Goal: Task Accomplishment & Management: Manage account settings

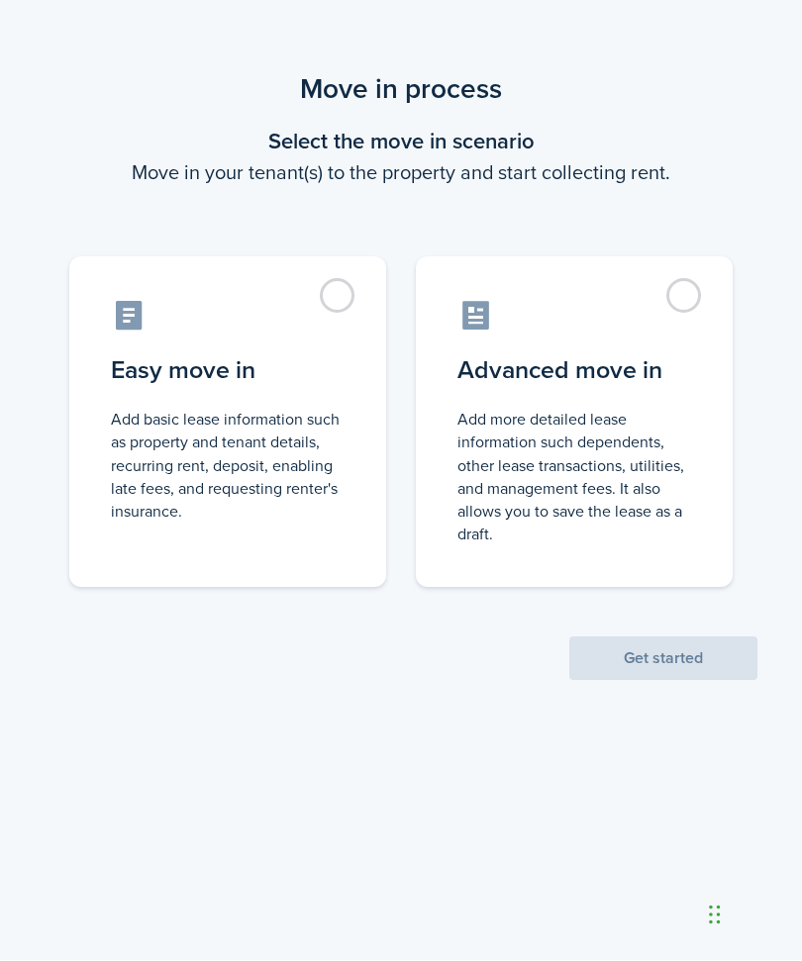
click at [347, 295] on label "Easy move in Add basic lease information such as property and tenant details, r…" at bounding box center [227, 422] width 317 height 331
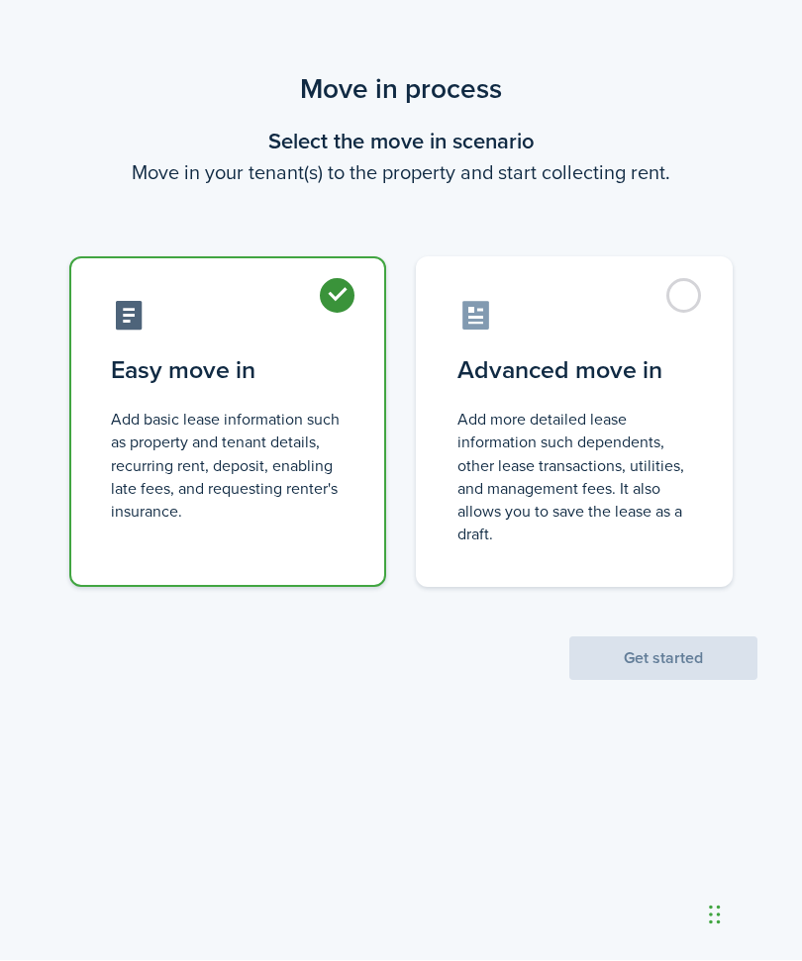
radio input "true"
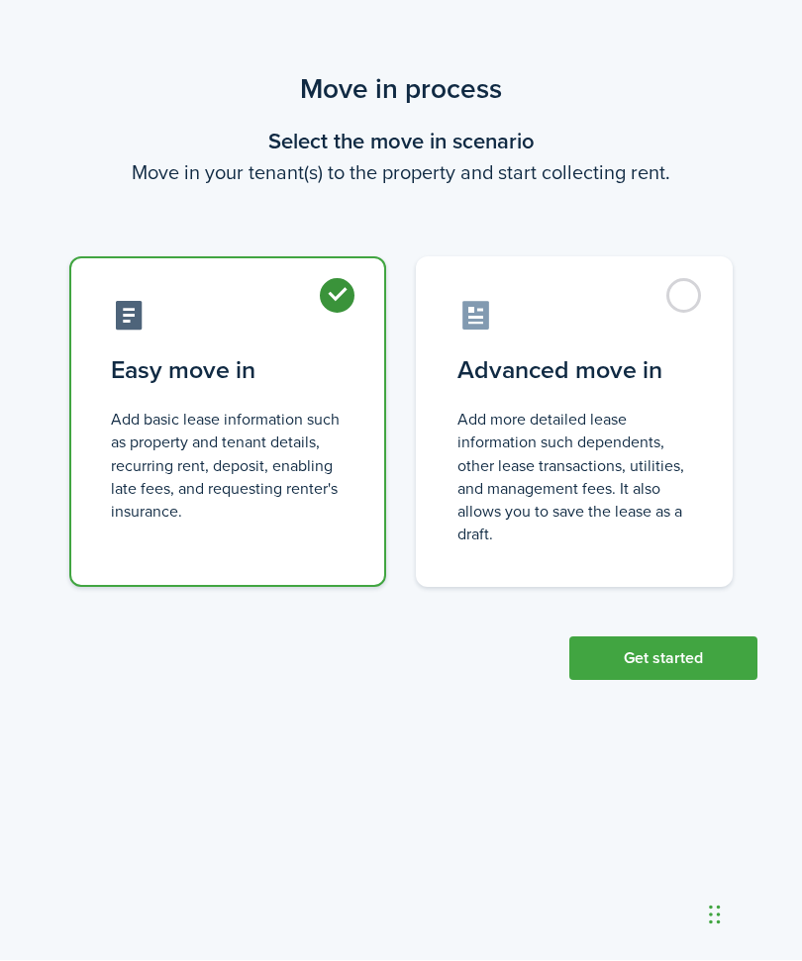
click at [676, 660] on button "Get started" at bounding box center [663, 660] width 188 height 44
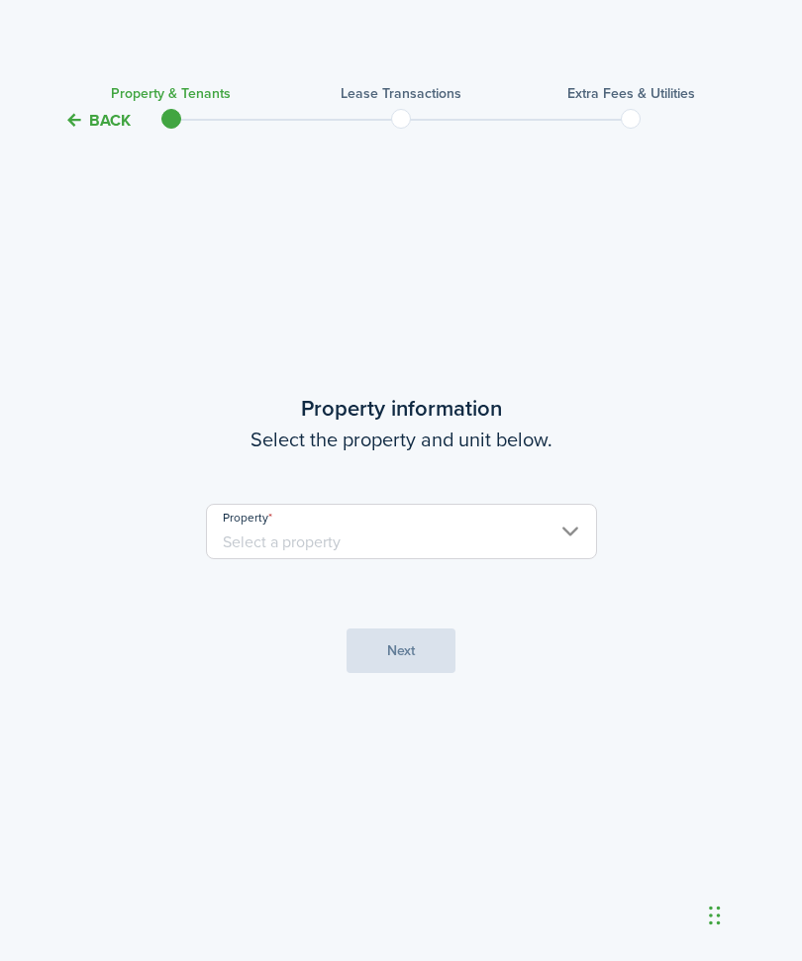
click at [567, 559] on input "Property" at bounding box center [401, 531] width 391 height 55
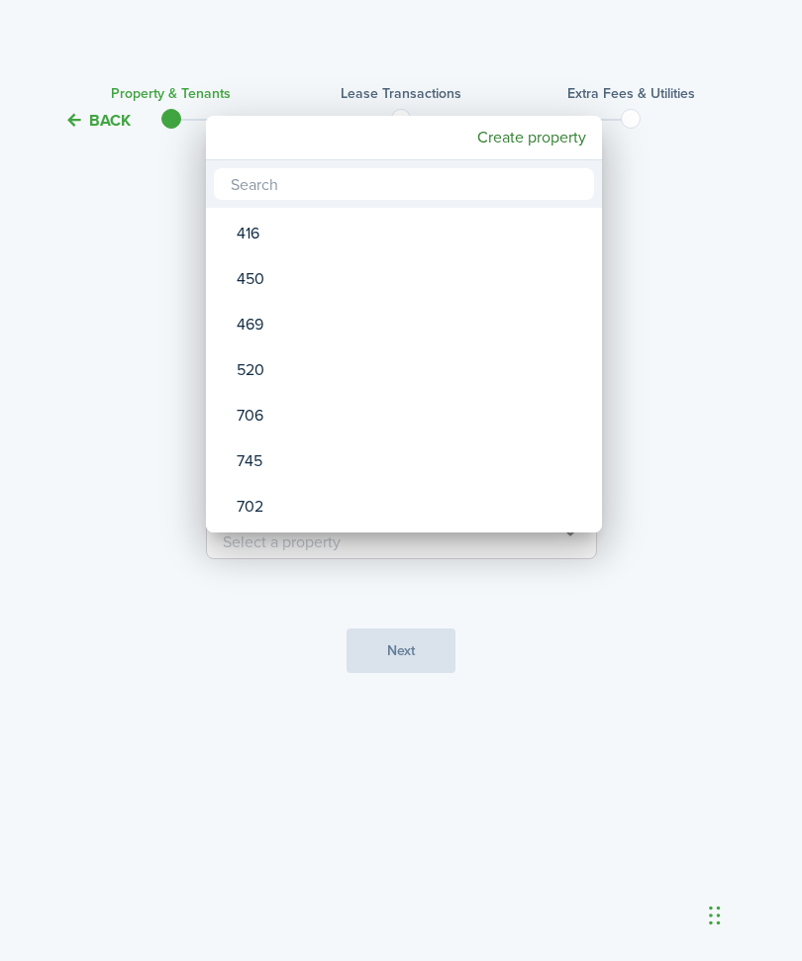
click at [258, 371] on div "520" at bounding box center [412, 371] width 351 height 46
type input "520"
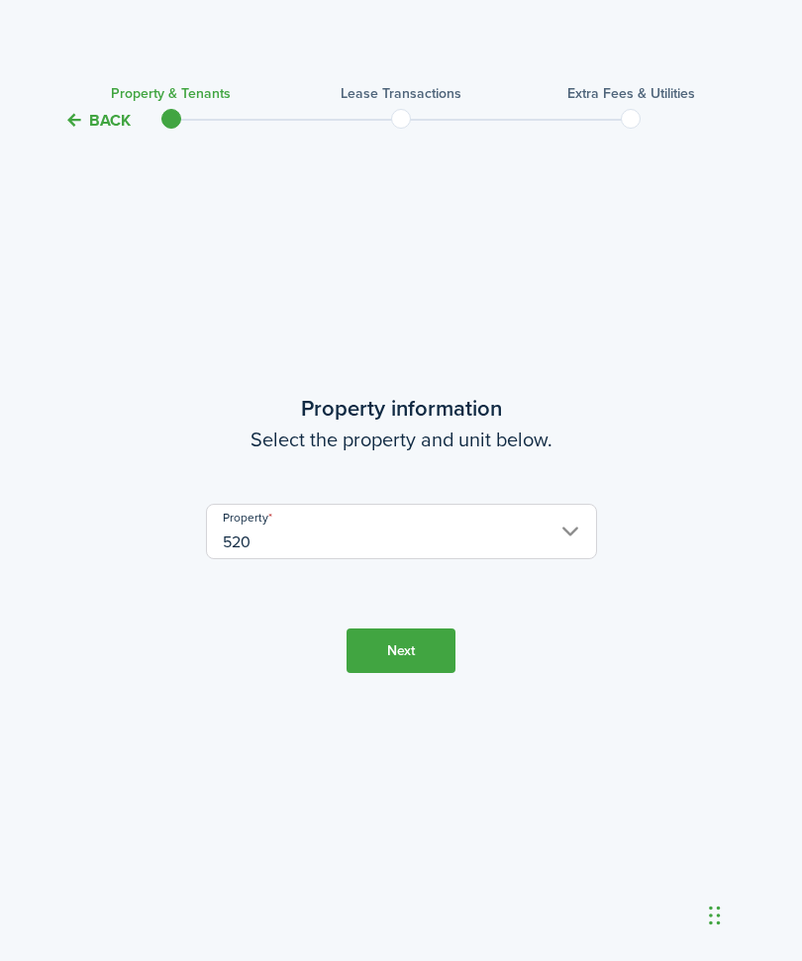
click at [391, 673] on button "Next" at bounding box center [401, 651] width 109 height 45
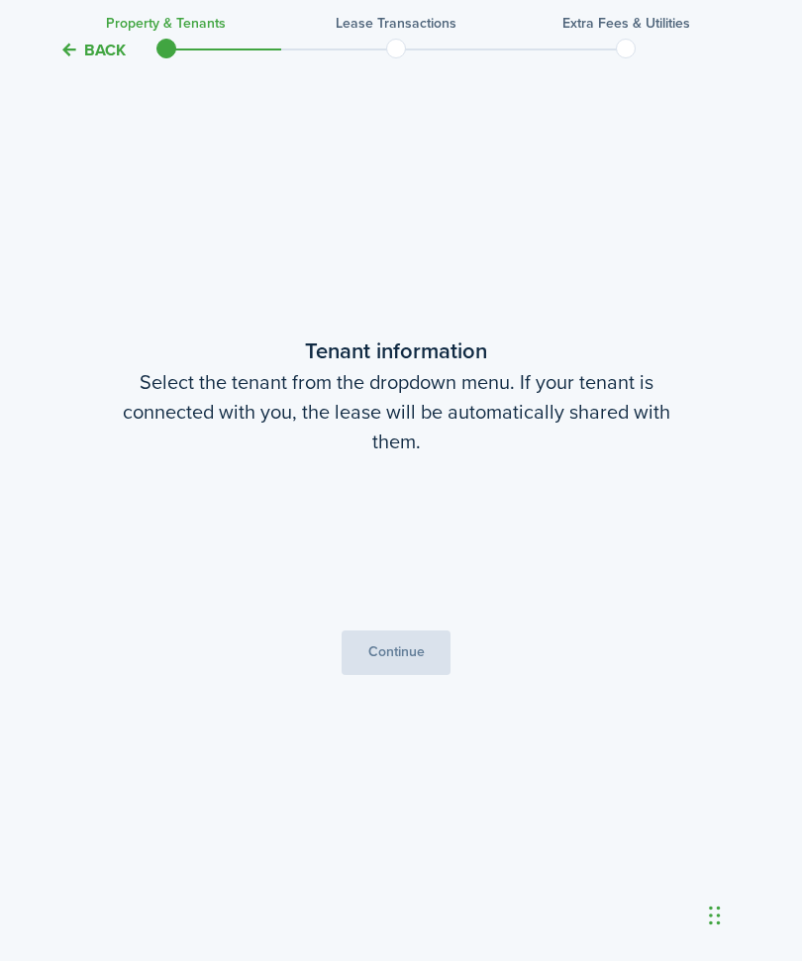
scroll to position [894, 5]
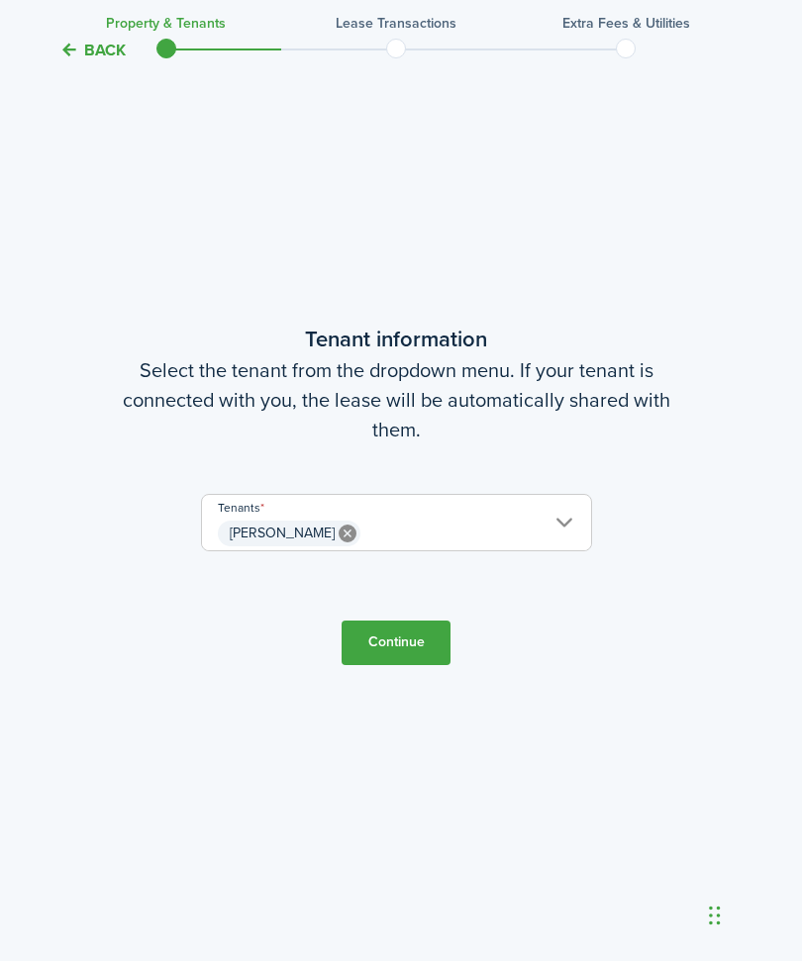
click at [408, 665] on button "Continue" at bounding box center [396, 643] width 109 height 45
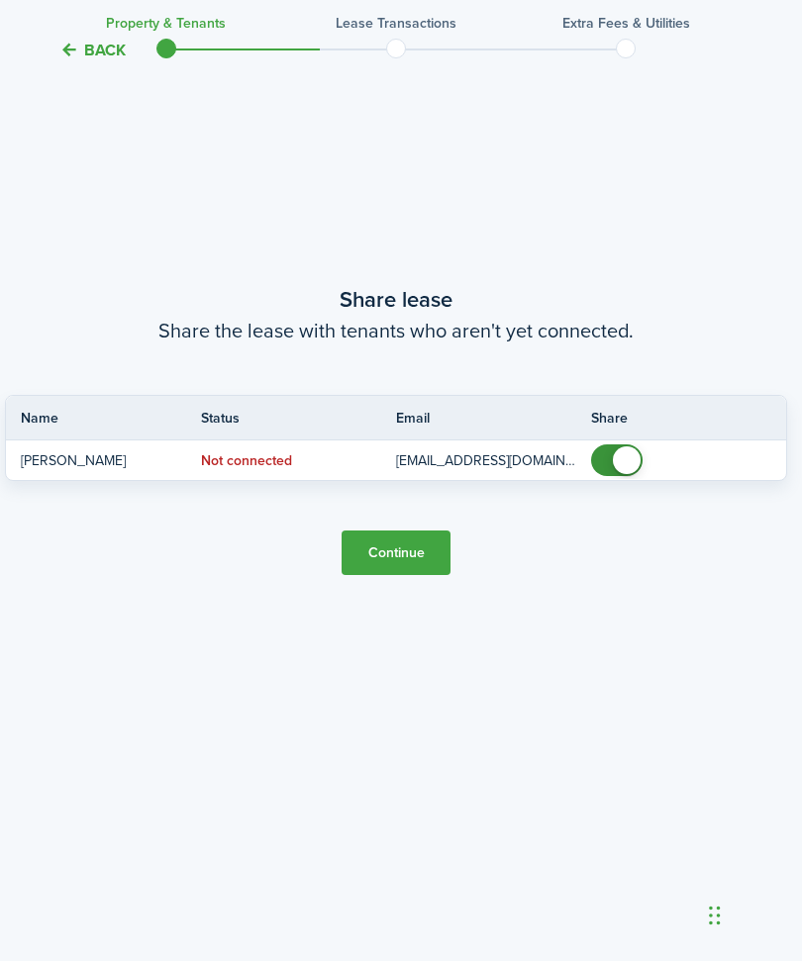
scroll to position [1922, 5]
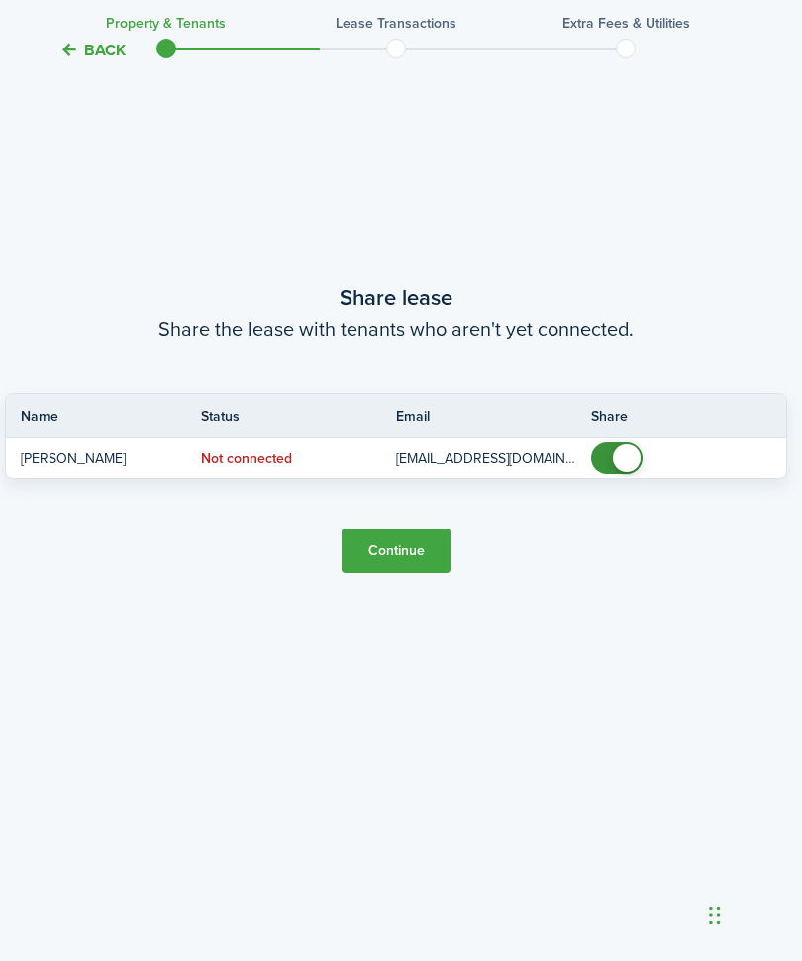
checkbox input "false"
click at [613, 472] on span at bounding box center [627, 459] width 28 height 28
click at [415, 573] on button "Continue" at bounding box center [396, 551] width 109 height 45
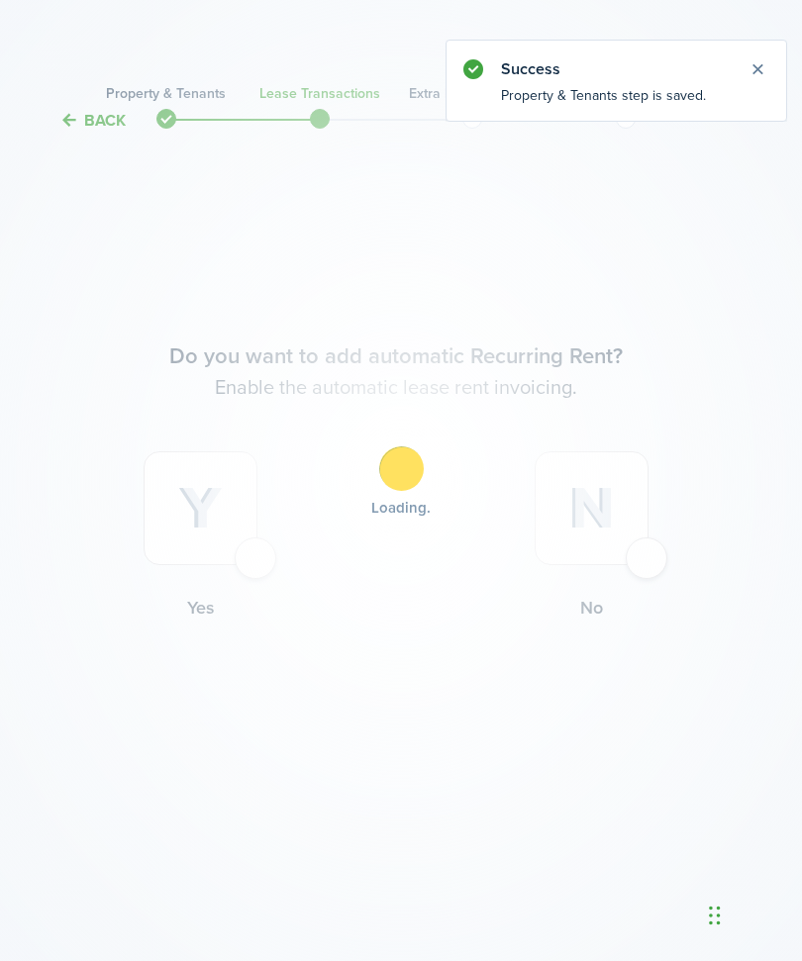
scroll to position [0, 5]
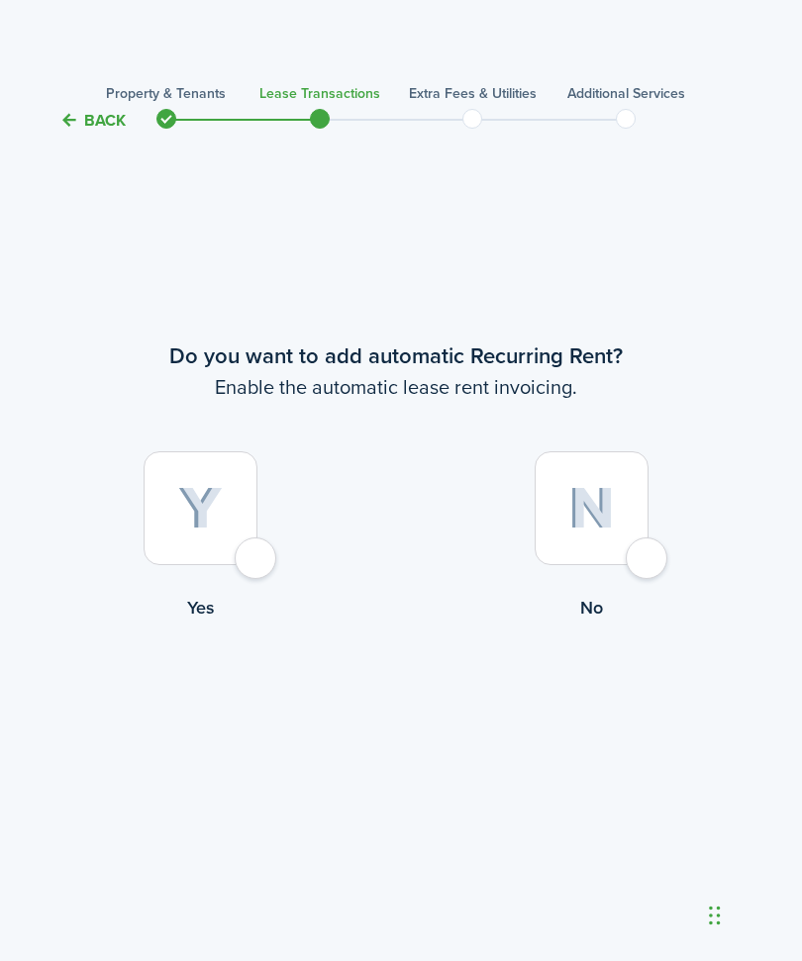
click at [251, 565] on div at bounding box center [201, 509] width 114 height 114
radio input "true"
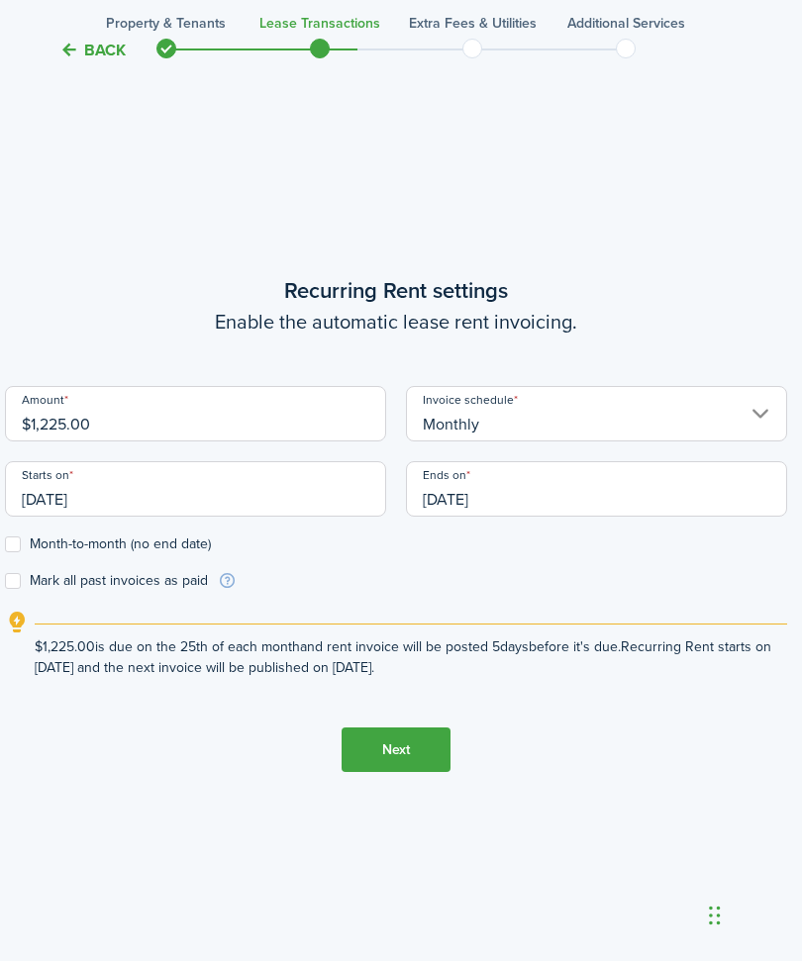
scroll to position [894, 5]
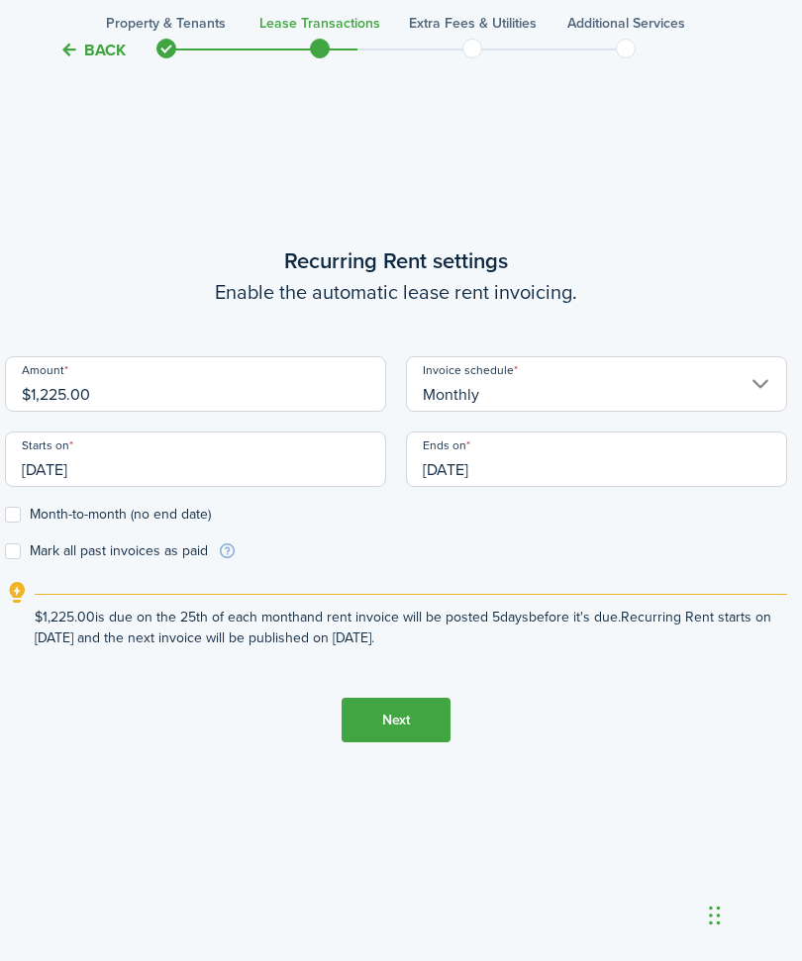
click at [196, 412] on input "$1,225.00" at bounding box center [195, 383] width 381 height 55
click at [130, 413] on input "$1,225.00" at bounding box center [195, 384] width 381 height 55
click at [163, 488] on input "[DATE]" at bounding box center [195, 460] width 381 height 55
type input "$2,020.00"
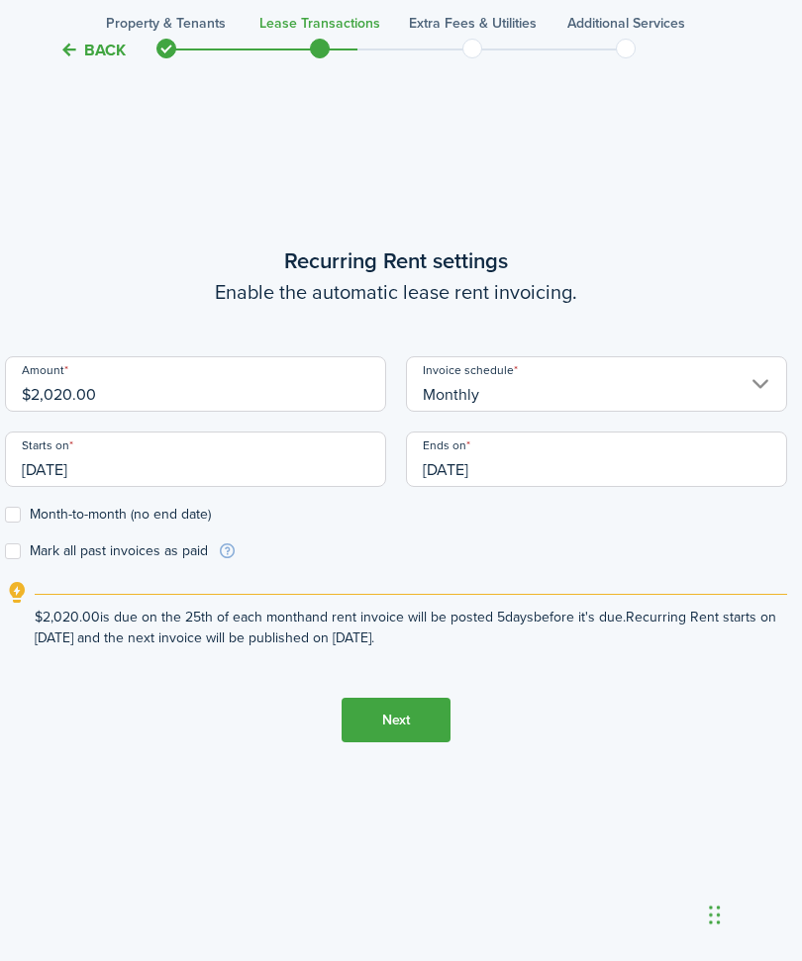
scroll to position [894, 5]
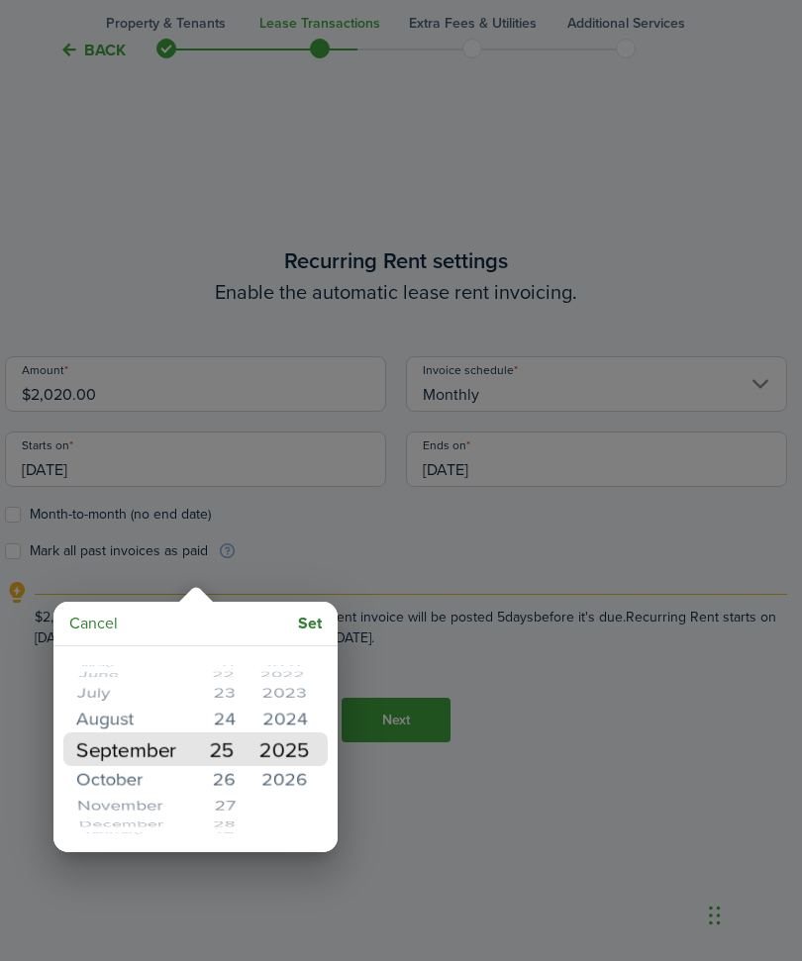
click at [168, 781] on mbsc-wheel-item "October" at bounding box center [127, 779] width 122 height 33
click at [311, 620] on mbsc-button "Set" at bounding box center [310, 624] width 40 height 36
type input "[DATE]"
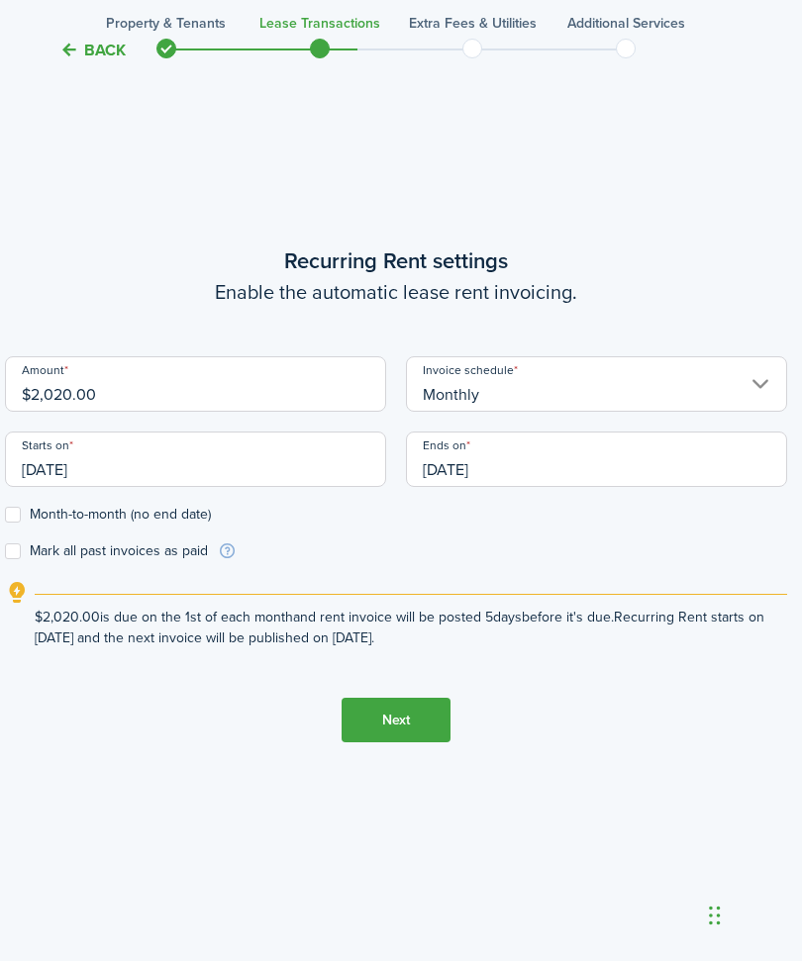
click at [525, 487] on input "[DATE]" at bounding box center [596, 459] width 381 height 55
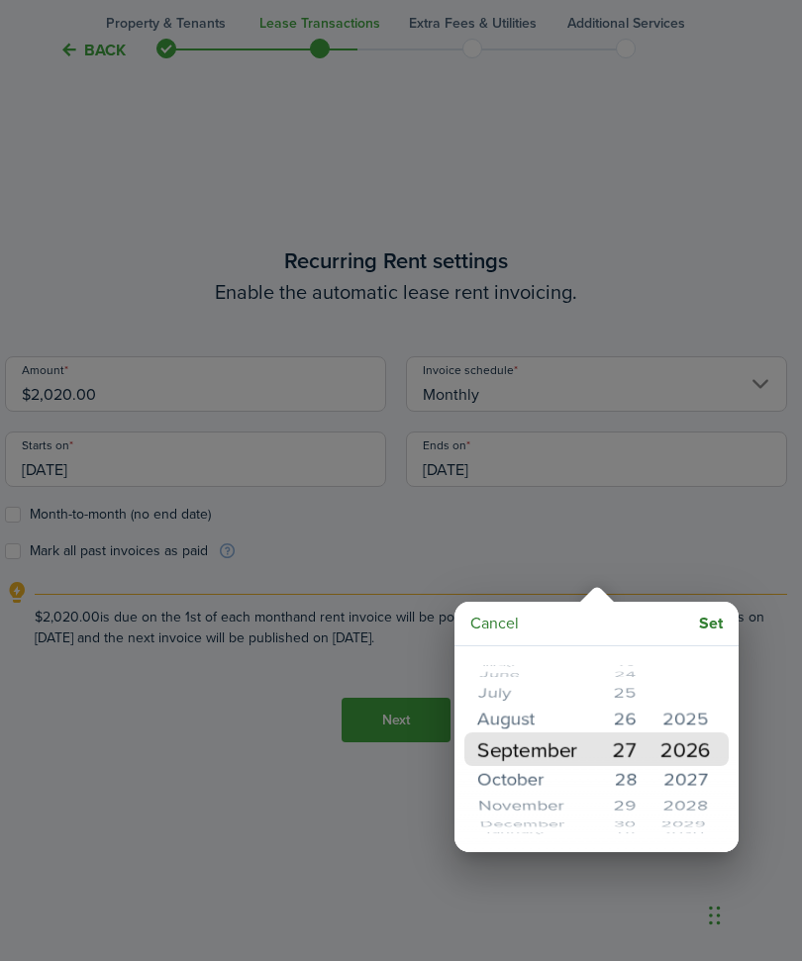
click at [533, 772] on mbsc-wheel-item "October" at bounding box center [528, 779] width 122 height 33
click at [709, 623] on mbsc-button "Set" at bounding box center [711, 624] width 40 height 36
type input "[DATE]"
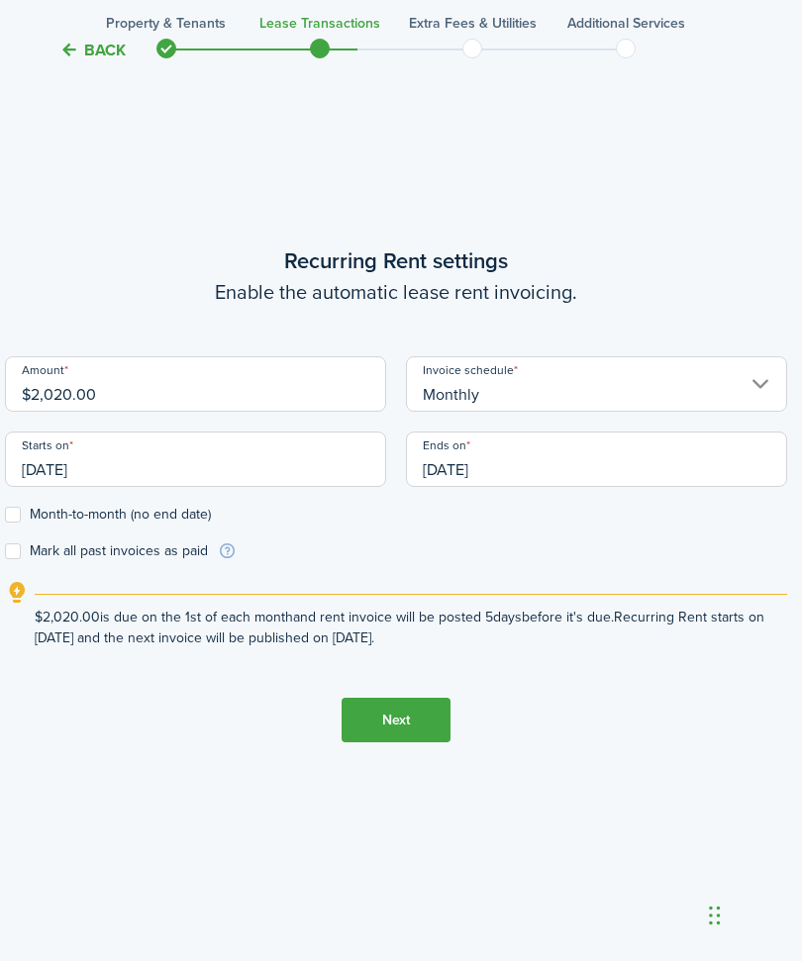
click at [14, 523] on label "Month-to-month (no end date)" at bounding box center [108, 515] width 206 height 16
click at [5, 516] on input "Month-to-month (no end date)" at bounding box center [4, 515] width 1 height 1
checkbox input "true"
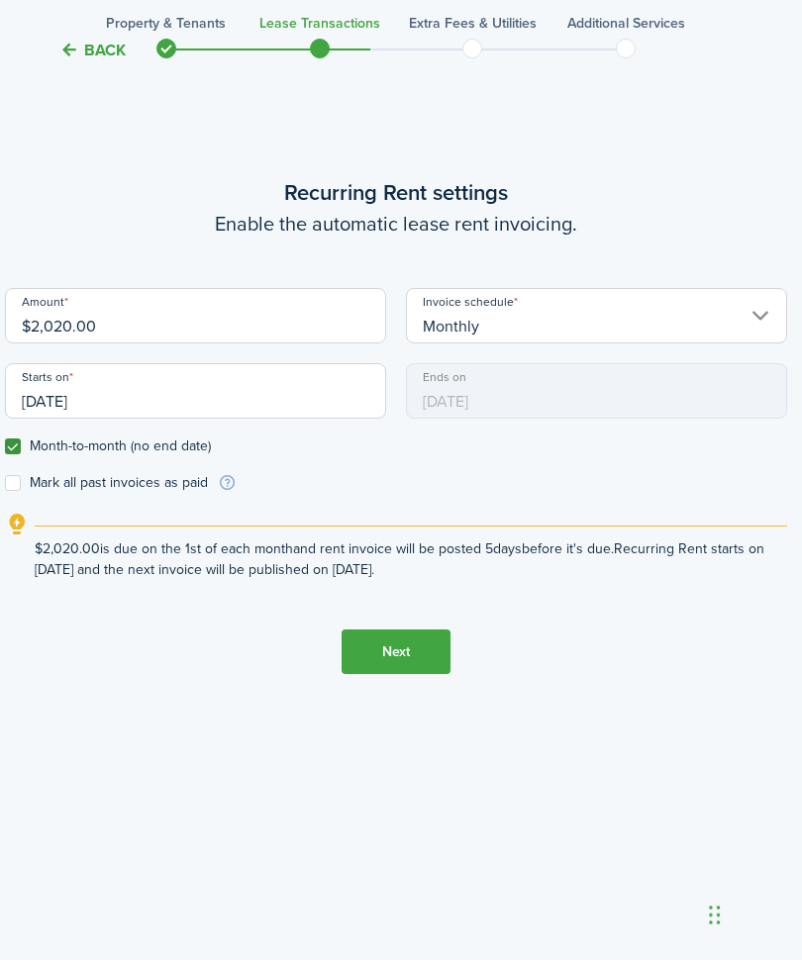
scroll to position [1027, 5]
click at [400, 675] on button "Next" at bounding box center [396, 653] width 109 height 45
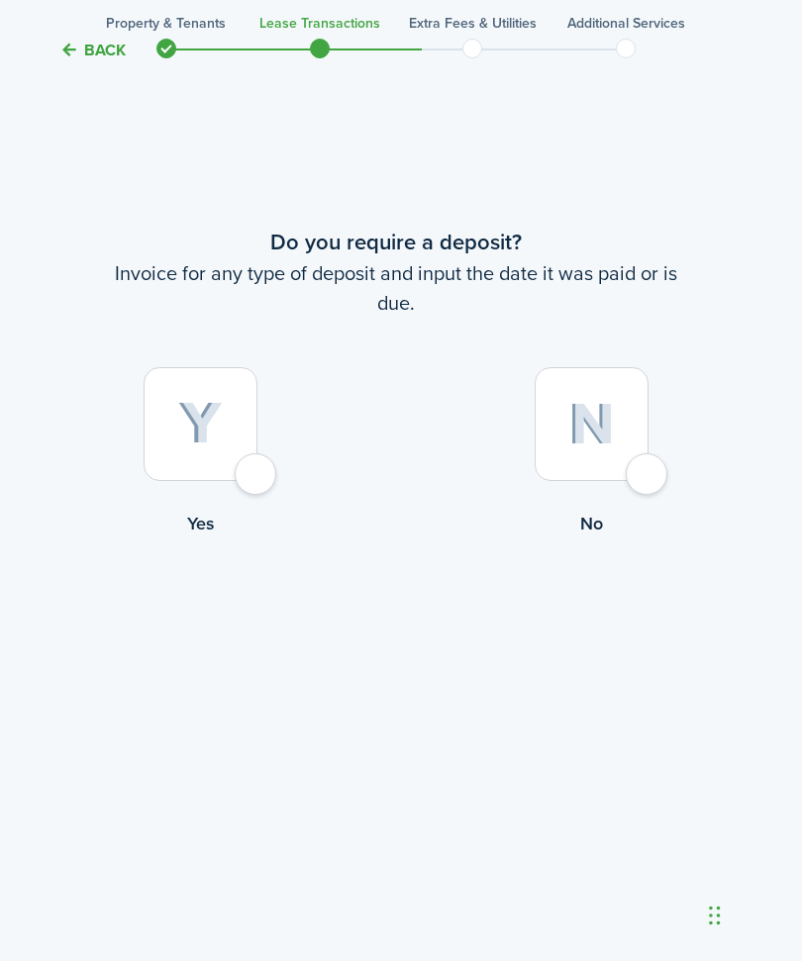
scroll to position [1922, 5]
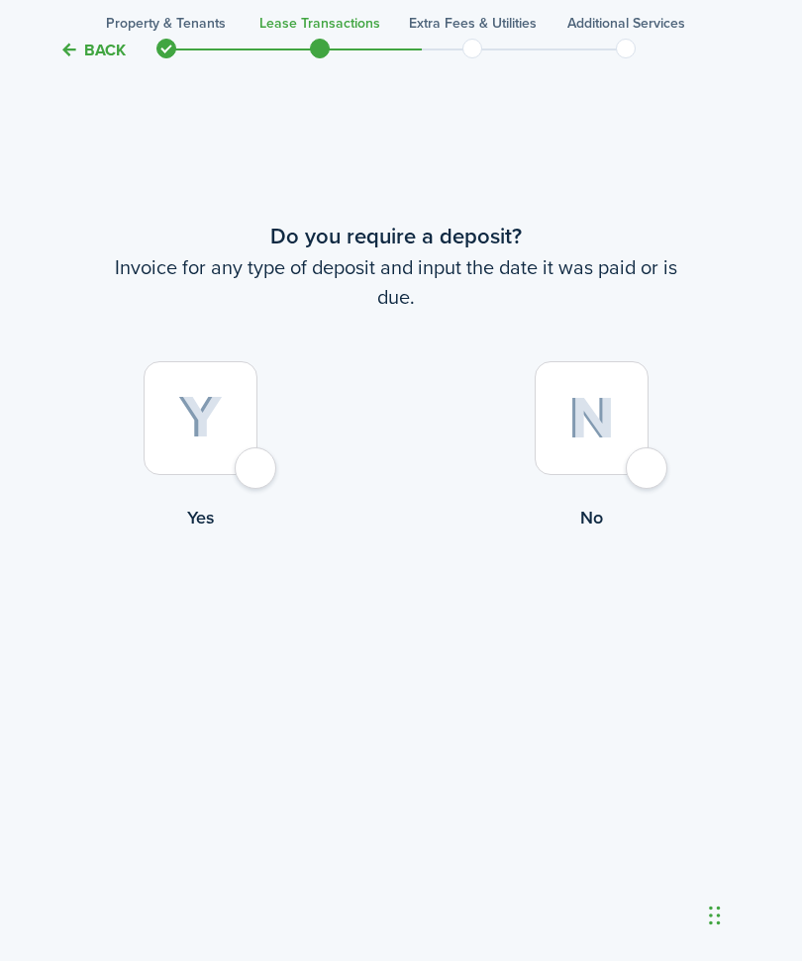
click at [257, 475] on div at bounding box center [201, 418] width 114 height 114
radio input "true"
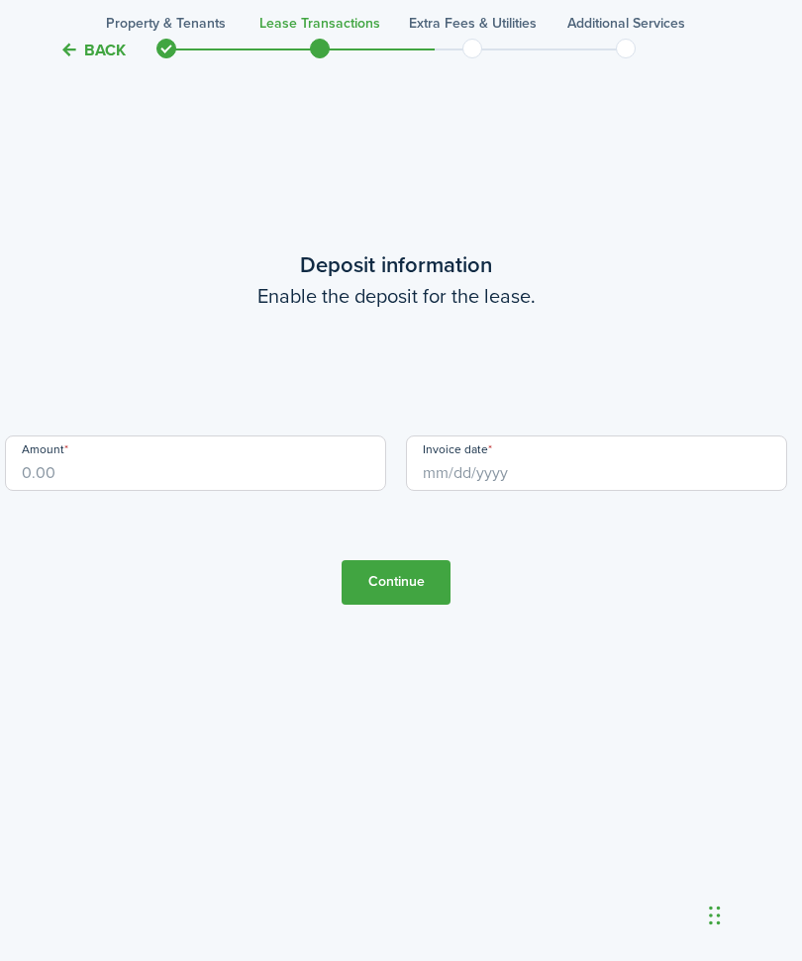
scroll to position [2949, 5]
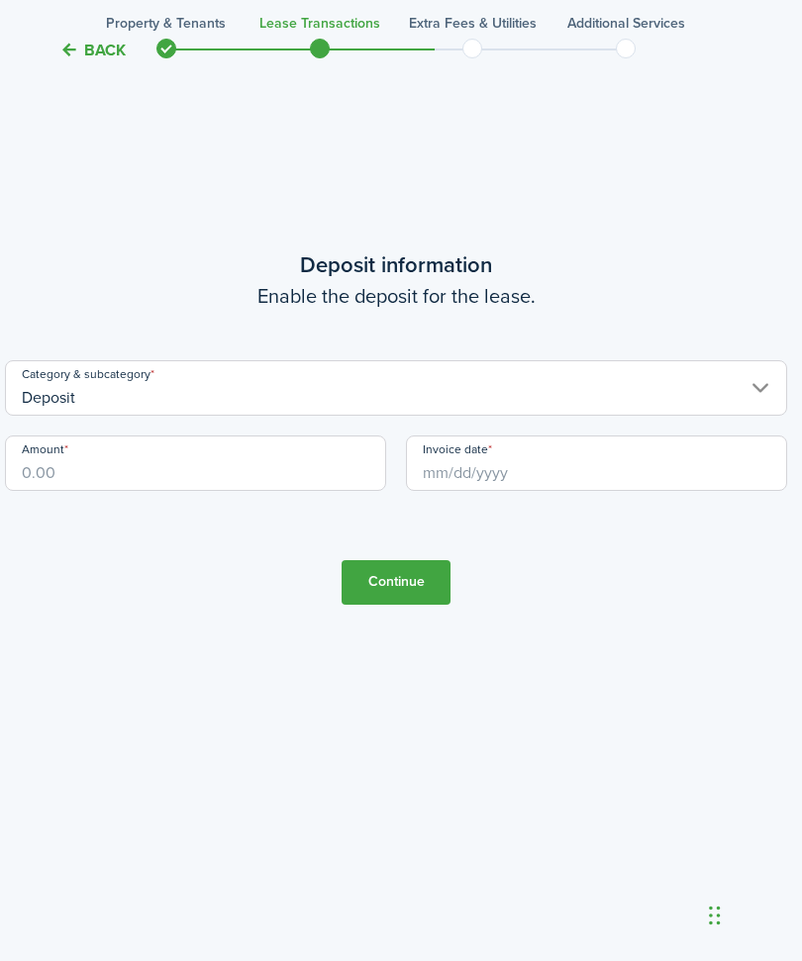
click at [214, 491] on input "Amount" at bounding box center [195, 463] width 381 height 55
click at [527, 491] on input "Invoice date" at bounding box center [596, 463] width 381 height 55
type input "$3,800.00"
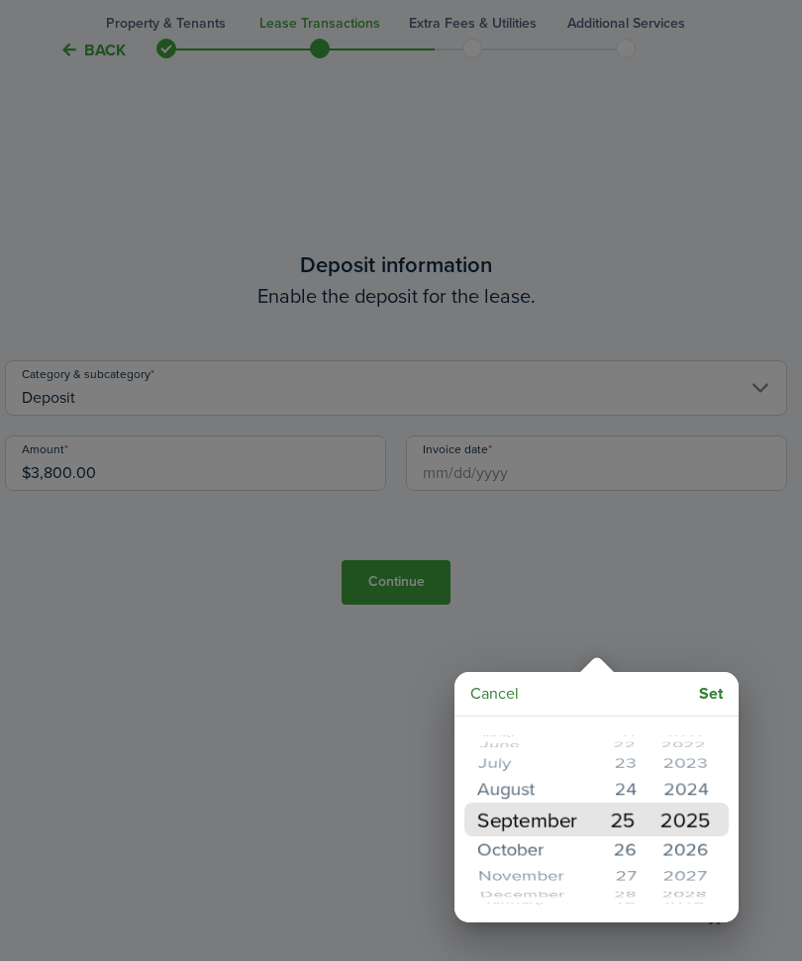
click at [577, 851] on mbsc-wheel-item "October" at bounding box center [528, 850] width 122 height 33
click at [715, 692] on mbsc-button "Set" at bounding box center [711, 694] width 40 height 36
type input "[DATE]"
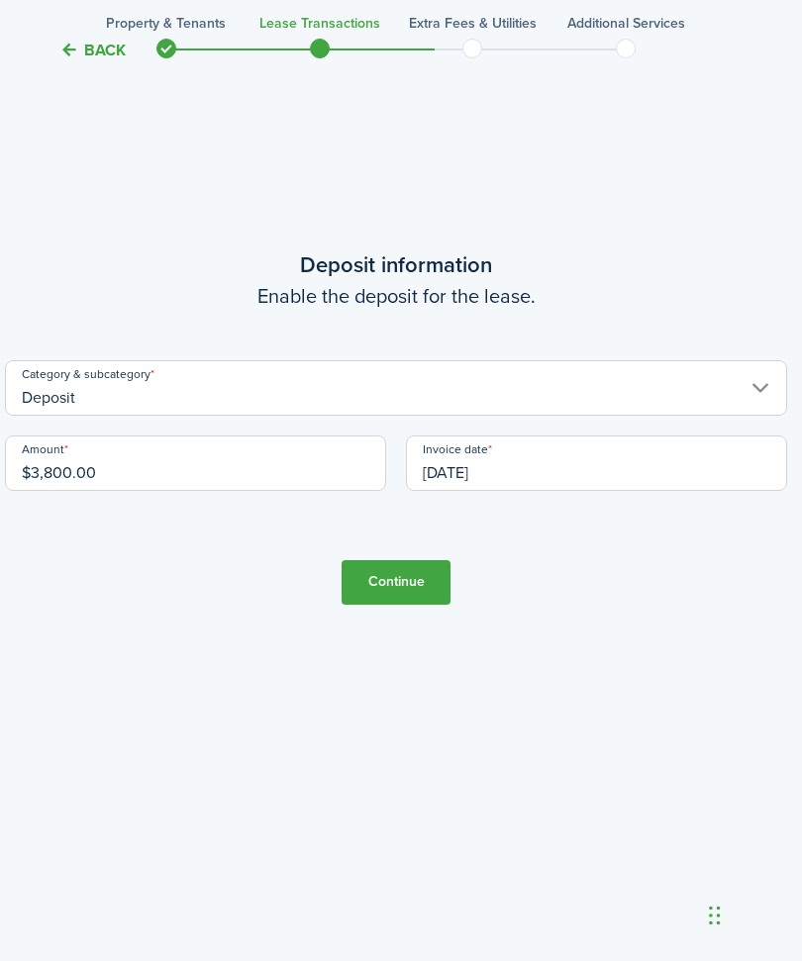
click at [401, 605] on button "Continue" at bounding box center [396, 582] width 109 height 45
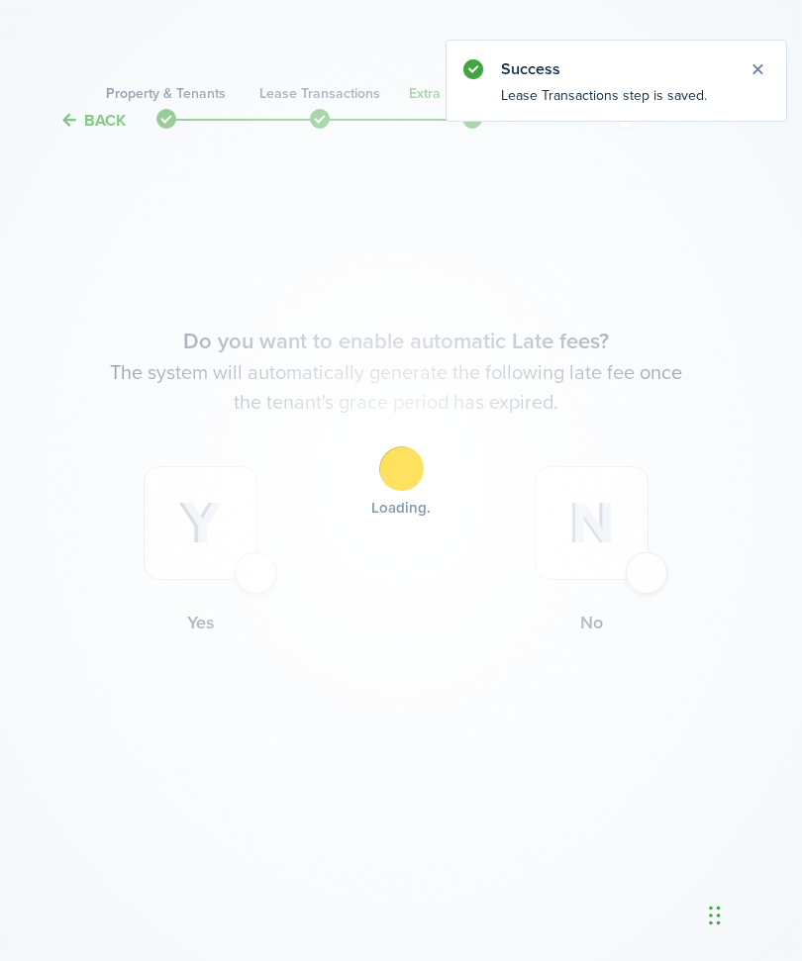
scroll to position [0, 5]
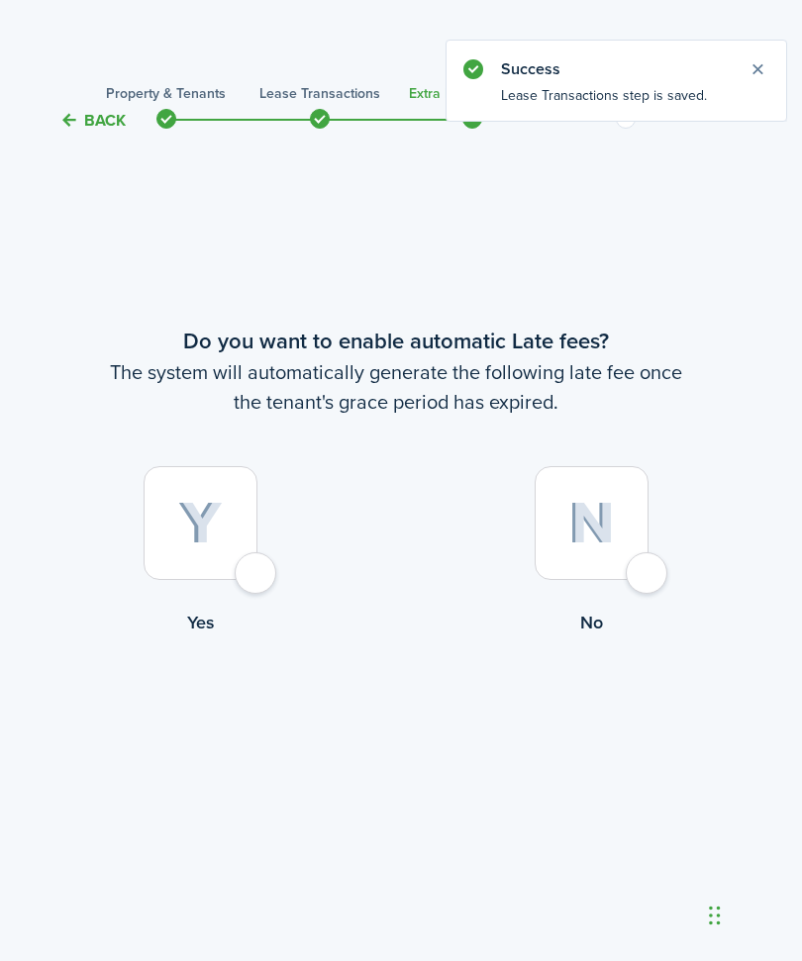
click at [257, 580] on div at bounding box center [201, 523] width 114 height 114
radio input "true"
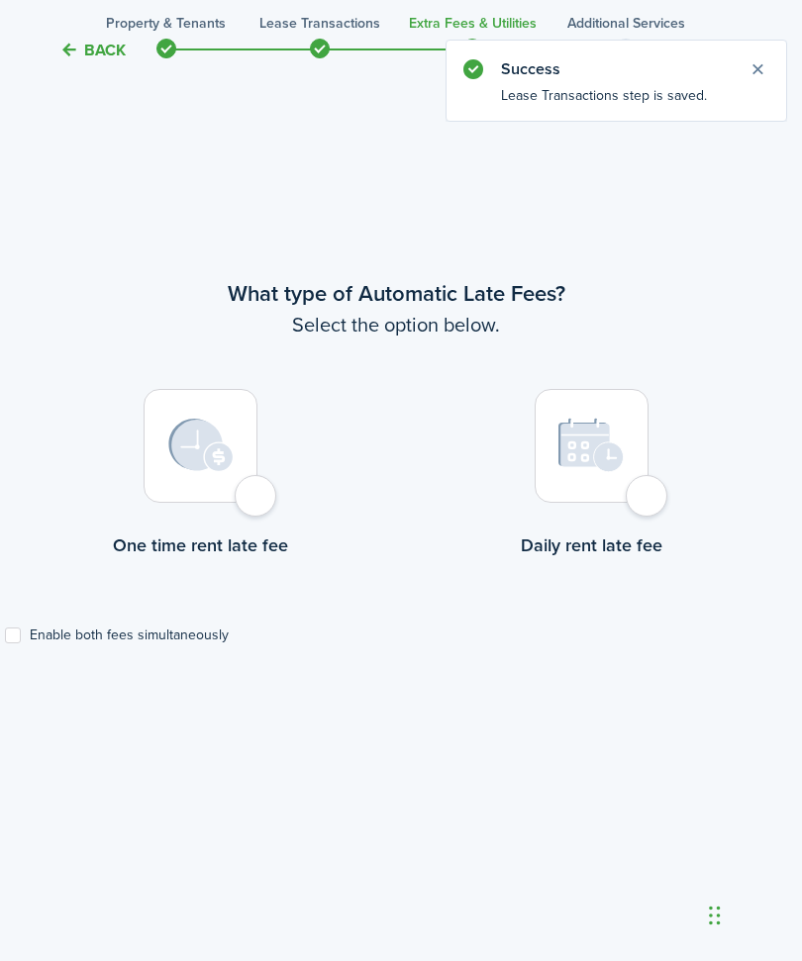
scroll to position [894, 5]
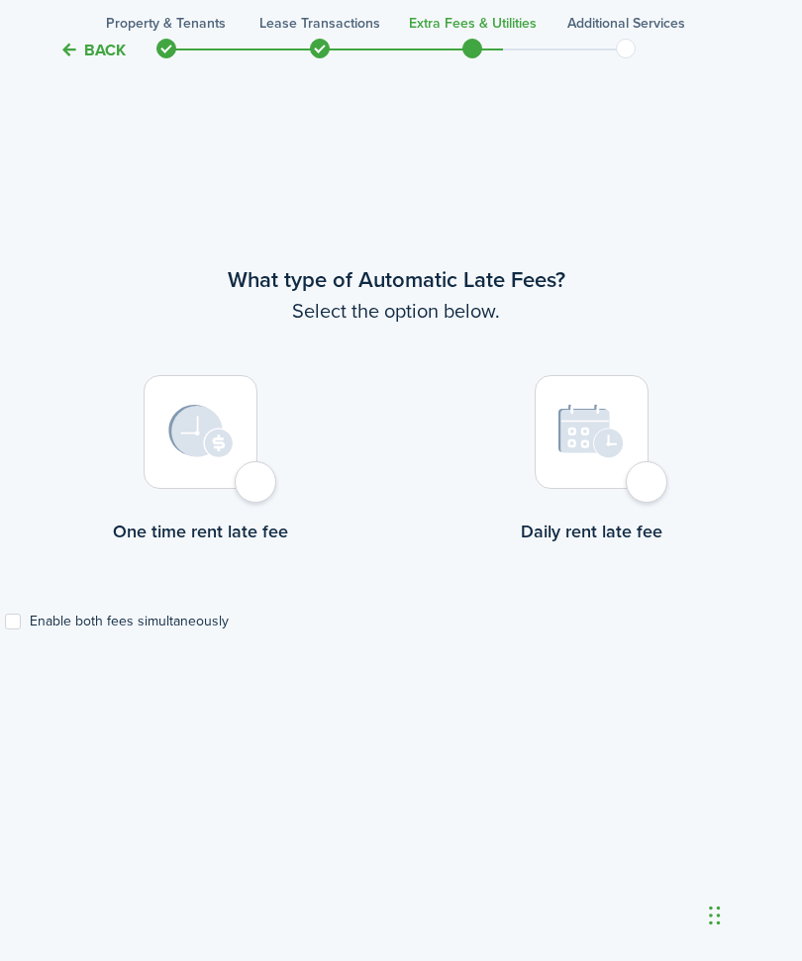
click at [255, 489] on div at bounding box center [201, 432] width 114 height 114
radio input "true"
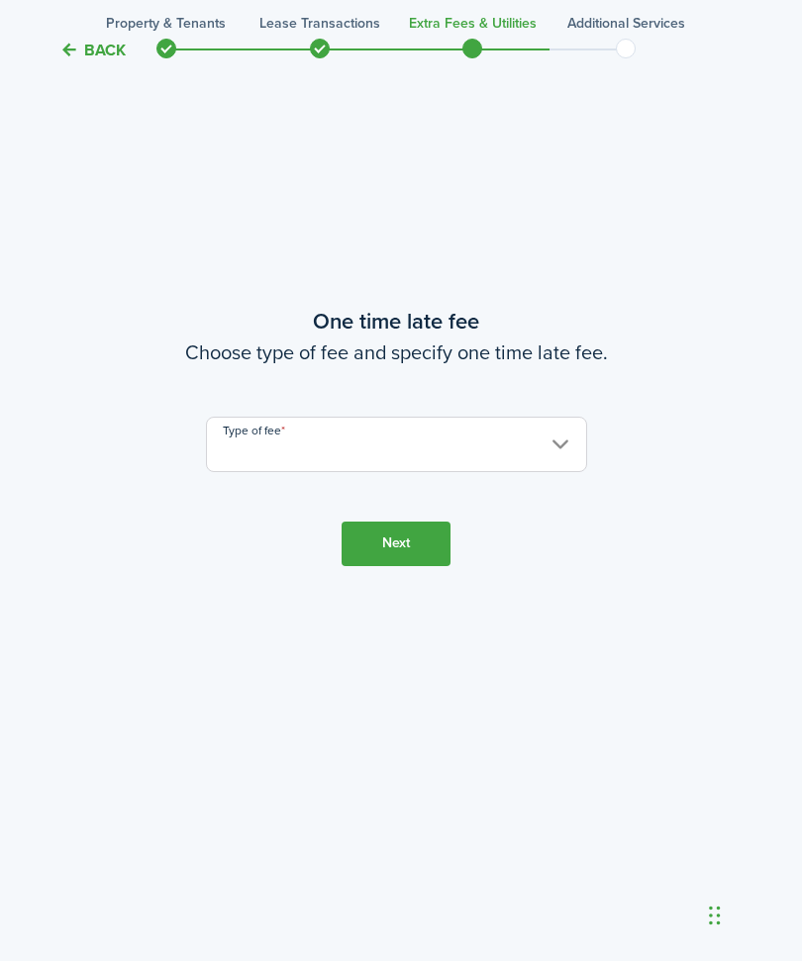
scroll to position [1922, 5]
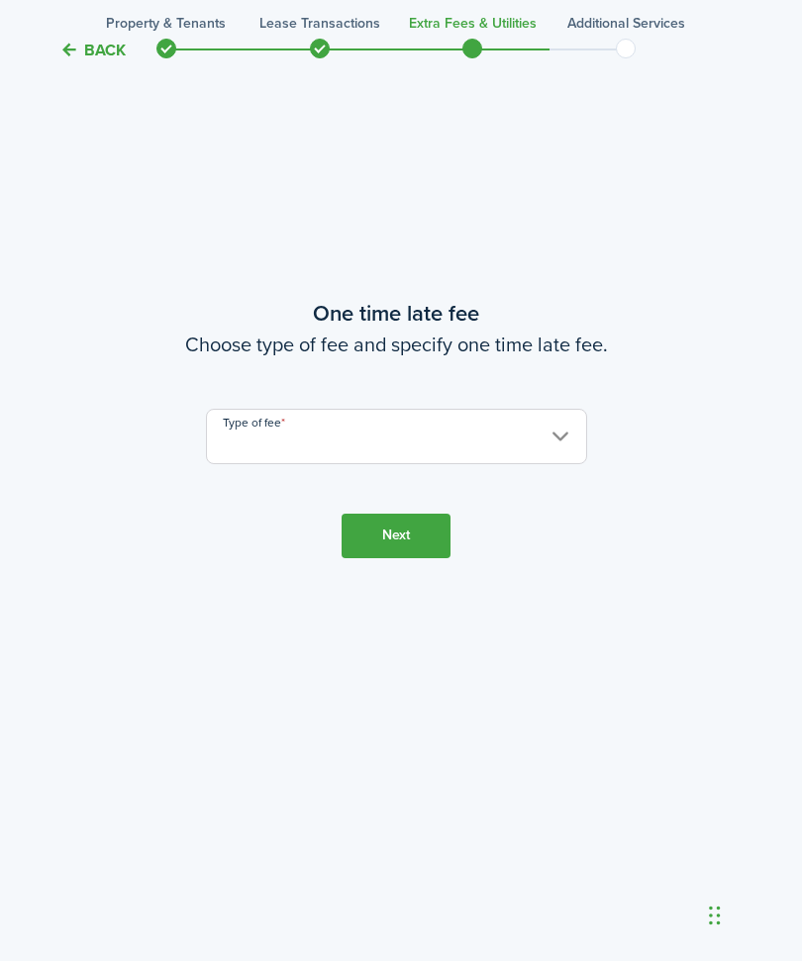
click at [556, 464] on input "Type of fee" at bounding box center [396, 436] width 381 height 55
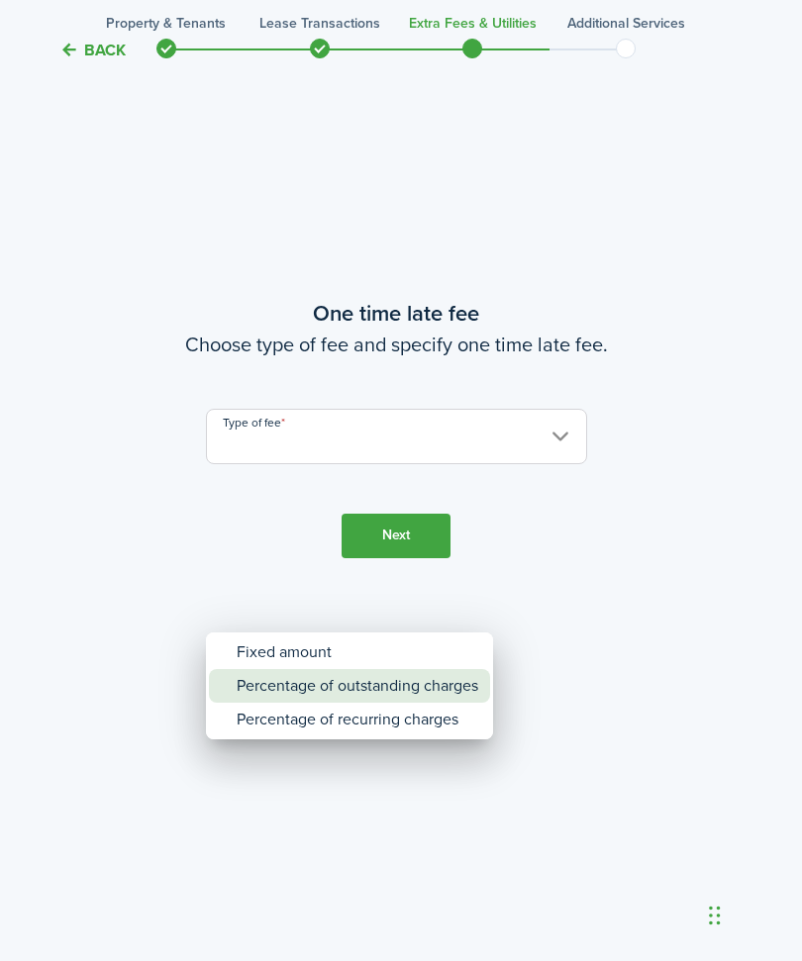
click at [446, 684] on div "Percentage of outstanding charges" at bounding box center [358, 686] width 242 height 34
type input "Percentage of outstanding charges"
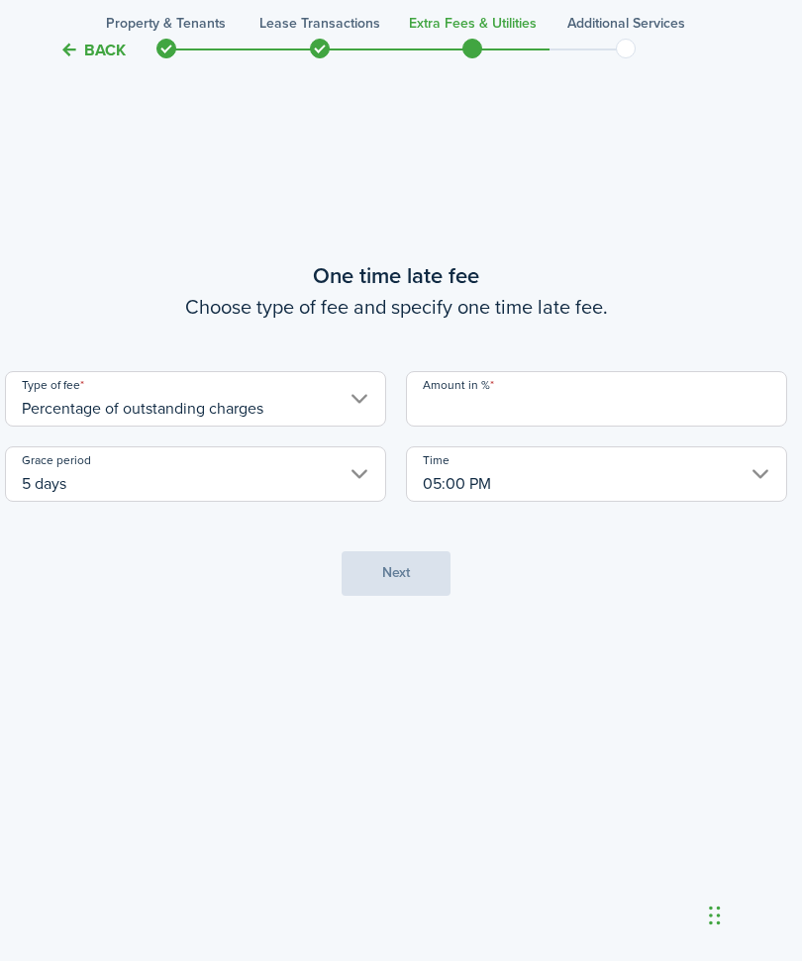
click at [616, 427] on input "Amount in %" at bounding box center [596, 398] width 381 height 55
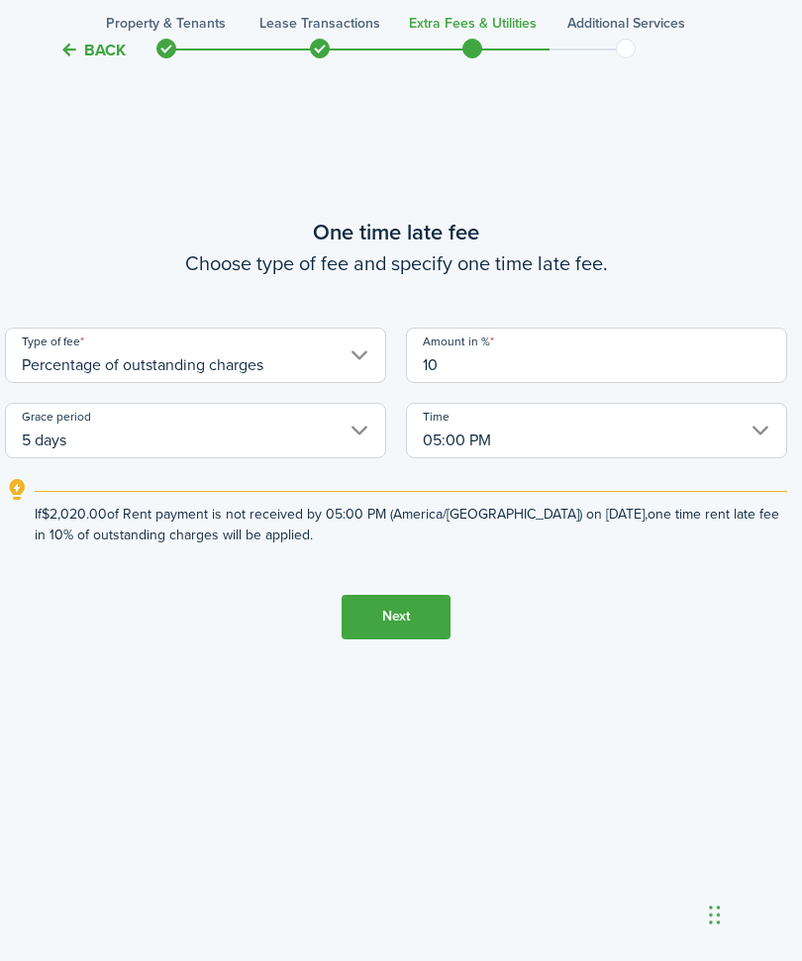
type input "10"
click at [404, 641] on button "Next" at bounding box center [396, 618] width 109 height 45
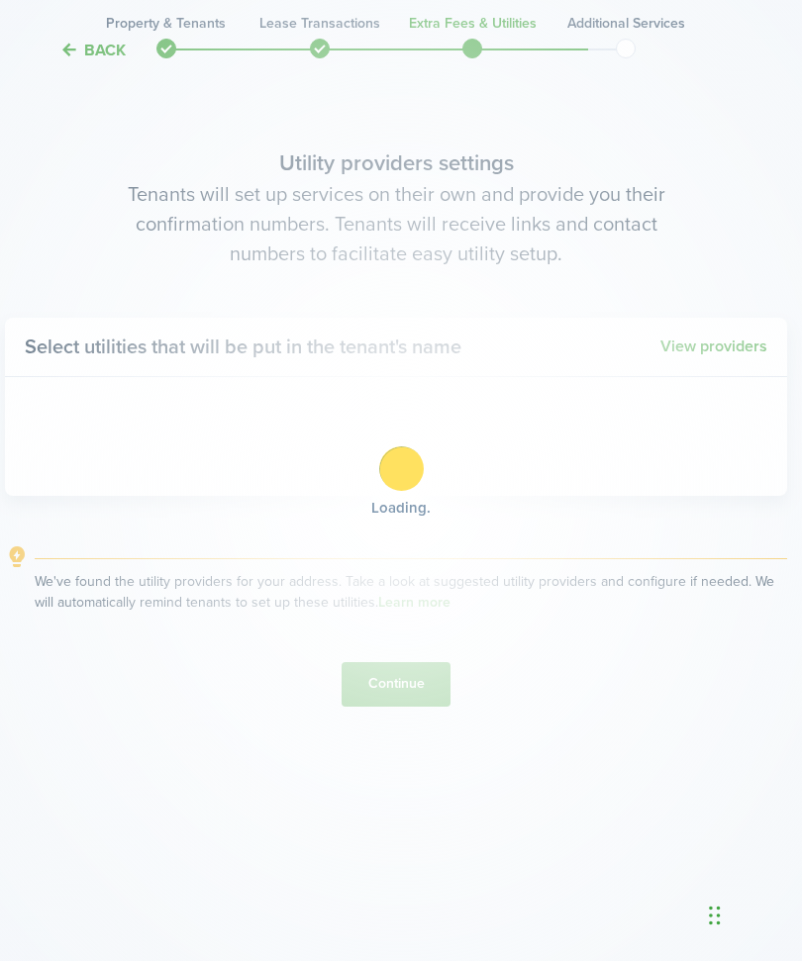
scroll to position [2949, 5]
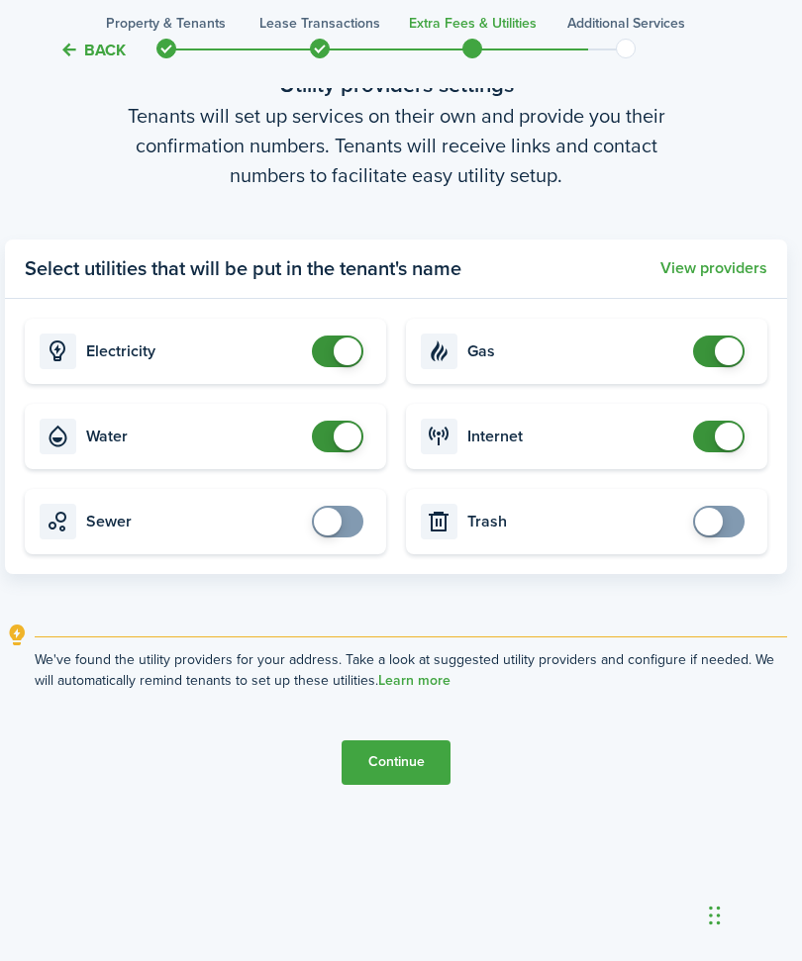
checkbox input "false"
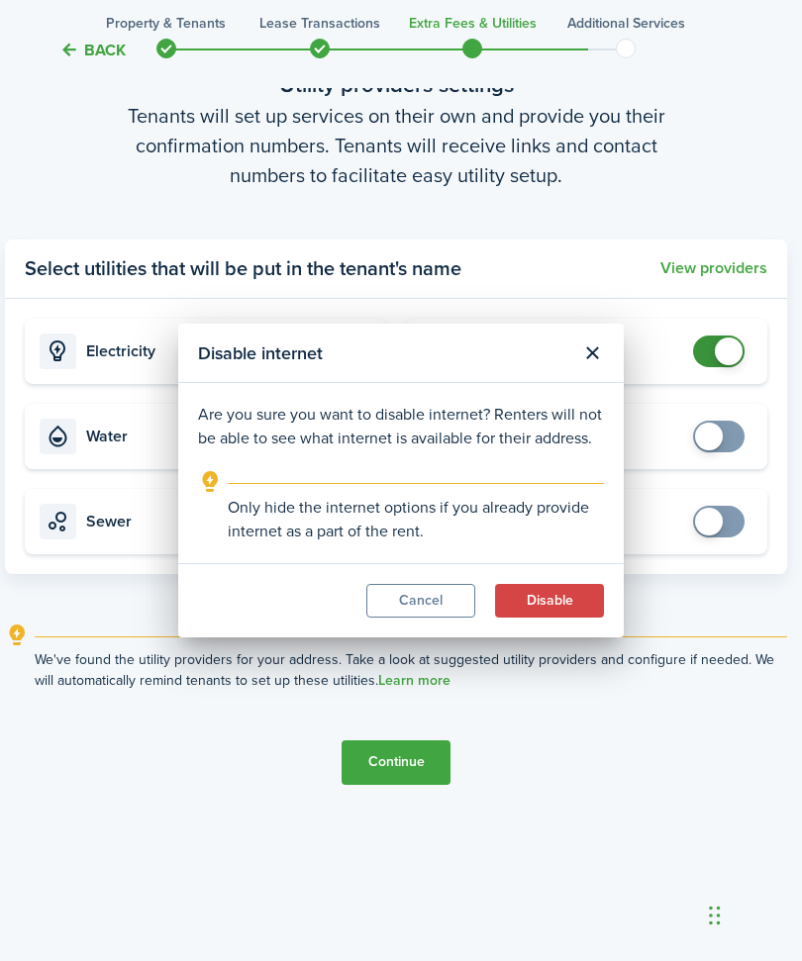
checkbox input "true"
click at [693, 367] on input "checkbox" at bounding box center [722, 352] width 59 height 32
checkbox input "false"
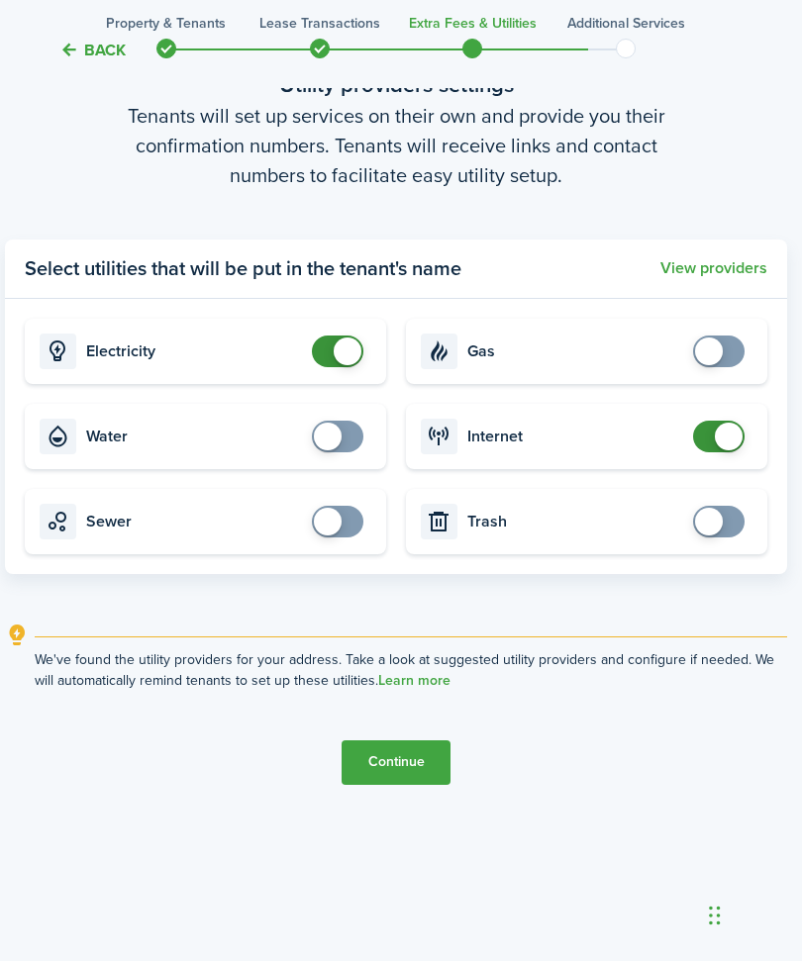
click at [672, 446] on card-title "Internet" at bounding box center [575, 437] width 216 height 18
checkbox input "false"
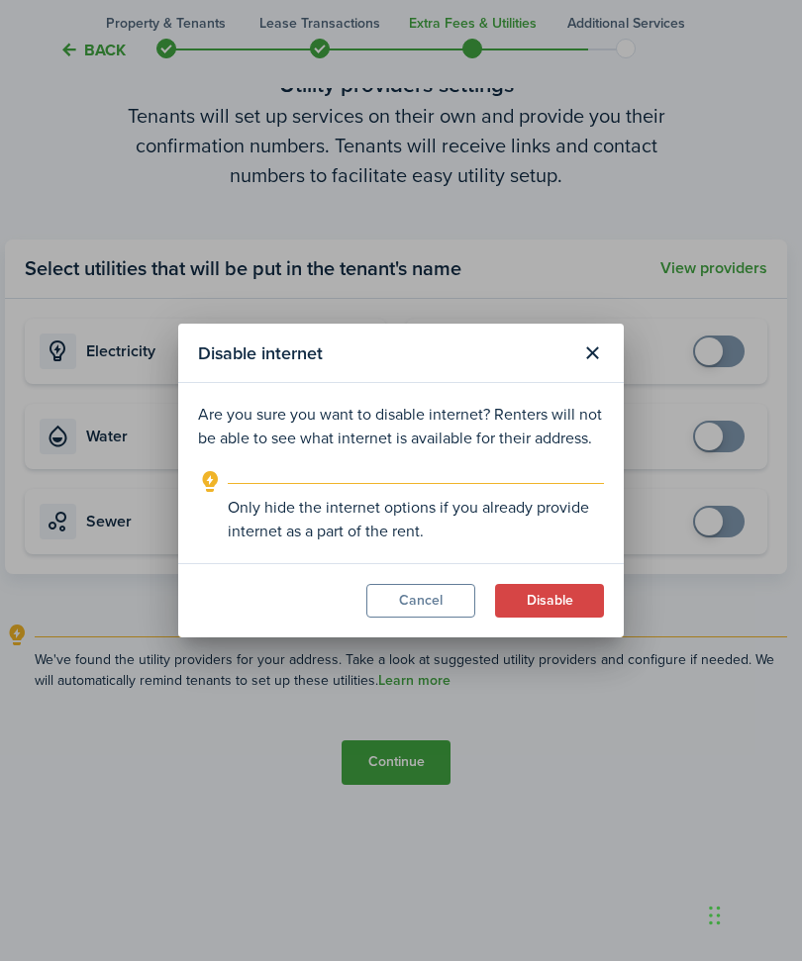
click at [576, 600] on button "Disable" at bounding box center [549, 601] width 109 height 34
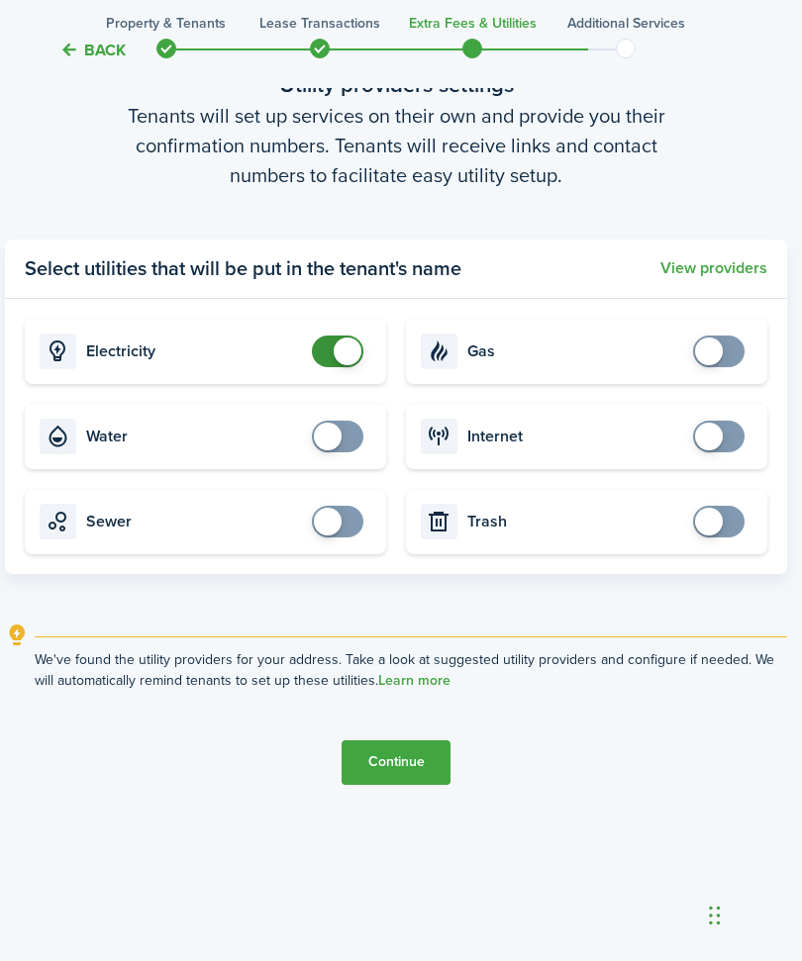
checkbox input "false"
click at [421, 785] on button "Continue" at bounding box center [396, 763] width 109 height 45
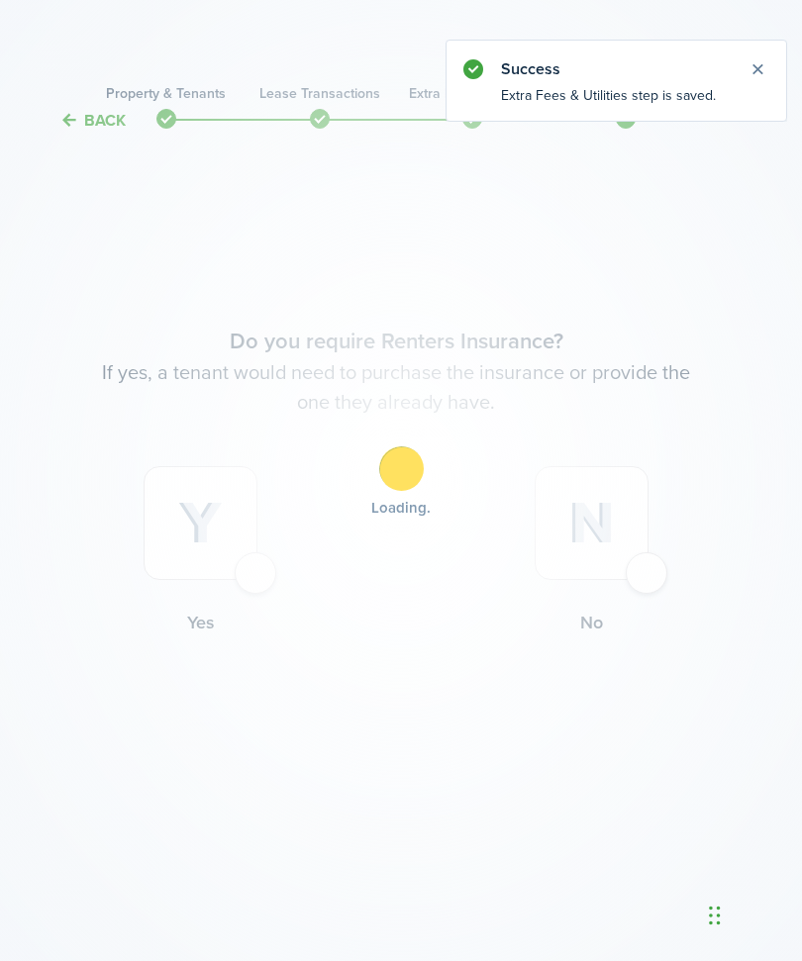
scroll to position [66, 5]
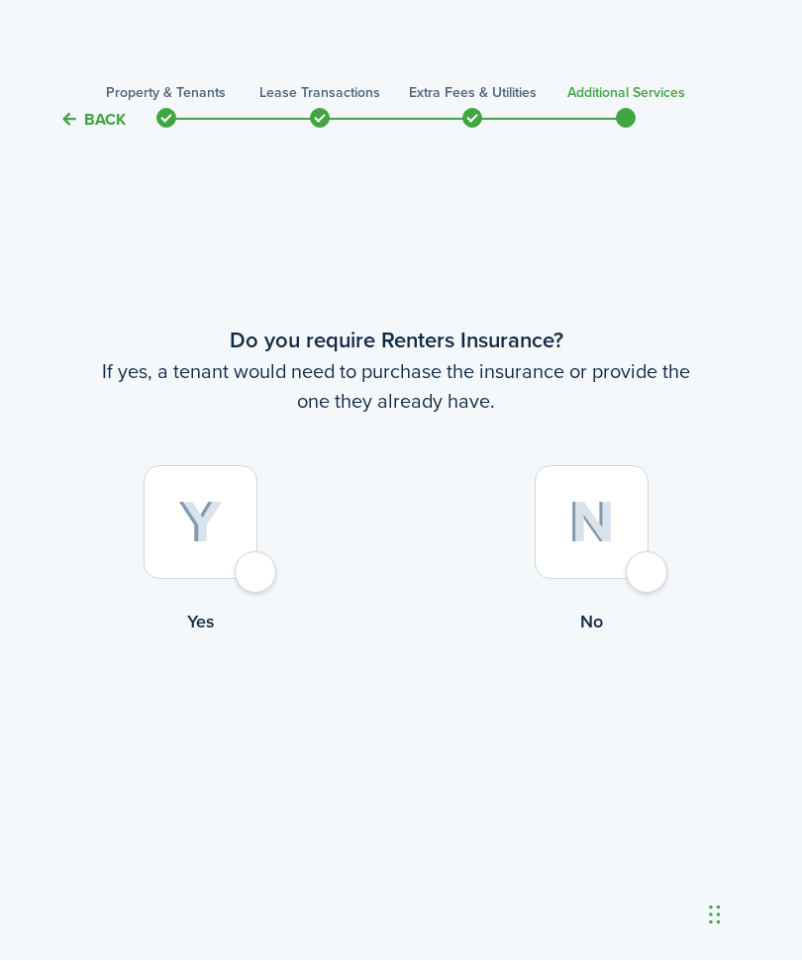
click at [257, 542] on div at bounding box center [201, 523] width 114 height 114
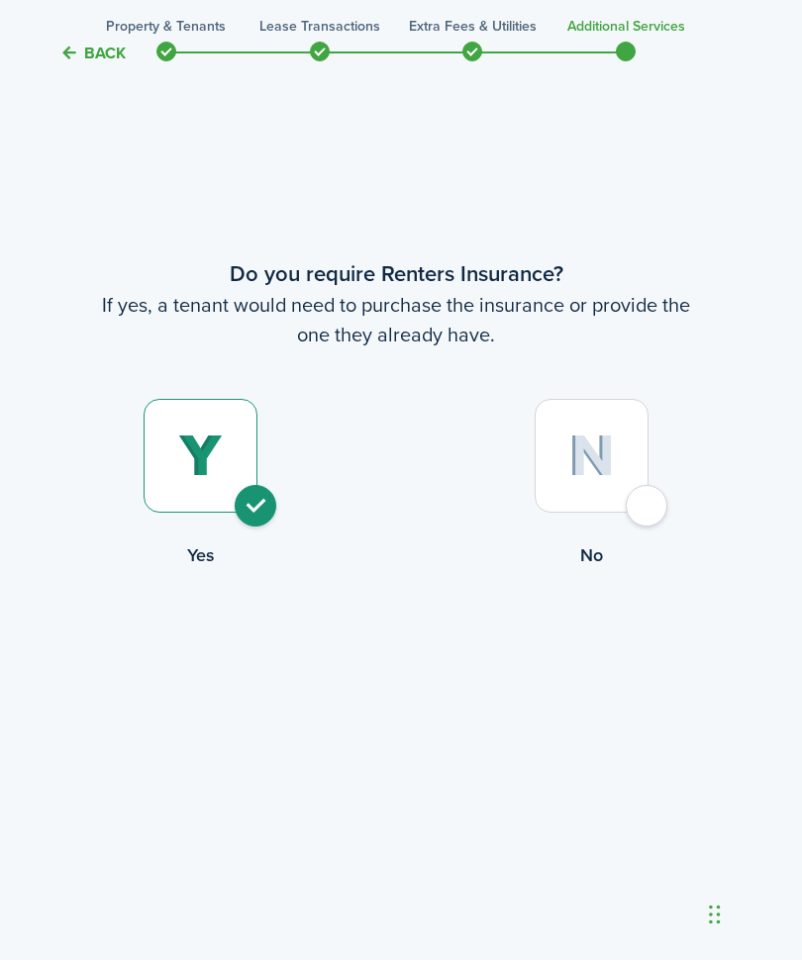
radio input "true"
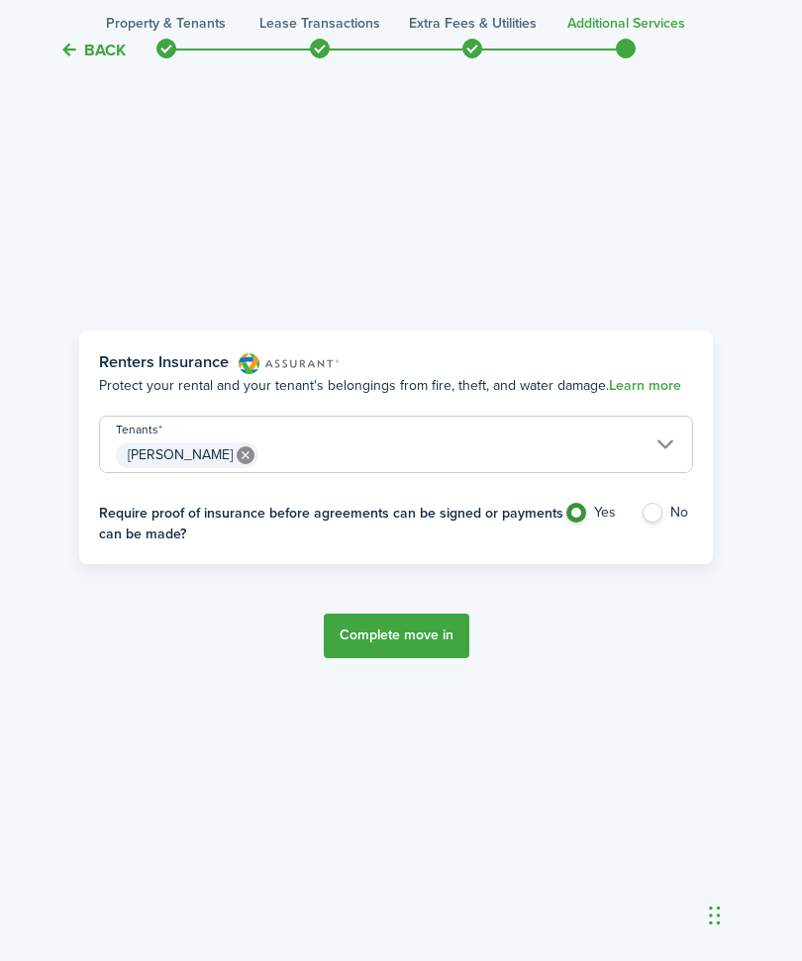
scroll to position [894, 5]
click at [657, 440] on input "[PERSON_NAME]" at bounding box center [396, 428] width 592 height 24
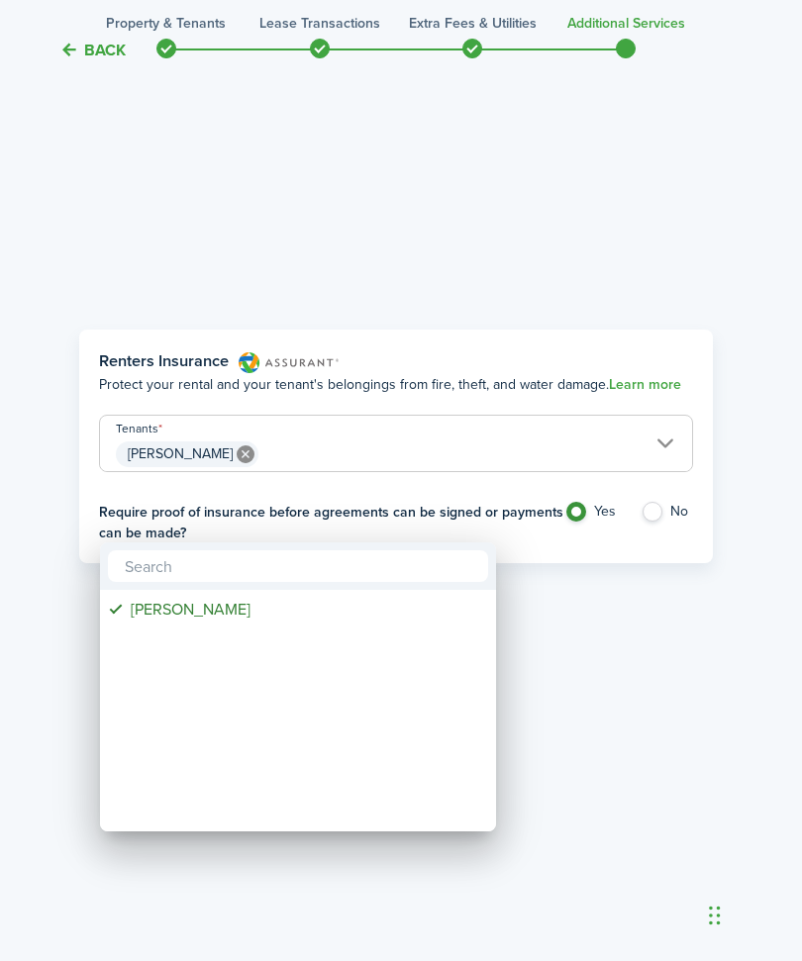
click at [426, 562] on input "text" at bounding box center [298, 567] width 380 height 32
click at [343, 563] on input "[PERSON_NAME]" at bounding box center [298, 567] width 380 height 32
type input "S"
click at [428, 611] on div "[PERSON_NAME]" at bounding box center [306, 610] width 351 height 34
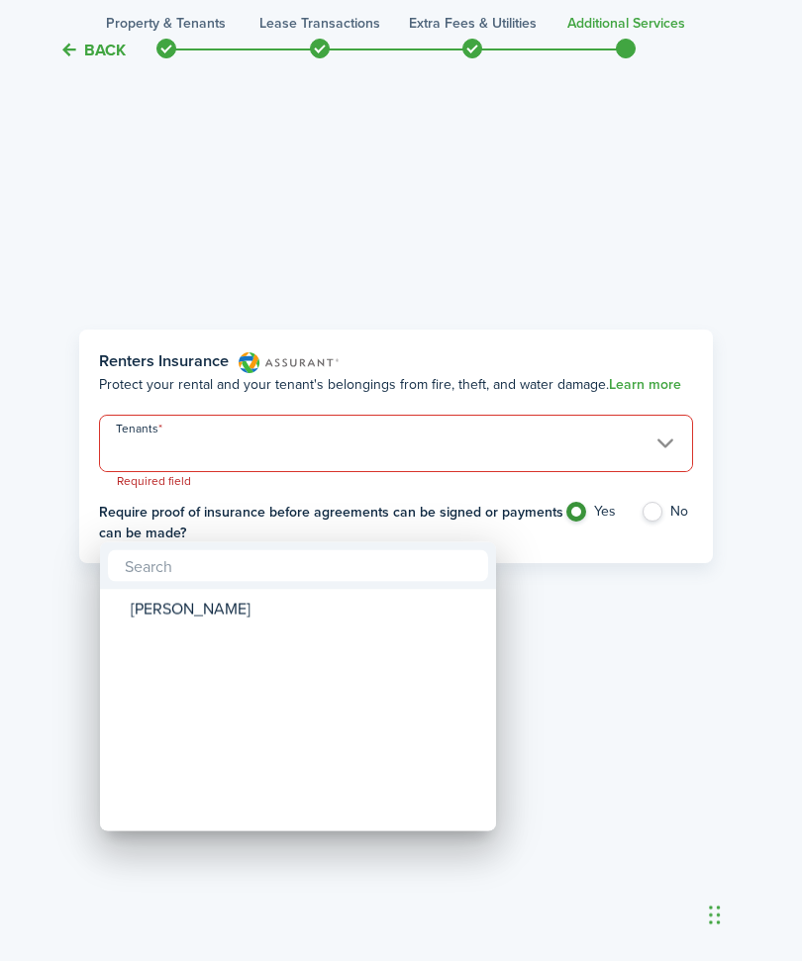
scroll to position [894, 5]
click at [655, 618] on div at bounding box center [401, 481] width 1119 height 1278
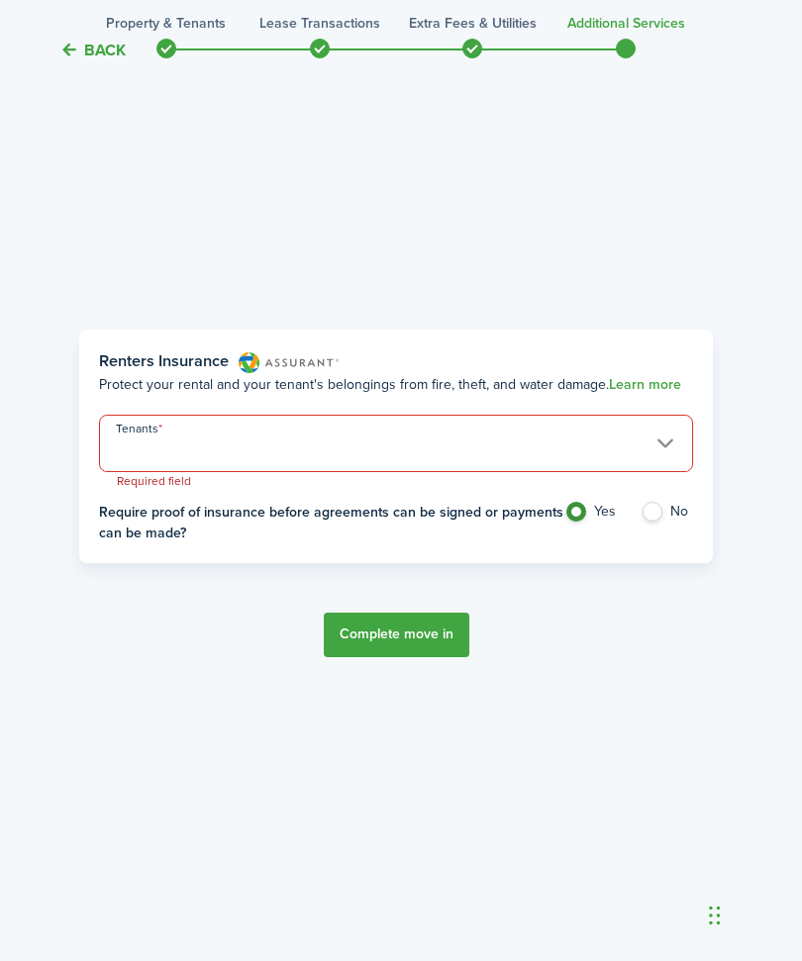
click at [659, 532] on label "No" at bounding box center [667, 517] width 52 height 30
radio input "false"
radio input "true"
click at [419, 657] on button "Complete move in" at bounding box center [397, 635] width 146 height 45
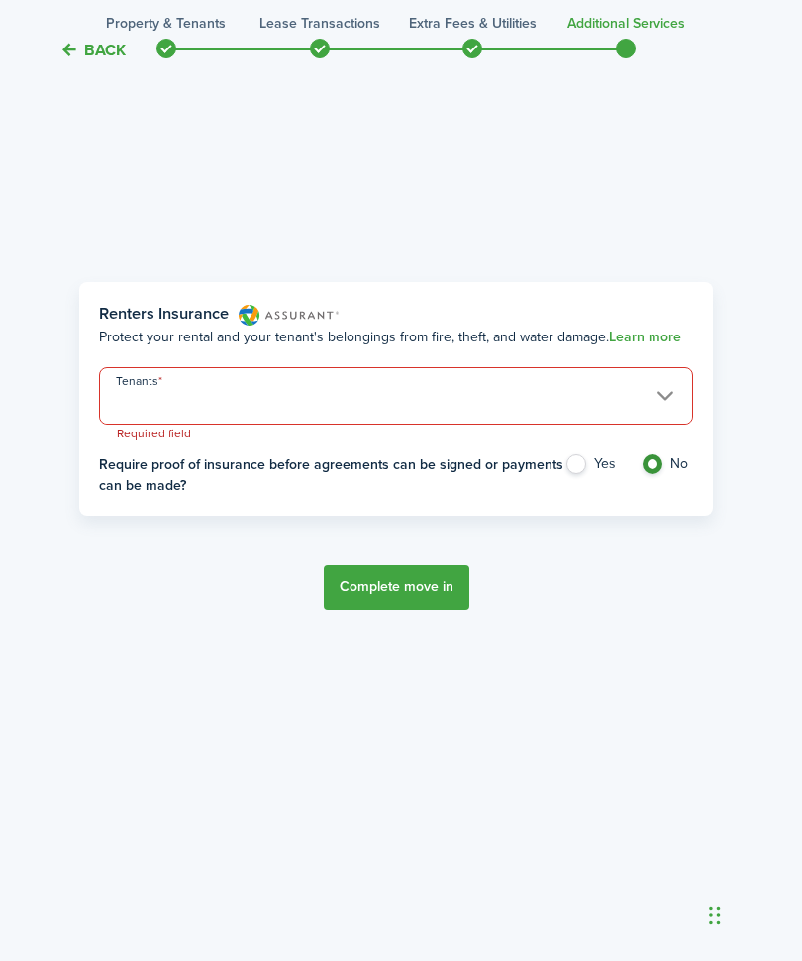
scroll to position [956, 5]
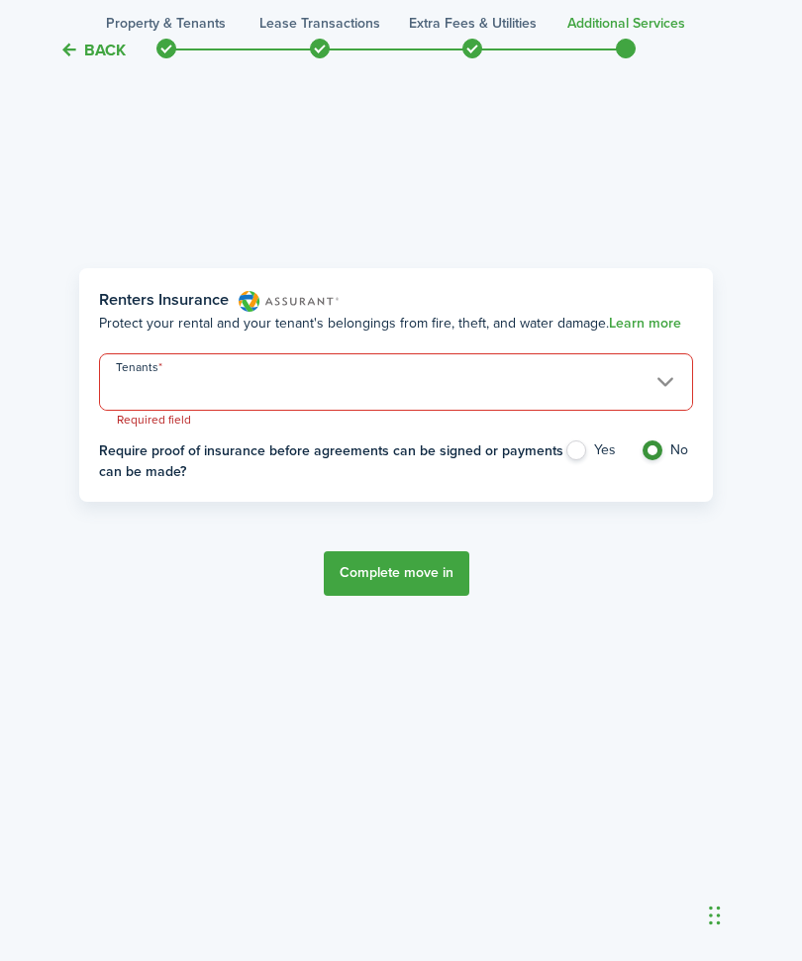
click at [389, 596] on button "Complete move in" at bounding box center [397, 574] width 146 height 45
click at [414, 596] on button "Complete move in" at bounding box center [397, 574] width 146 height 45
click at [666, 410] on span at bounding box center [396, 393] width 592 height 34
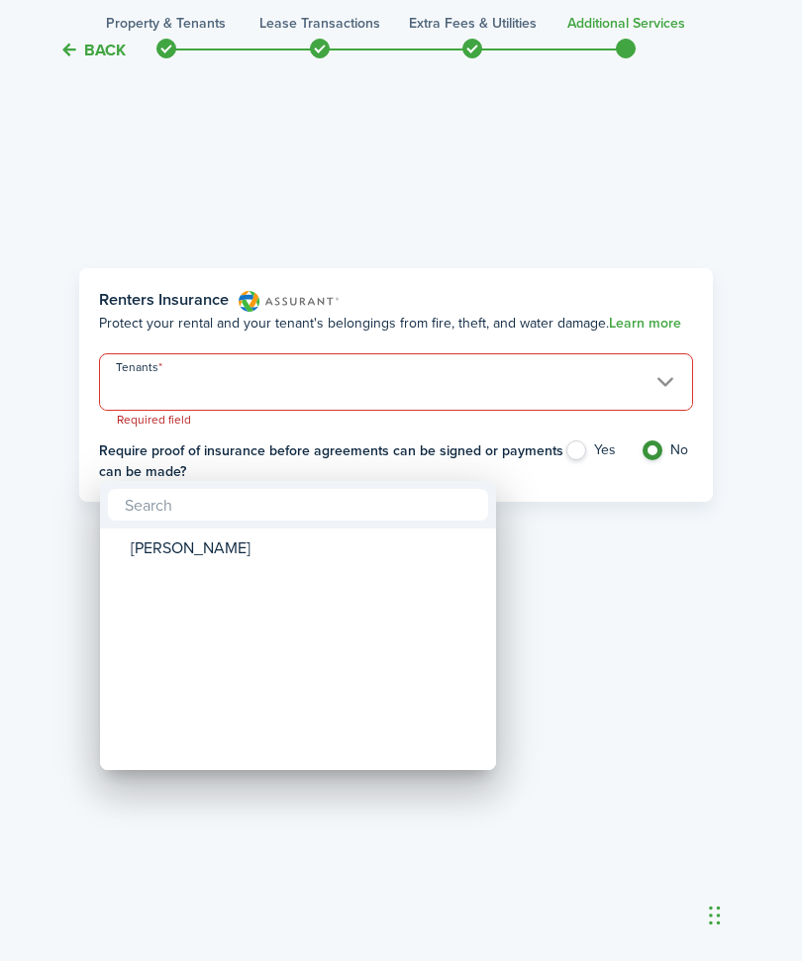
click at [676, 664] on div at bounding box center [401, 481] width 1119 height 1278
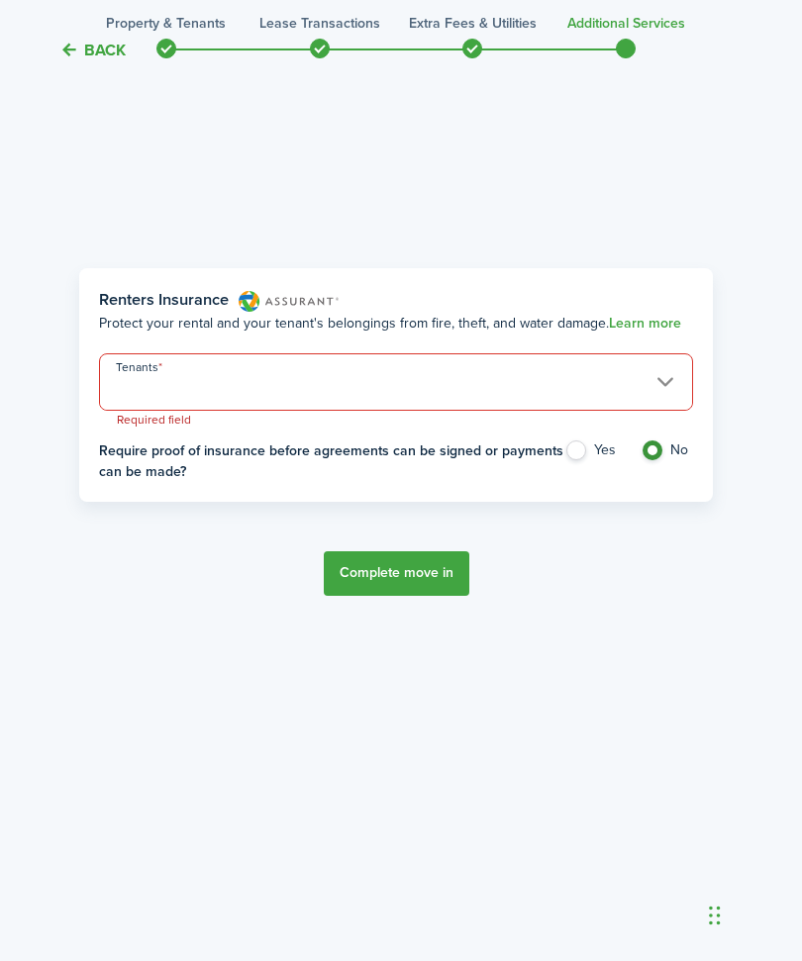
scroll to position [1, 0]
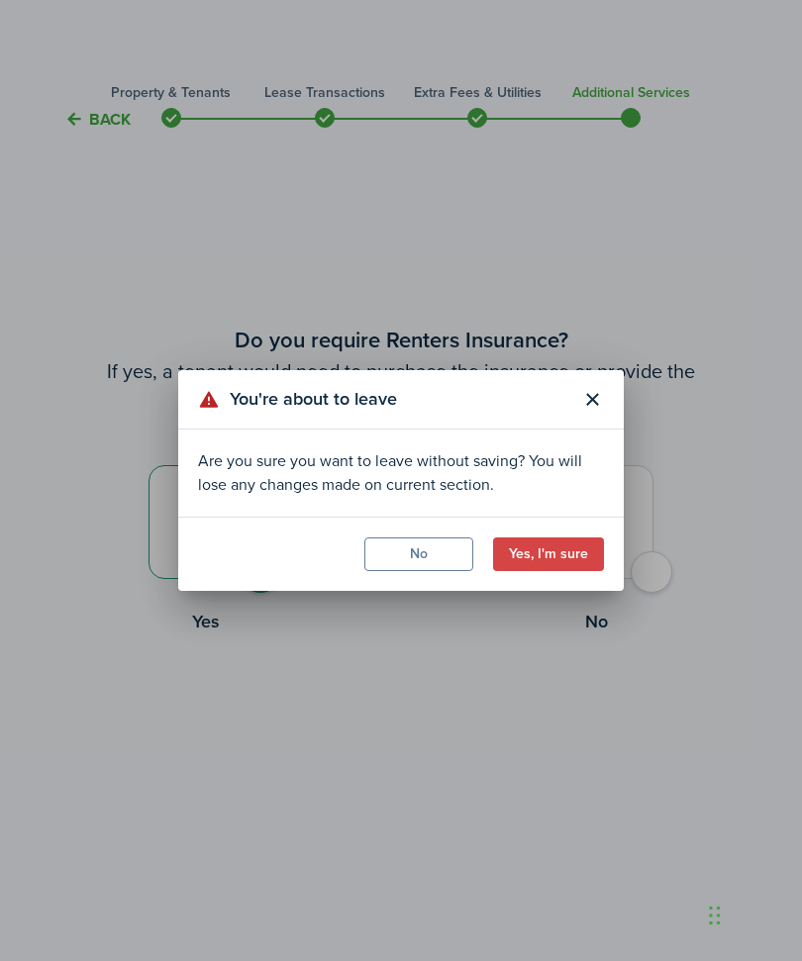
click at [448, 554] on button "No" at bounding box center [418, 555] width 109 height 34
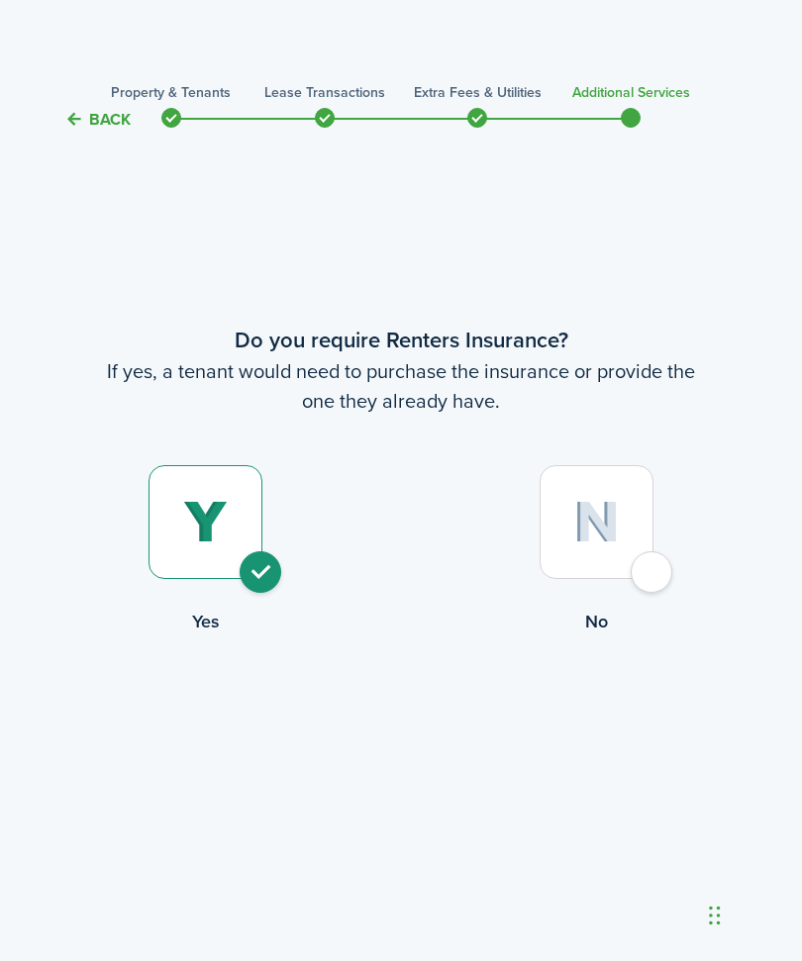
click at [101, 119] on button "Back" at bounding box center [97, 119] width 66 height 21
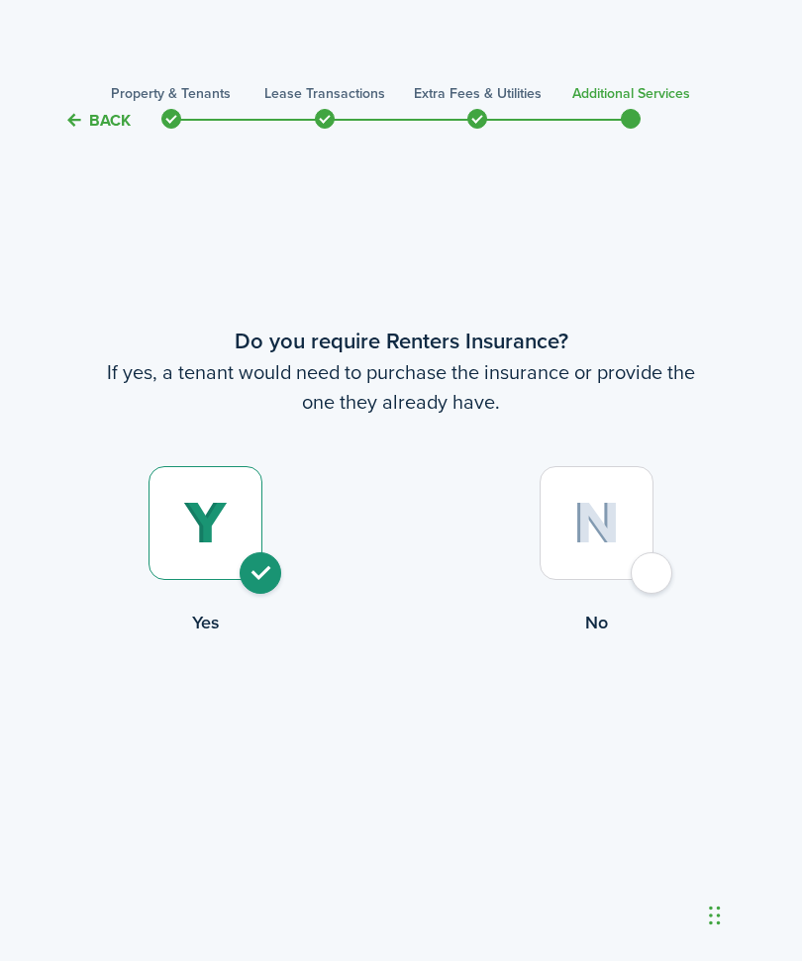
click at [647, 580] on div at bounding box center [597, 523] width 114 height 114
radio input "false"
radio input "true"
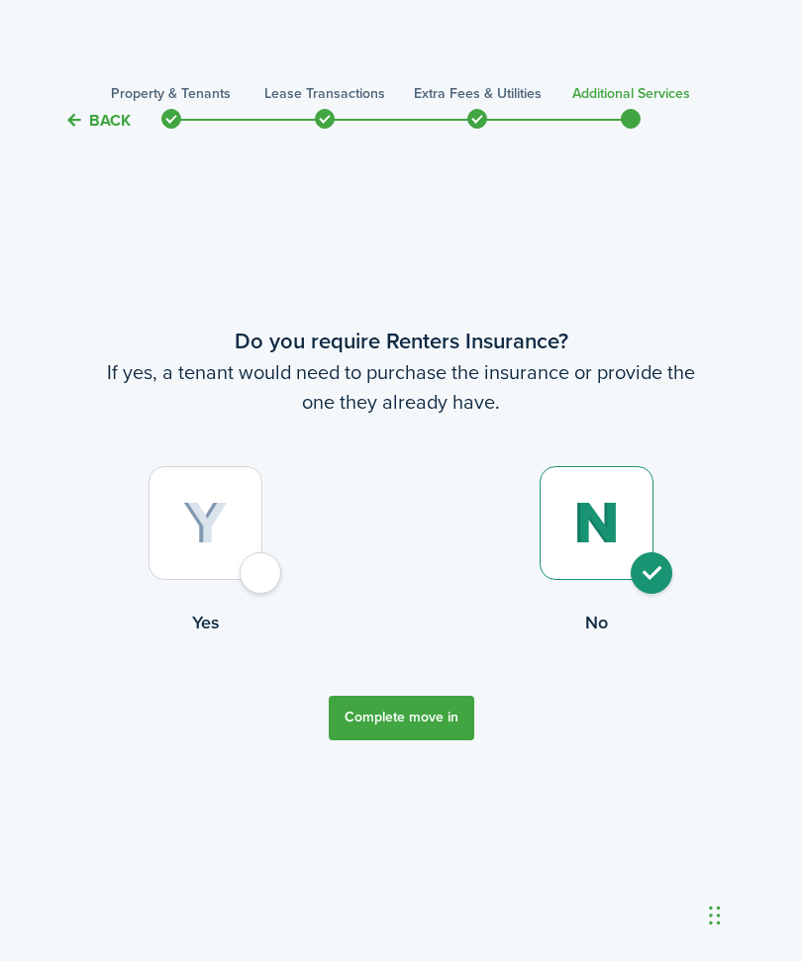
click at [418, 741] on button "Complete move in" at bounding box center [402, 718] width 146 height 45
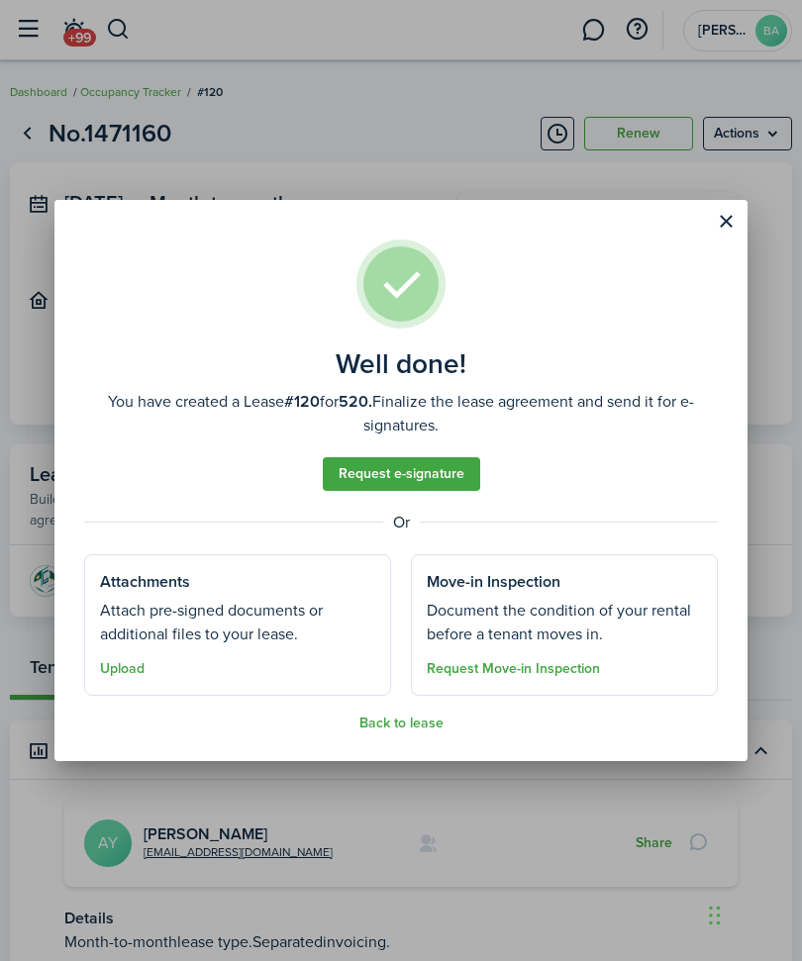
click at [440, 723] on button "Back to lease" at bounding box center [401, 724] width 84 height 16
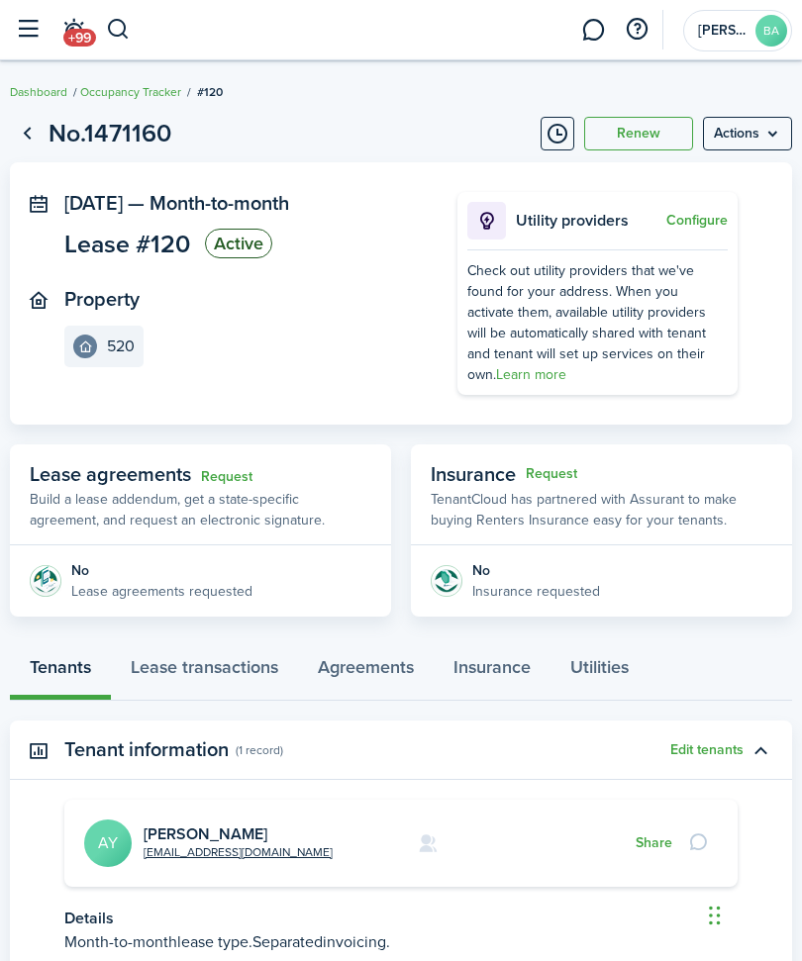
click at [754, 131] on menu-btn "Actions" at bounding box center [747, 134] width 89 height 34
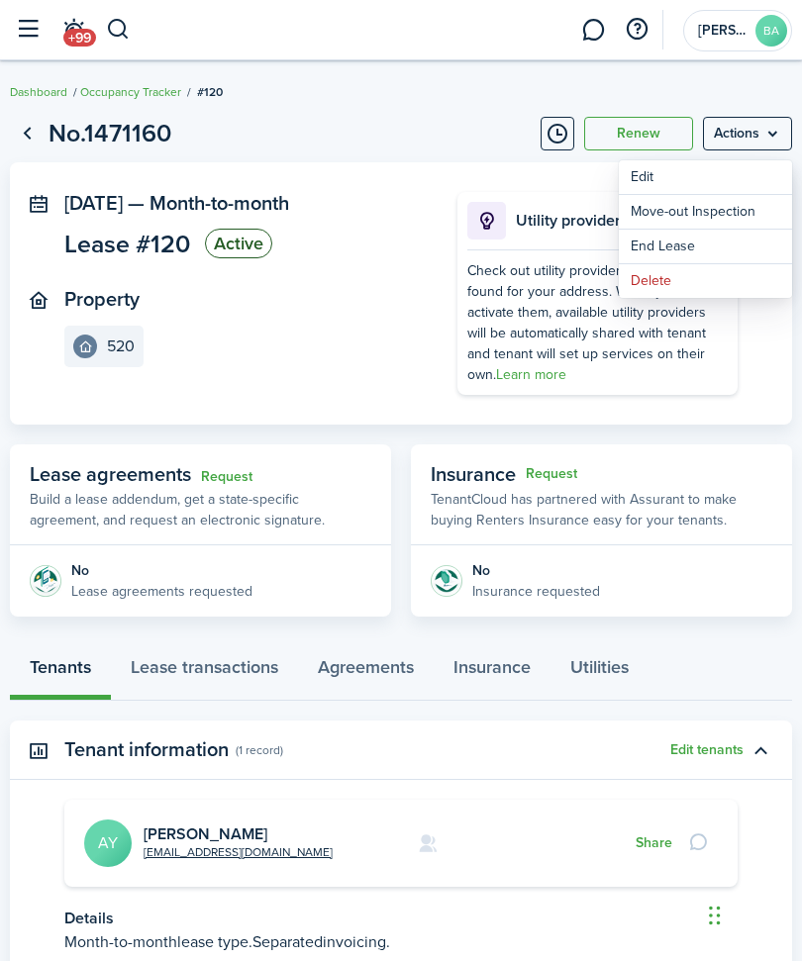
click at [764, 132] on menu-btn "Actions" at bounding box center [747, 134] width 89 height 34
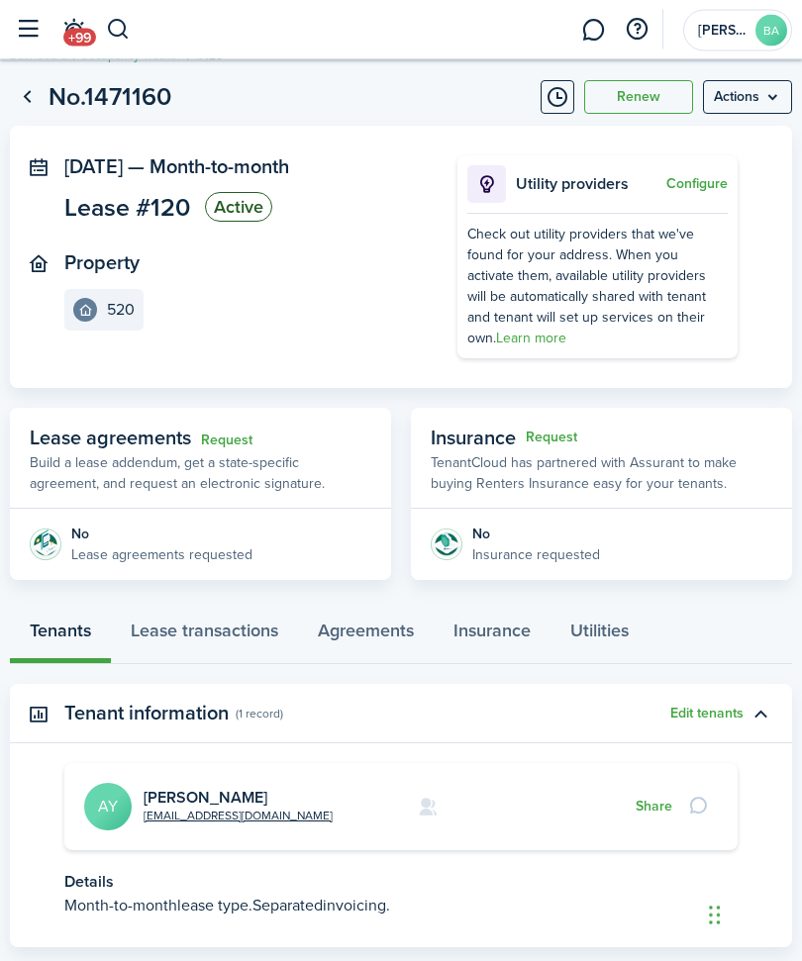
scroll to position [39, 0]
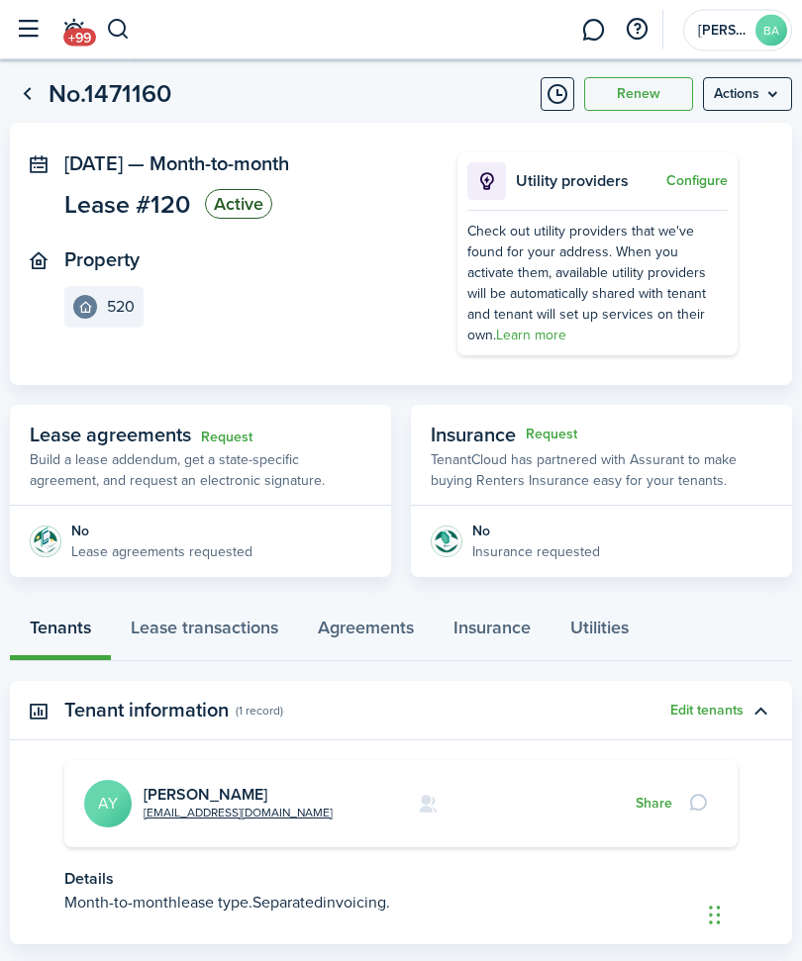
click at [722, 720] on button "Edit tenants" at bounding box center [706, 712] width 73 height 16
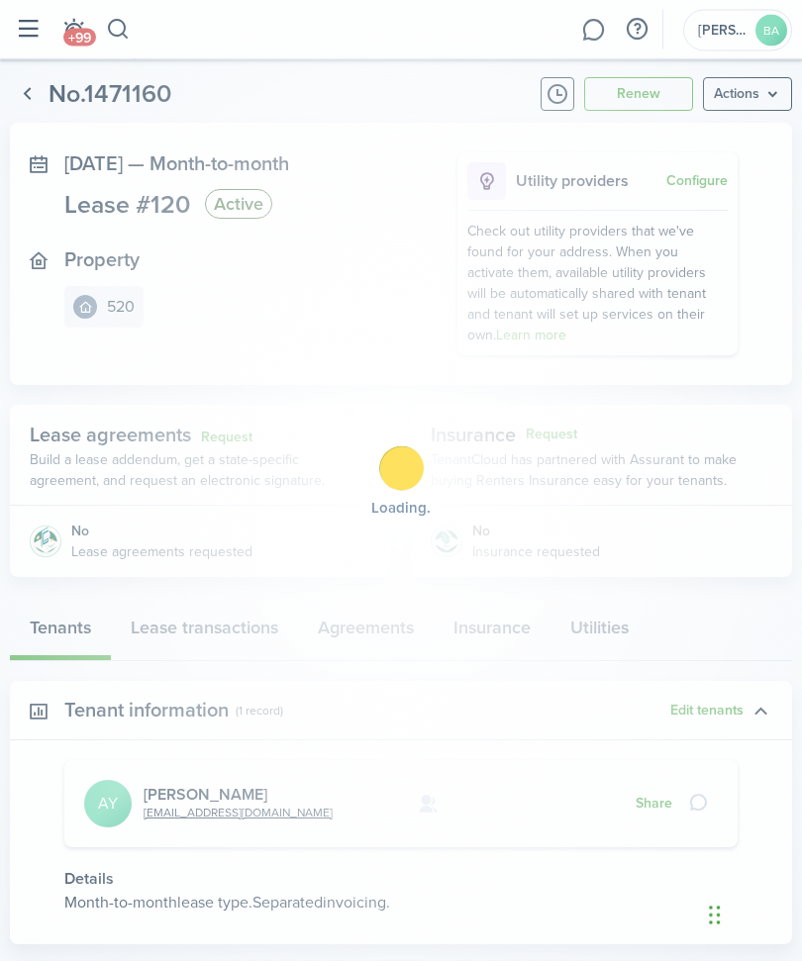
scroll to position [40, 0]
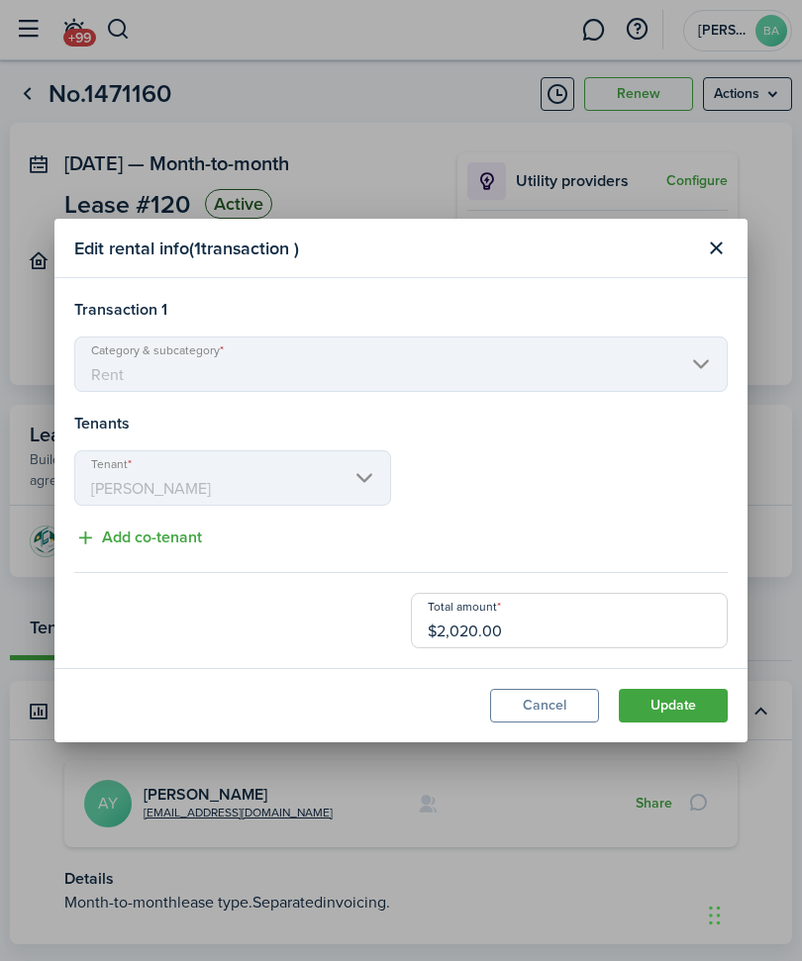
click at [186, 551] on button "Add co-tenant" at bounding box center [138, 538] width 128 height 25
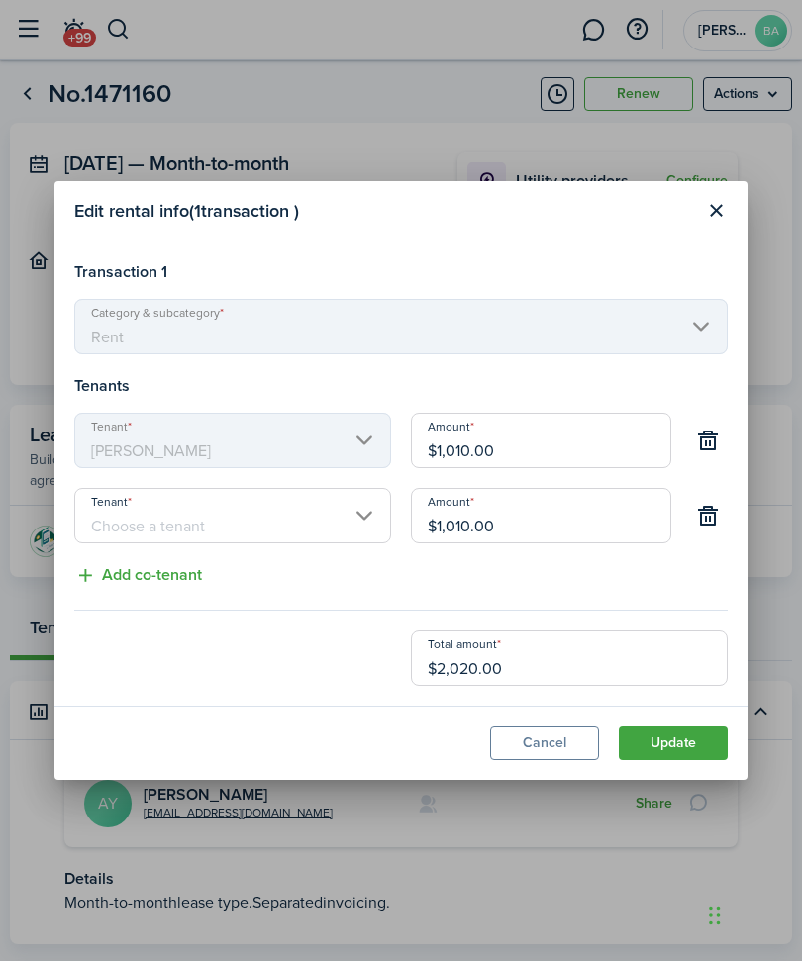
click at [367, 544] on input "Tenant" at bounding box center [232, 515] width 317 height 55
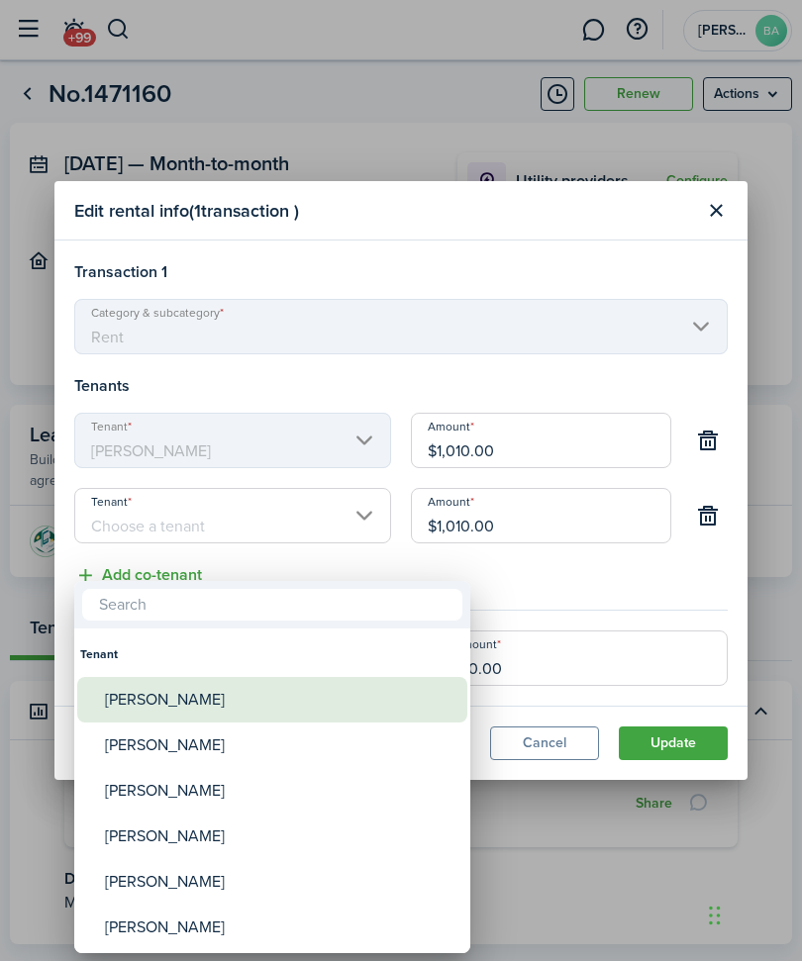
click at [192, 699] on div "[PERSON_NAME]" at bounding box center [280, 700] width 351 height 46
type input "[PERSON_NAME]"
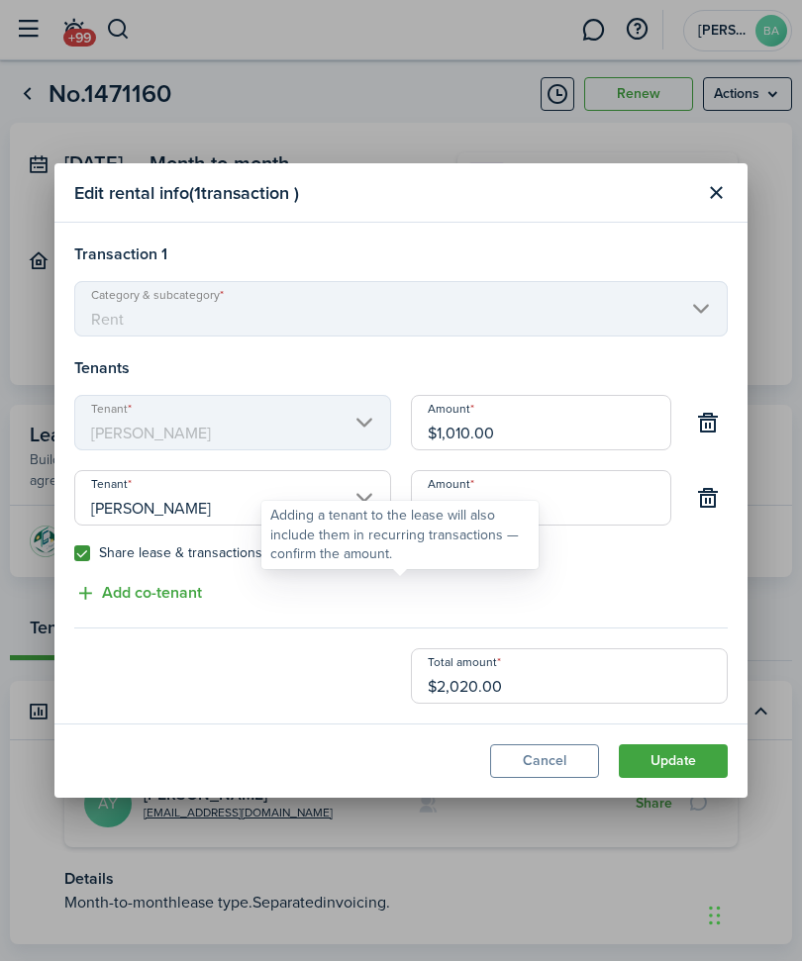
click at [276, 561] on control-checkbox "Add tenant to all recurring transactions" at bounding box center [403, 554] width 263 height 16
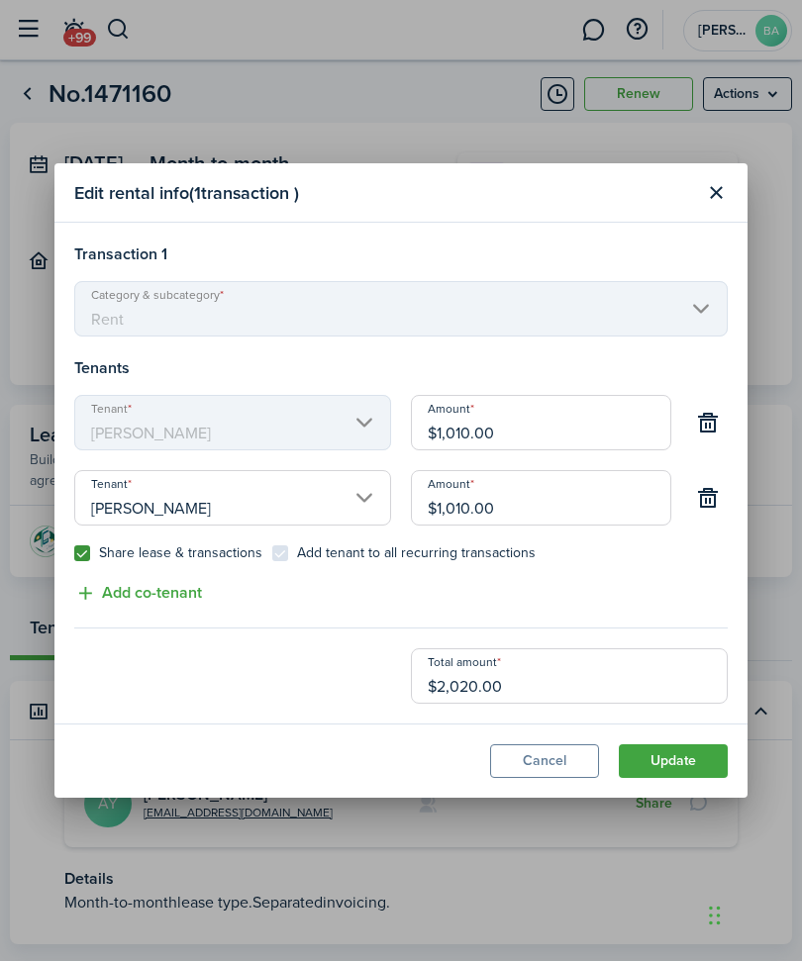
click at [466, 625] on div "Transaction 1 Category & subcategory Rent Tenants Tenant [PERSON_NAME] $1,010.0…" at bounding box center [401, 473] width 654 height 461
click at [699, 440] on button "button" at bounding box center [708, 423] width 34 height 34
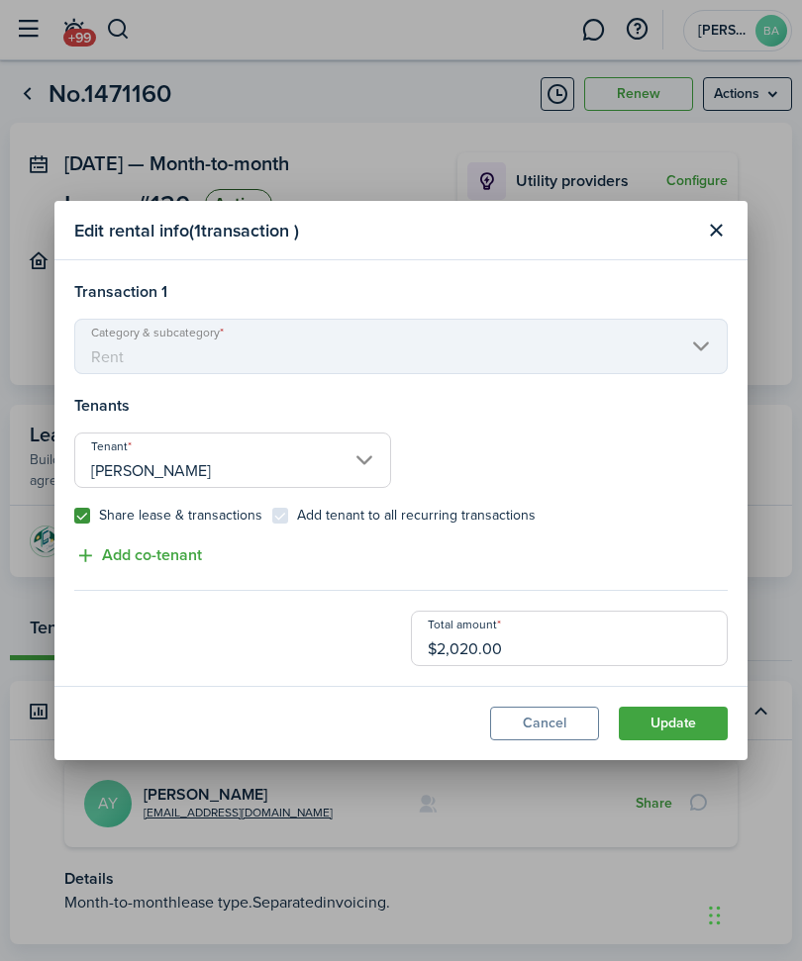
click at [691, 741] on button "Update" at bounding box center [673, 724] width 109 height 34
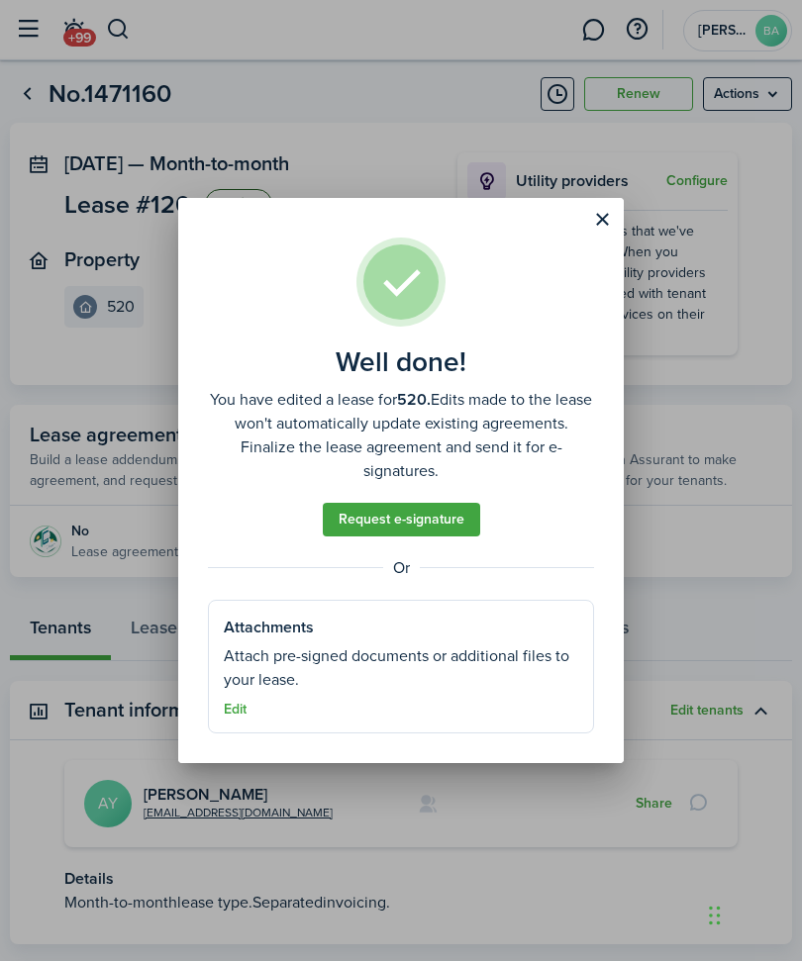
click at [608, 237] on button "Close modal" at bounding box center [602, 220] width 34 height 34
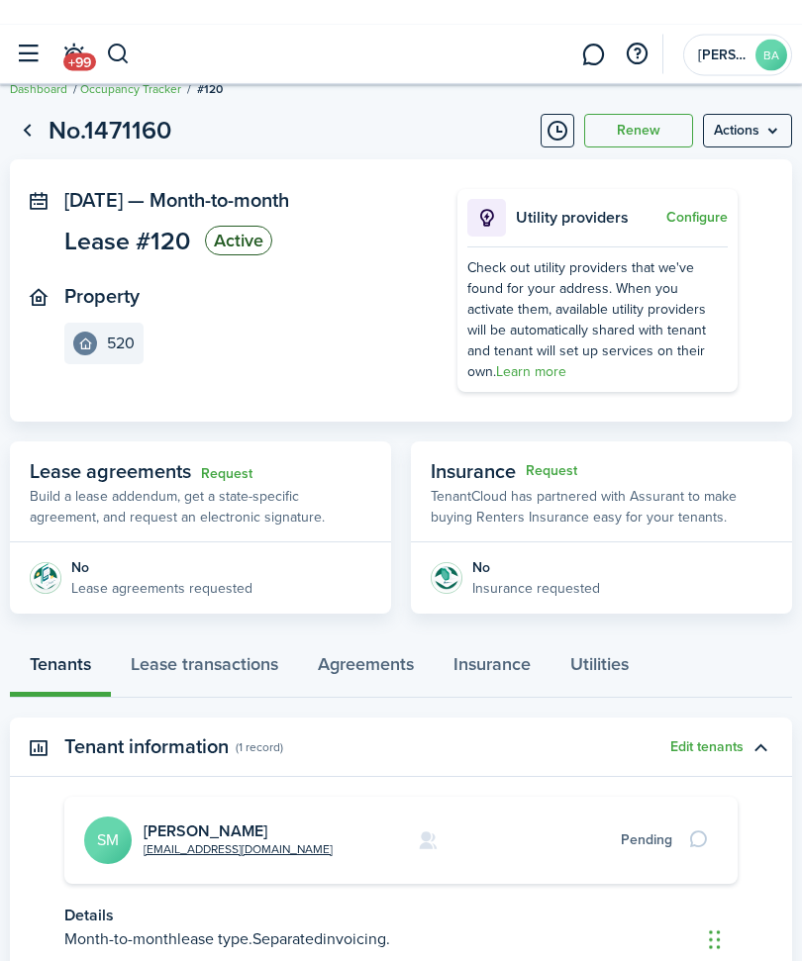
scroll to position [0, 0]
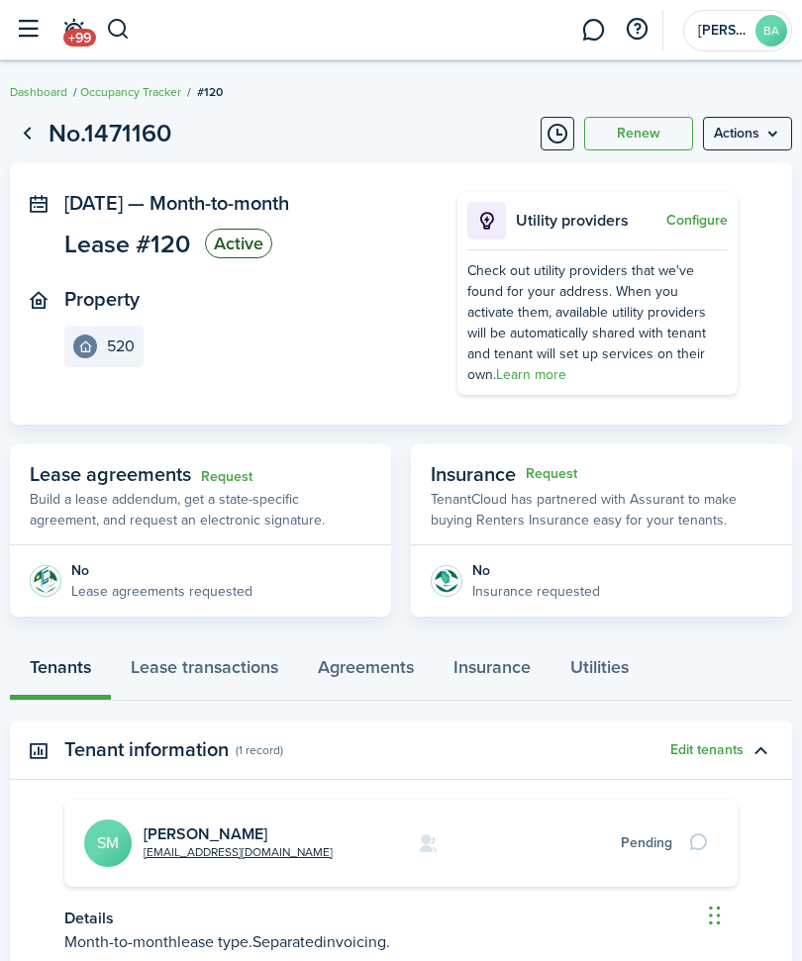
click at [707, 758] on button "Edit tenants" at bounding box center [706, 751] width 73 height 16
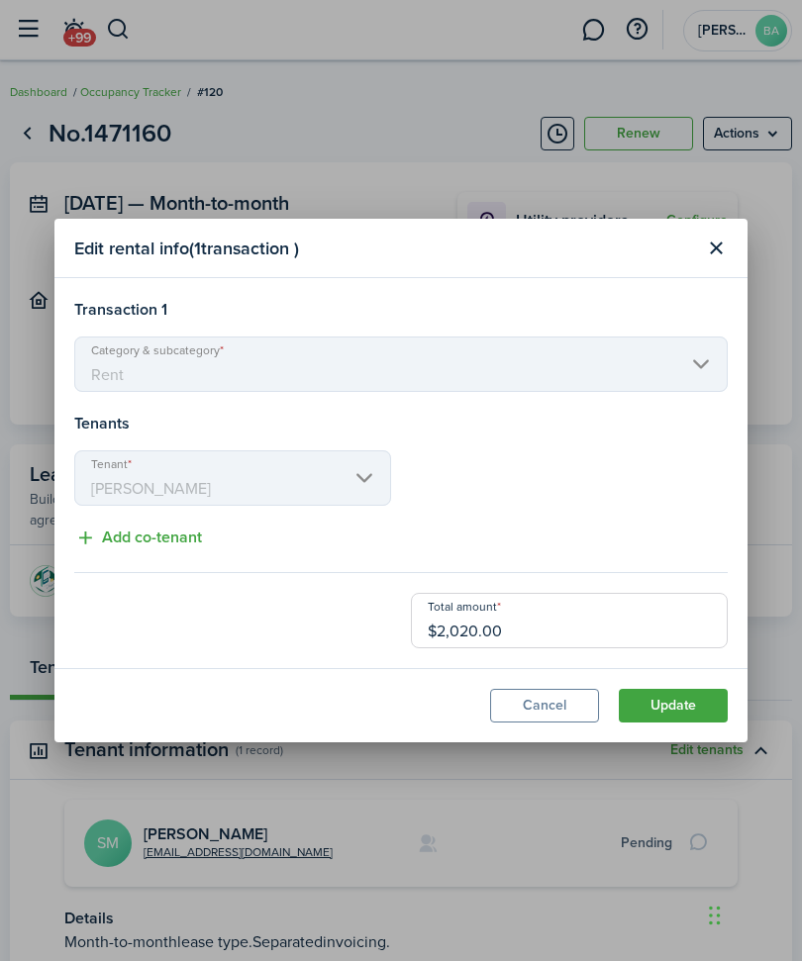
click at [187, 534] on button "Add co-tenant" at bounding box center [138, 538] width 128 height 25
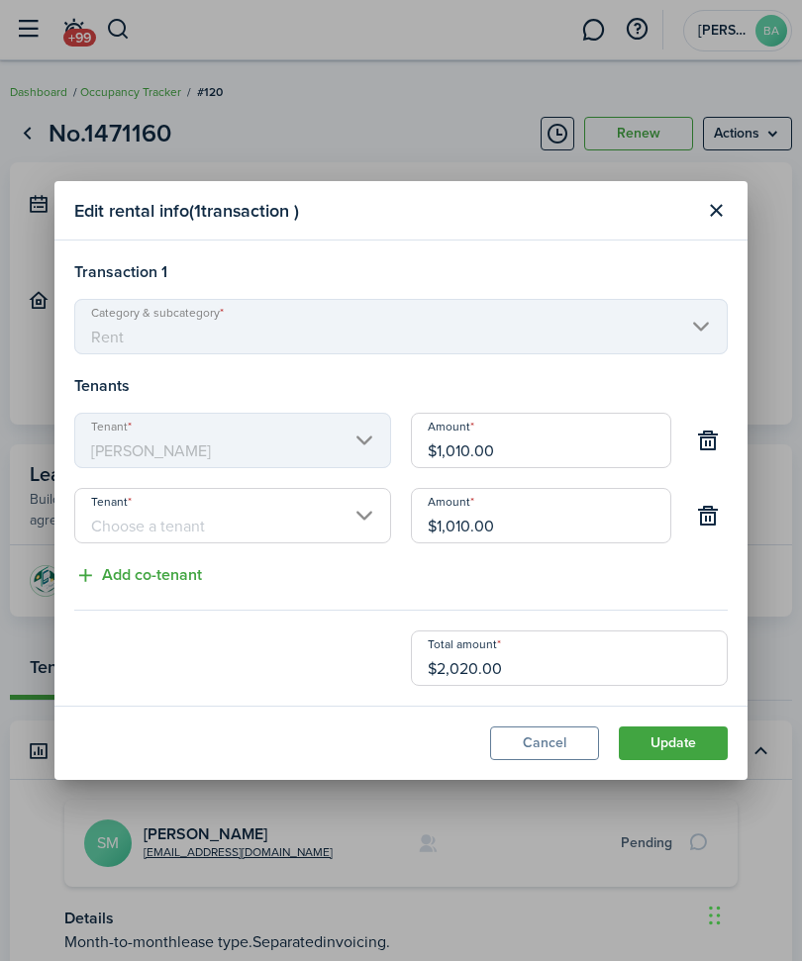
click at [367, 510] on input "Tenant" at bounding box center [232, 515] width 317 height 55
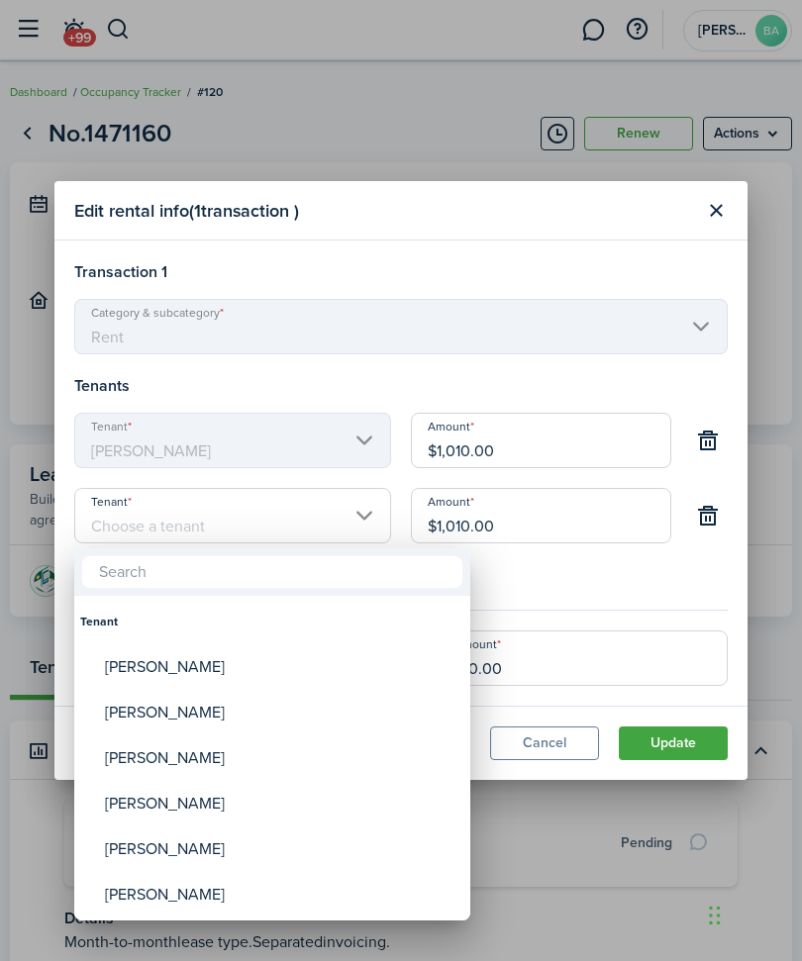
click at [167, 667] on div "[PERSON_NAME]" at bounding box center [280, 668] width 351 height 46
type input "[PERSON_NAME]"
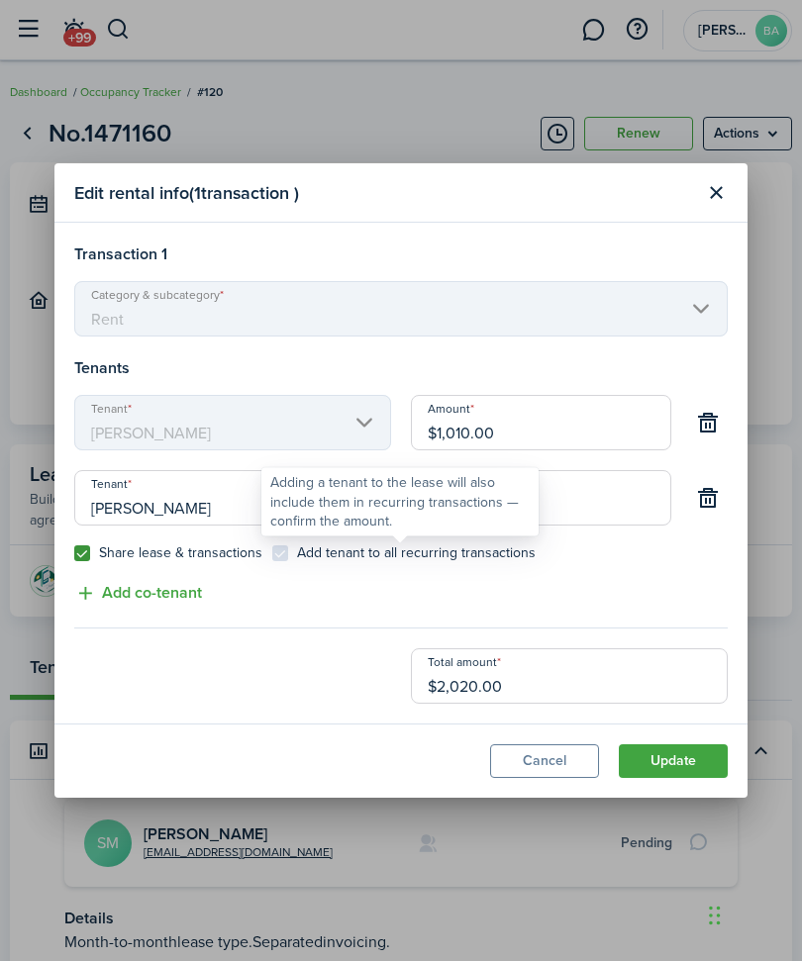
click at [283, 558] on control-checkbox "Add tenant to all recurring transactions" at bounding box center [403, 554] width 263 height 16
click at [287, 555] on control-checkbox "Add tenant to all recurring transactions" at bounding box center [403, 554] width 263 height 16
click at [613, 580] on div "Share lease & transactions Add tenant to all recurring transactions" at bounding box center [400, 564] width 673 height 36
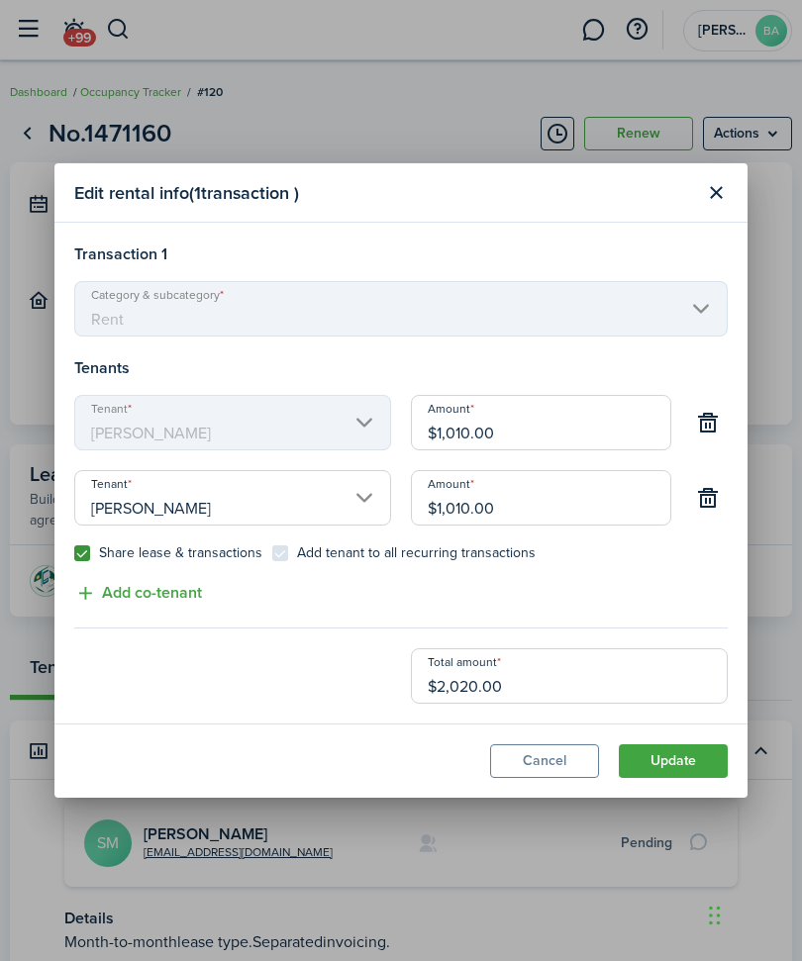
click at [701, 307] on mbsc-scroller "Category & subcategory Rent" at bounding box center [401, 308] width 654 height 55
click at [713, 309] on mbsc-scroller "Category & subcategory Rent" at bounding box center [401, 308] width 654 height 55
click at [707, 419] on button "button" at bounding box center [708, 423] width 34 height 34
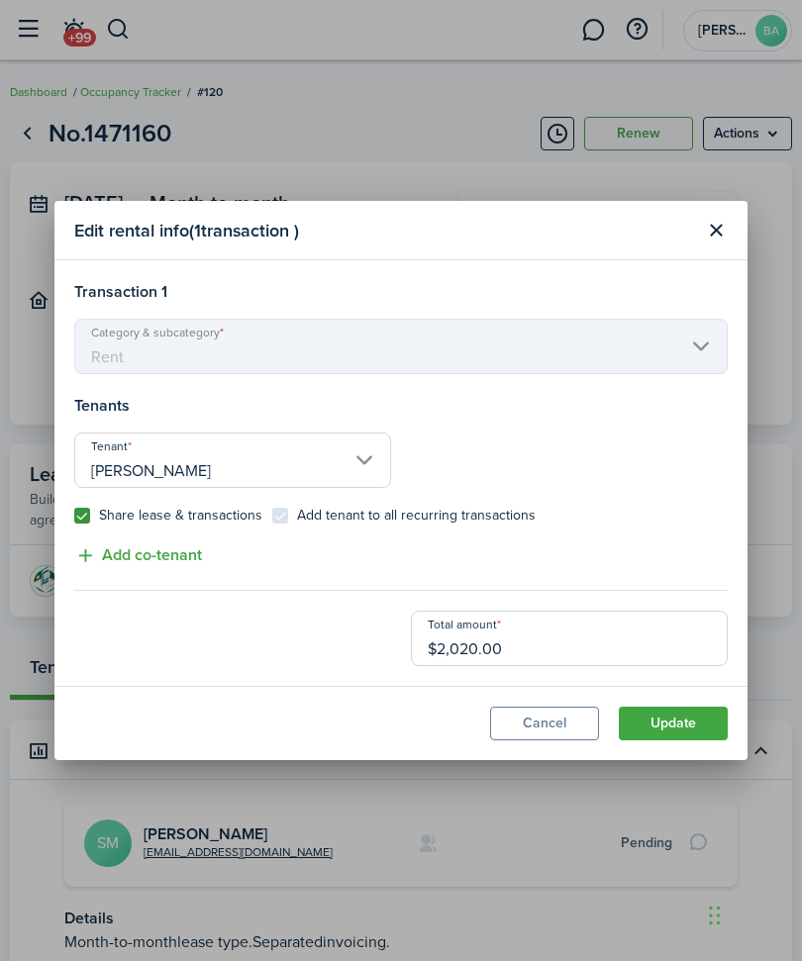
click at [710, 228] on button "Close modal" at bounding box center [716, 231] width 34 height 34
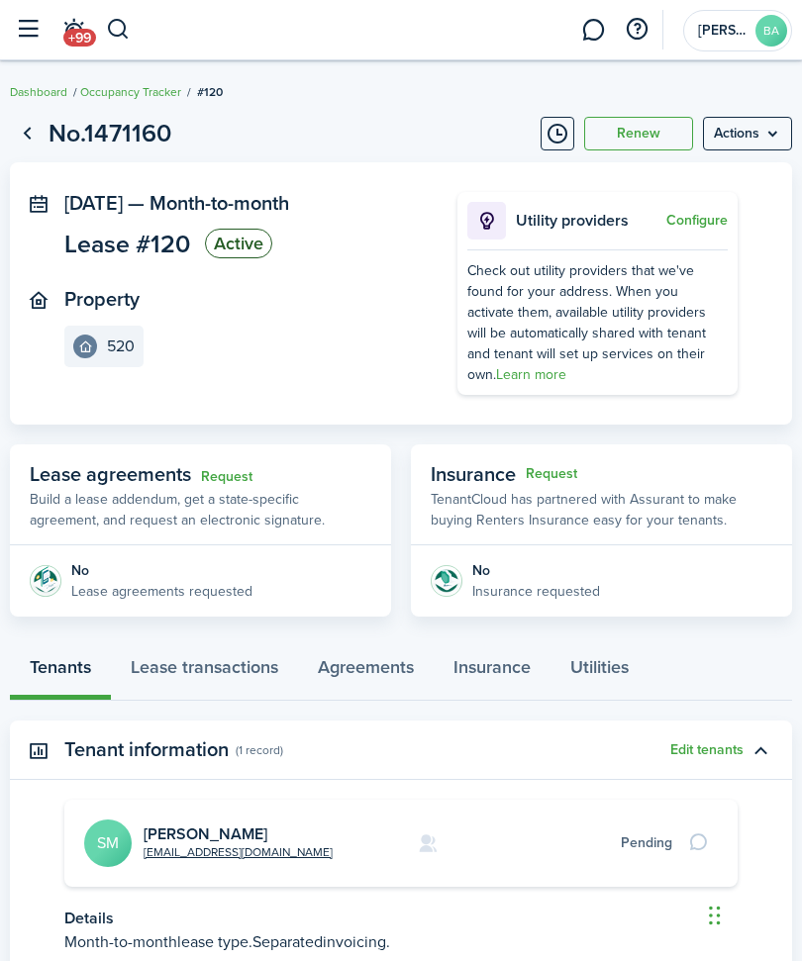
click at [33, 24] on button "button" at bounding box center [28, 30] width 38 height 38
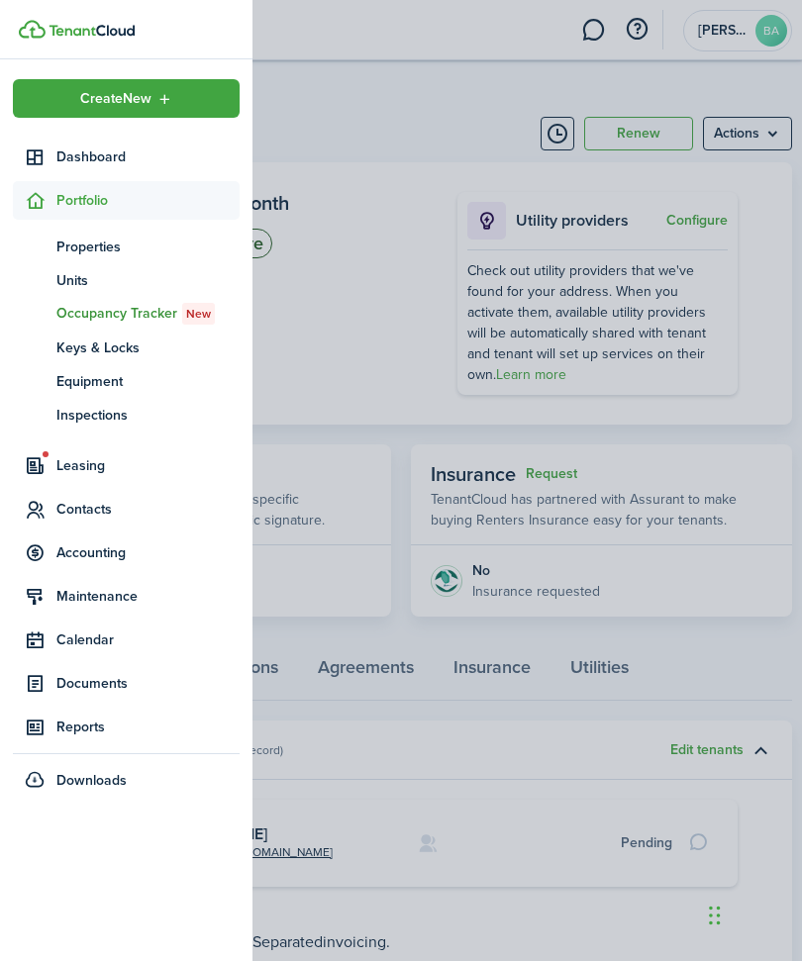
click at [99, 512] on span "Contacts" at bounding box center [147, 509] width 183 height 21
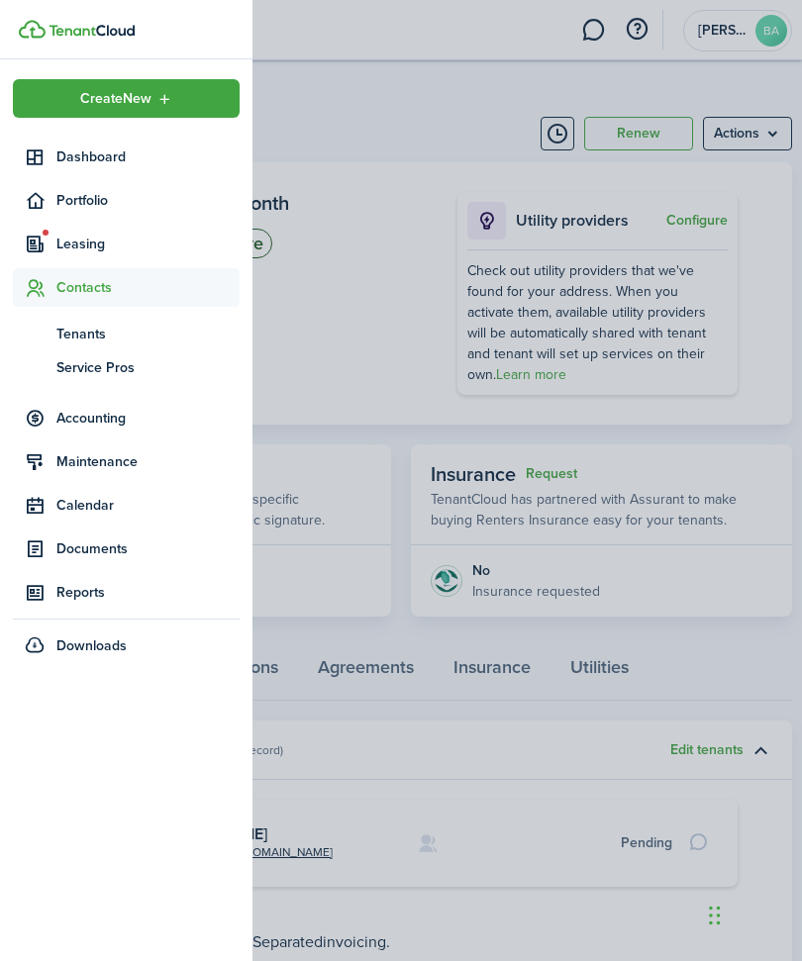
click at [120, 326] on span "Tenants" at bounding box center [147, 334] width 183 height 21
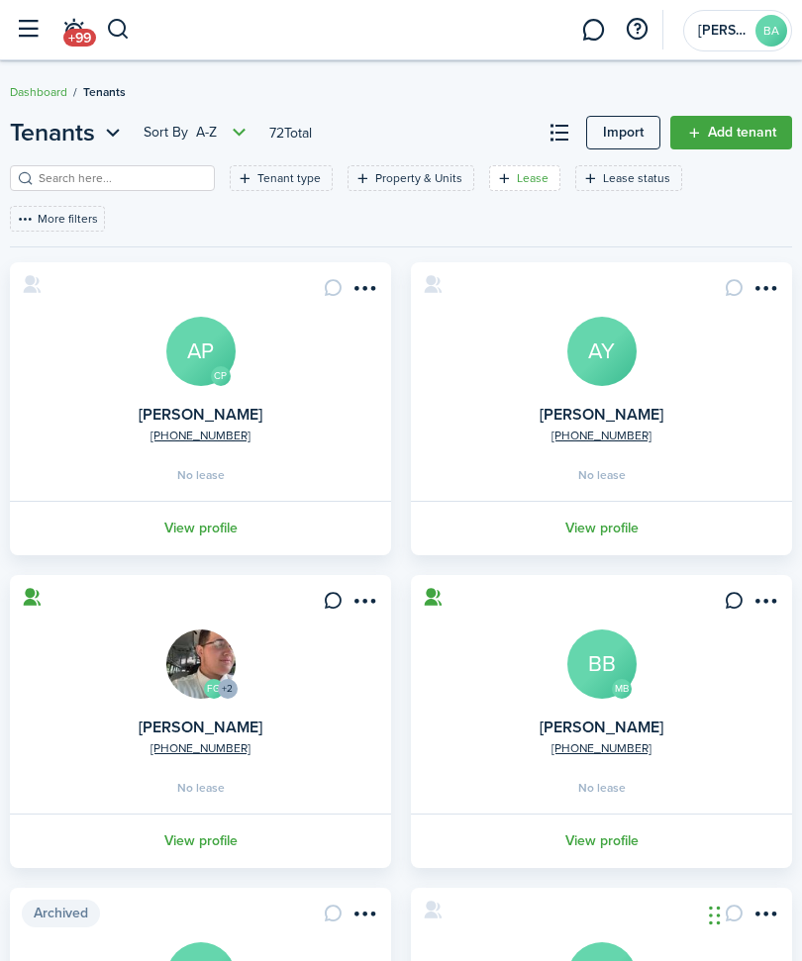
click at [523, 171] on filter-tag-label "Lease" at bounding box center [533, 178] width 32 height 18
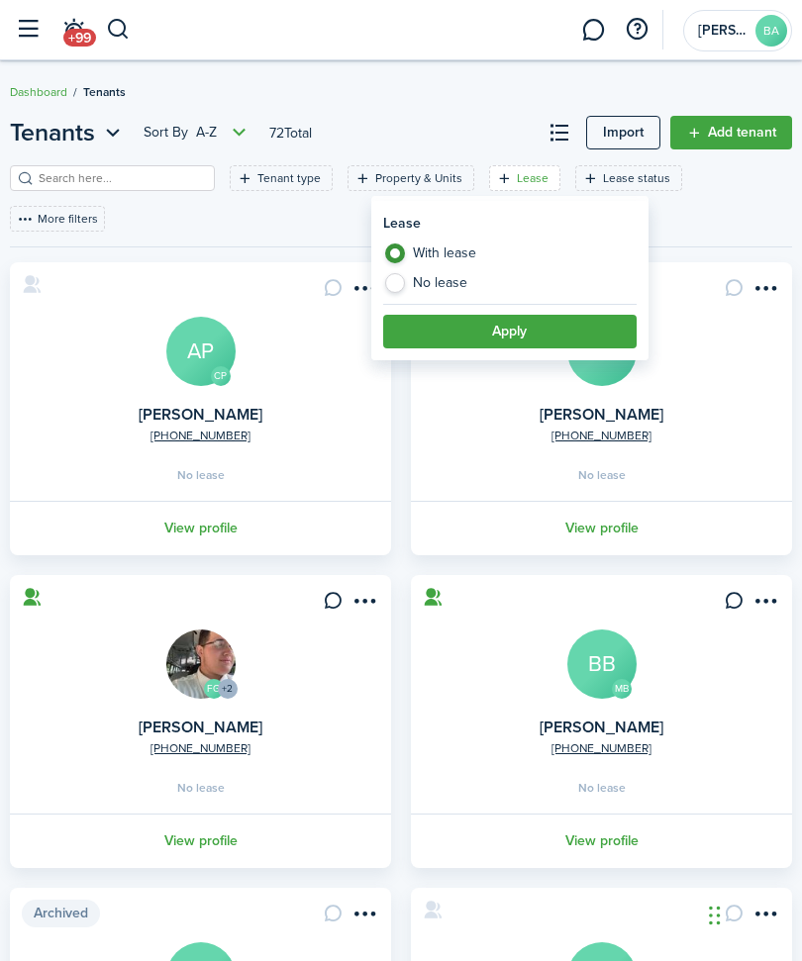
click at [553, 333] on button "Apply" at bounding box center [509, 332] width 253 height 34
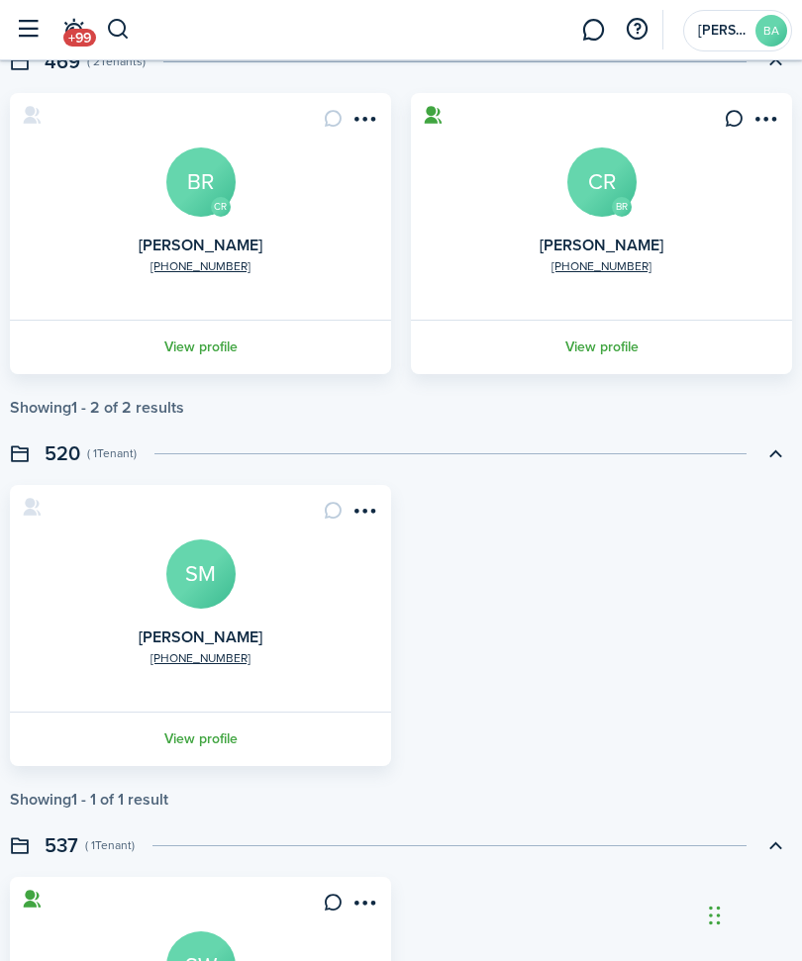
scroll to position [3307, 0]
click at [368, 510] on menu-btn-icon "Open menu" at bounding box center [365, 511] width 34 height 34
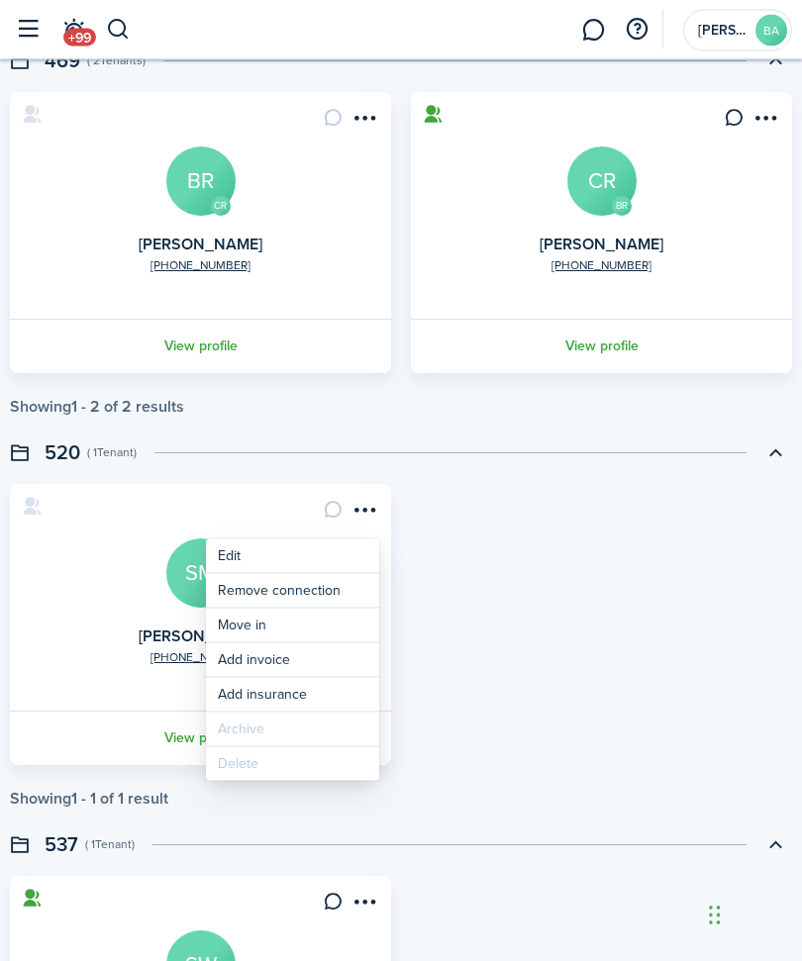
scroll to position [3308, 0]
click at [518, 598] on div "[PHONE_NUMBER] [PERSON_NAME] SM View profile" at bounding box center [401, 624] width 802 height 281
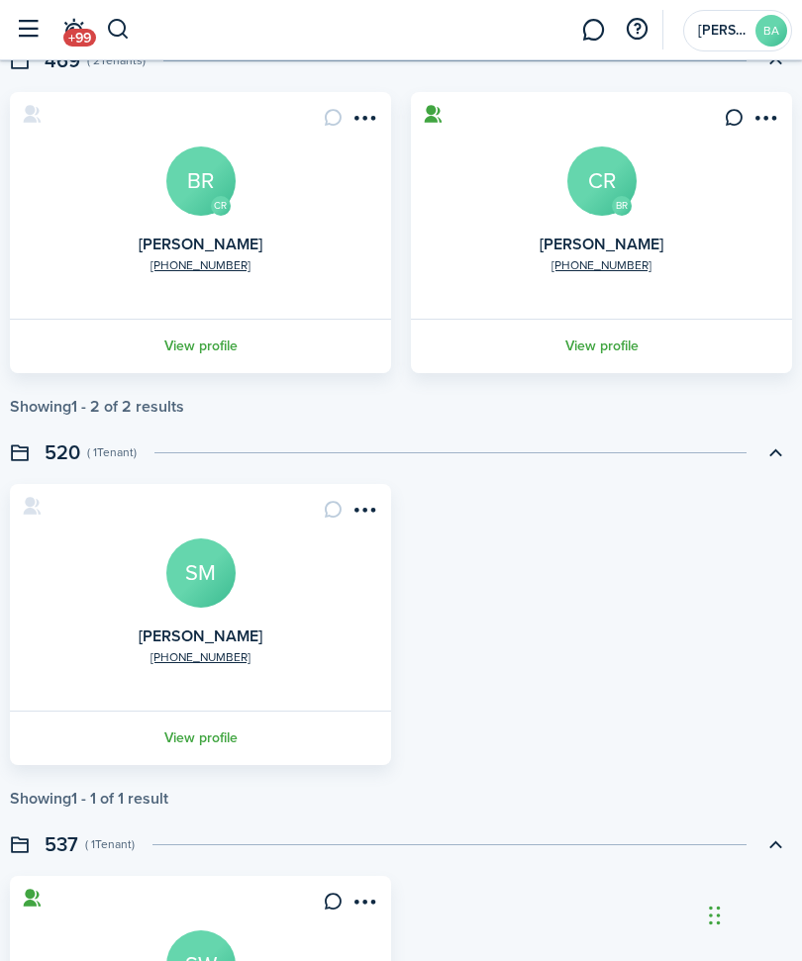
click at [367, 510] on menu-btn-icon "Open menu" at bounding box center [365, 510] width 34 height 34
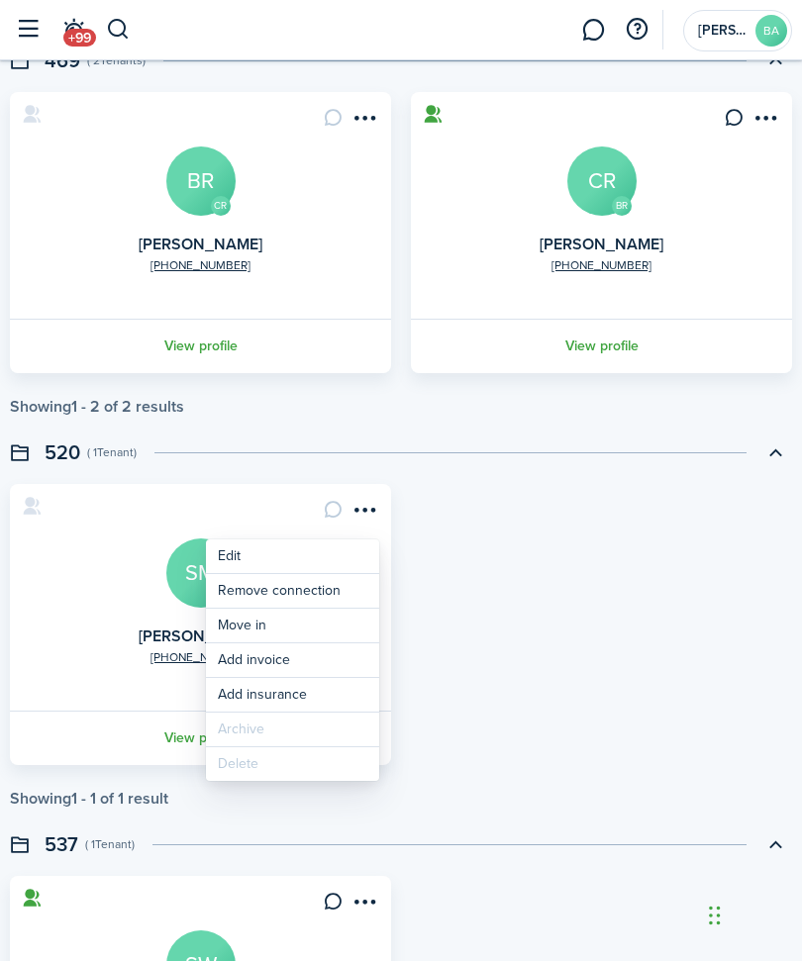
click at [595, 606] on div "[PHONE_NUMBER] [PERSON_NAME] SM View profile" at bounding box center [401, 624] width 802 height 281
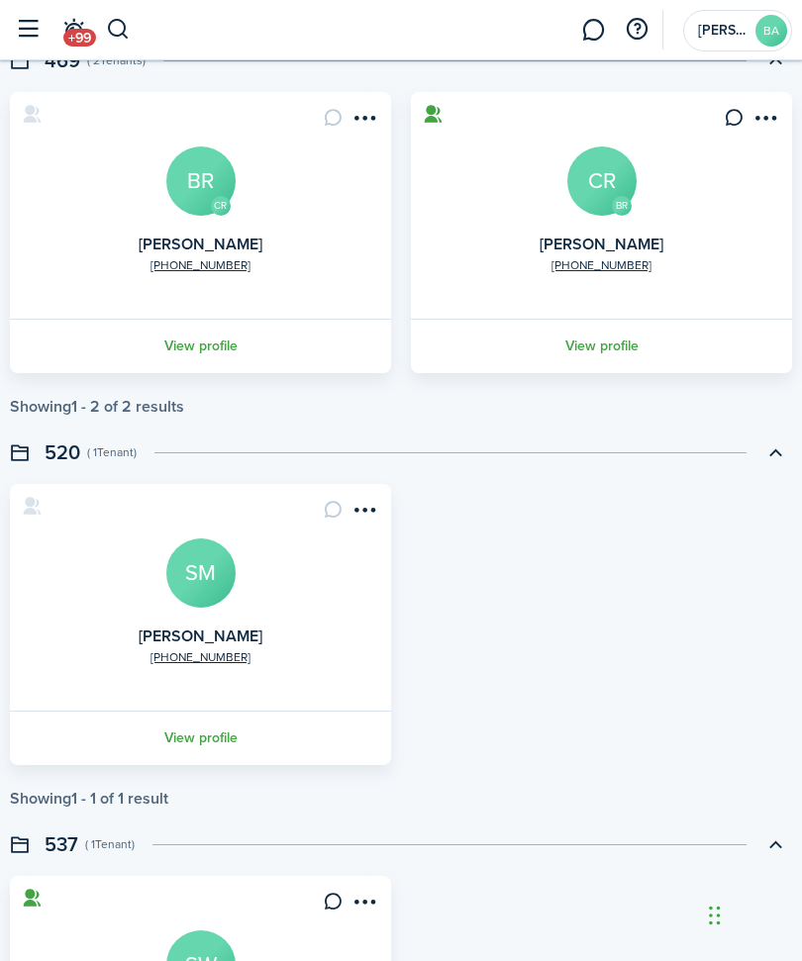
click at [125, 25] on button "button" at bounding box center [118, 30] width 25 height 34
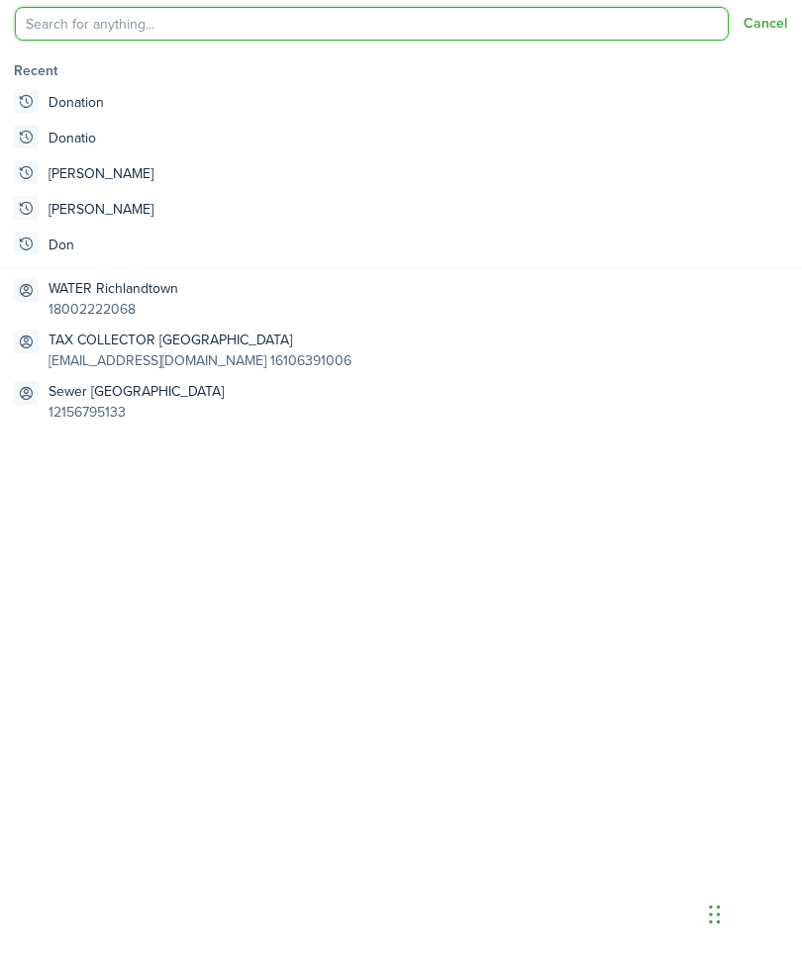
click at [311, 23] on input "search" at bounding box center [372, 25] width 714 height 34
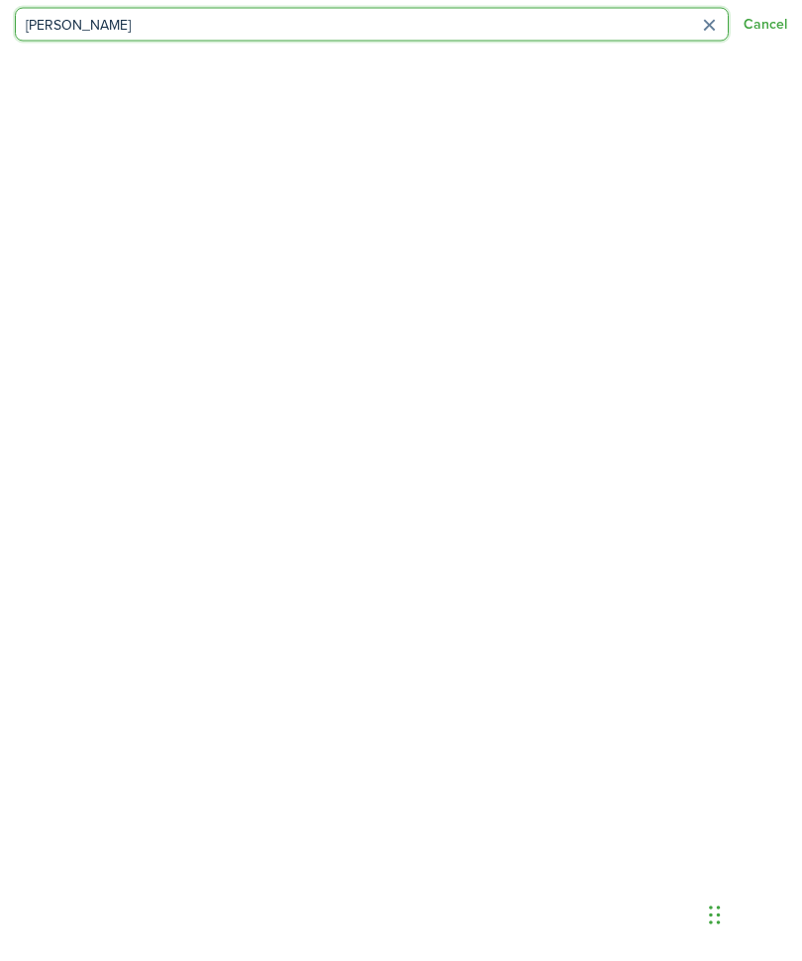
type input "[PERSON_NAME]"
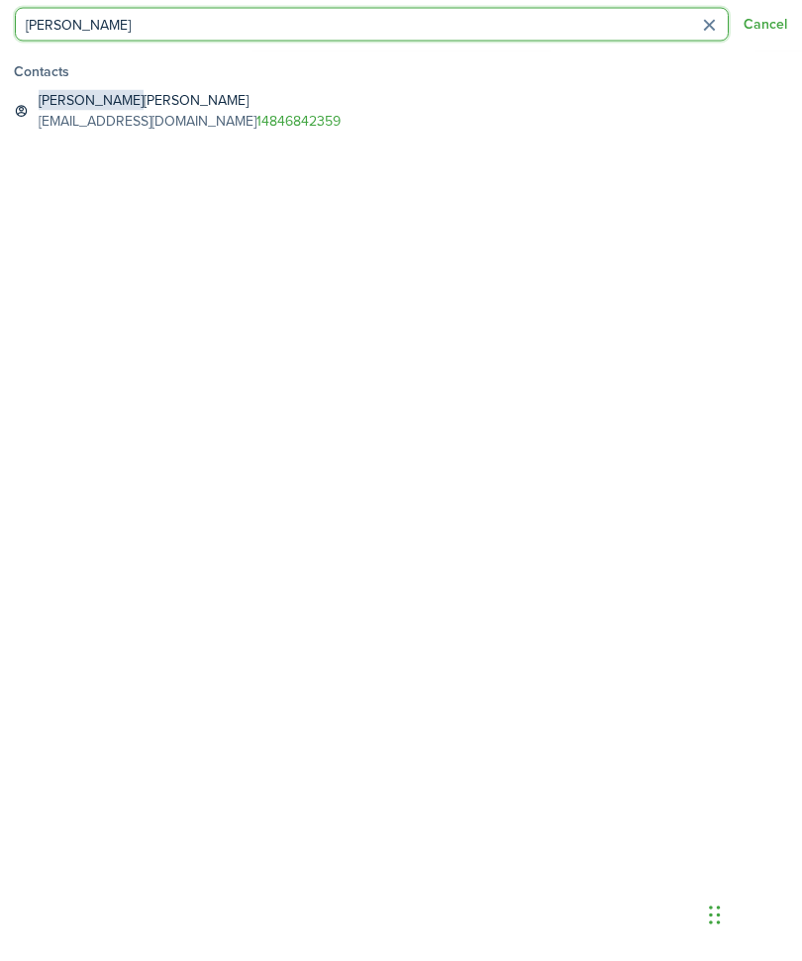
click at [256, 122] on link "14846842359" at bounding box center [298, 121] width 84 height 21
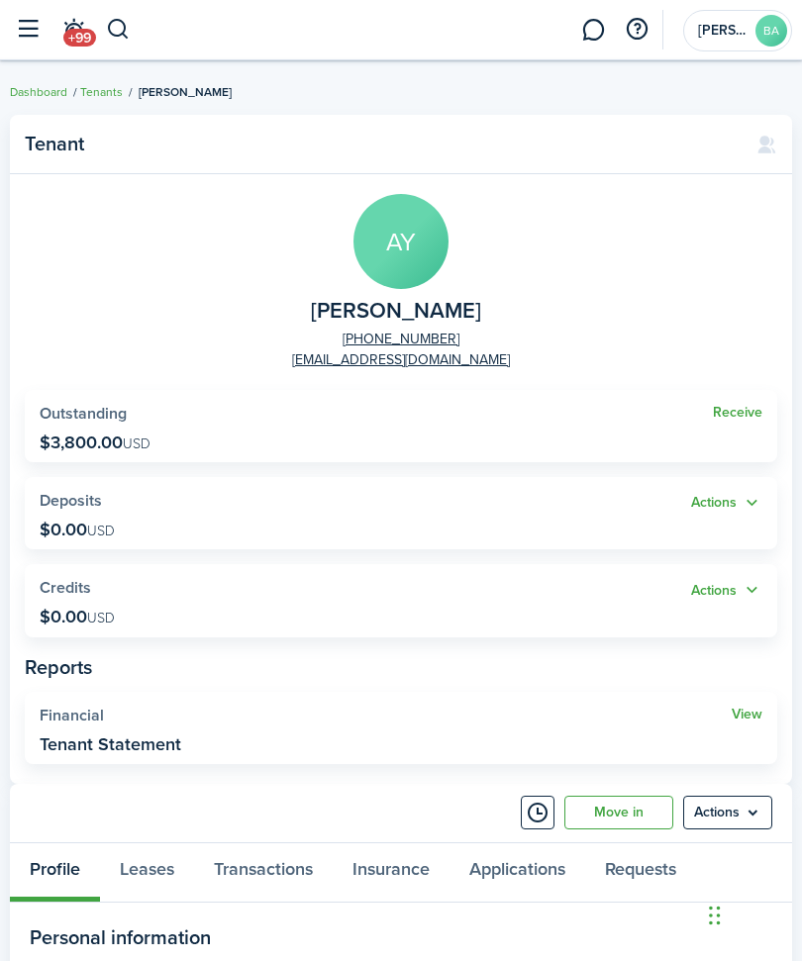
click at [16, 35] on button "button" at bounding box center [28, 30] width 38 height 38
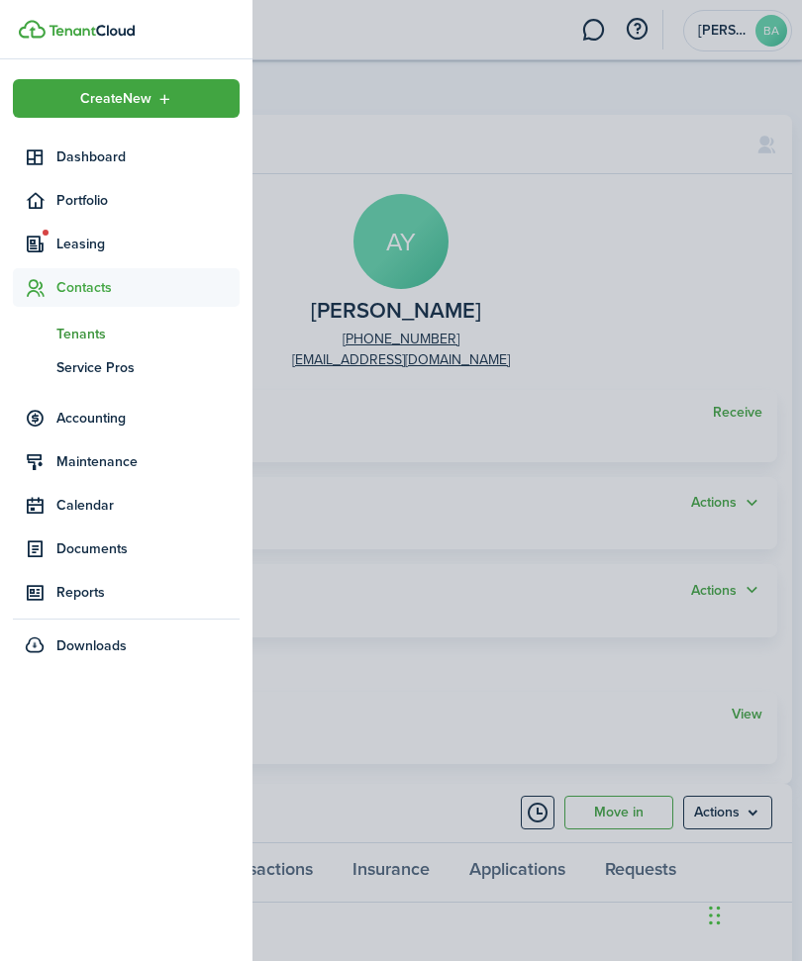
click at [190, 333] on span "Tenants" at bounding box center [147, 334] width 183 height 21
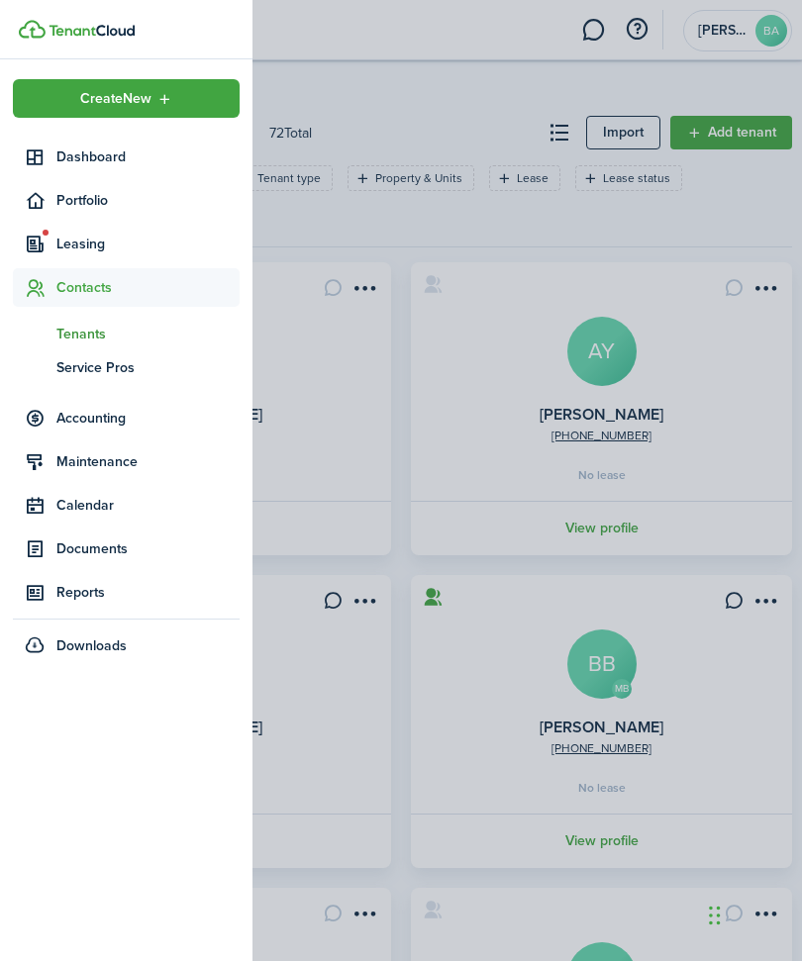
click at [490, 342] on card "[PHONE_NUMBER] [PERSON_NAME] AY No lease View profile" at bounding box center [601, 408] width 381 height 293
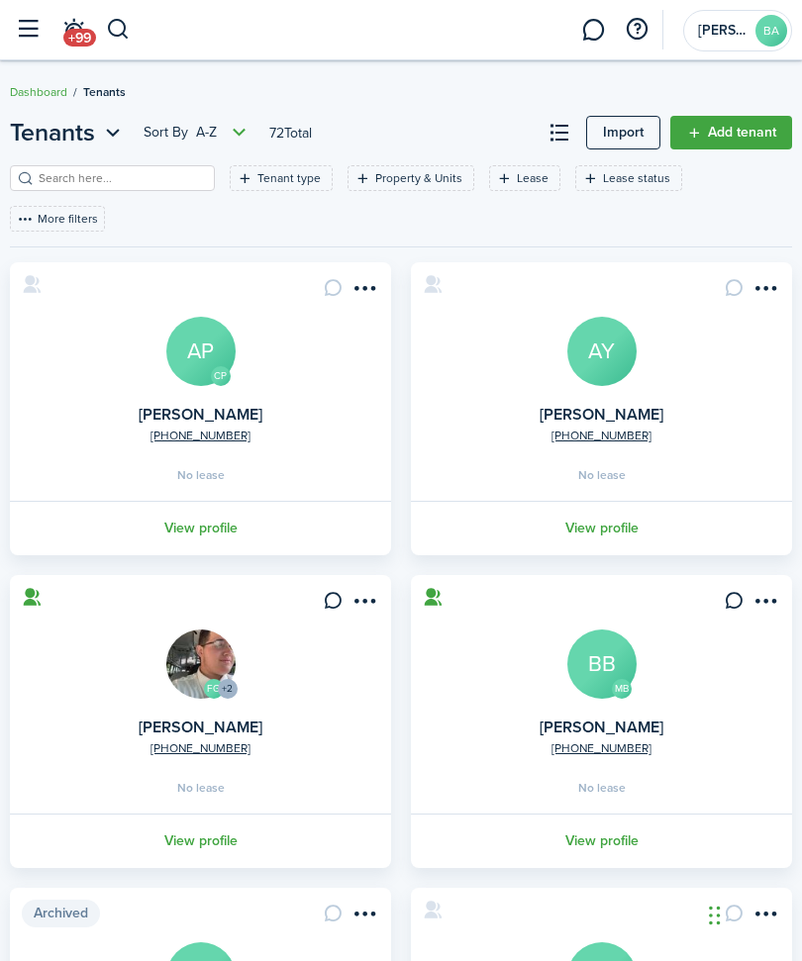
click at [157, 174] on input "search" at bounding box center [121, 178] width 174 height 19
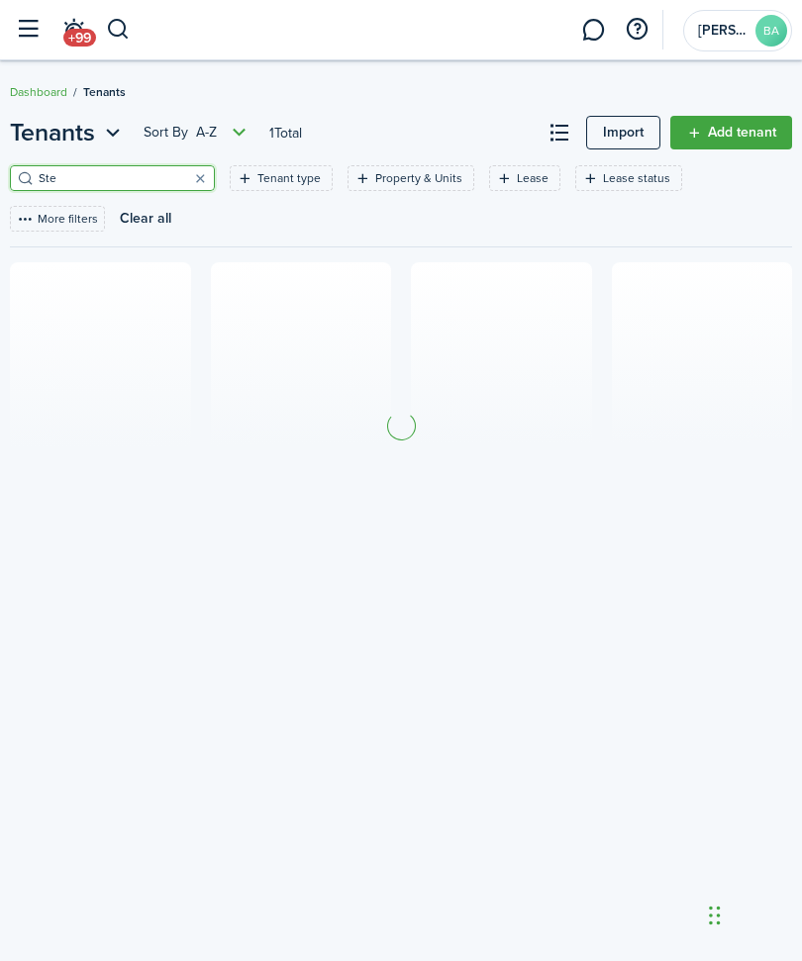
type input "Stev"
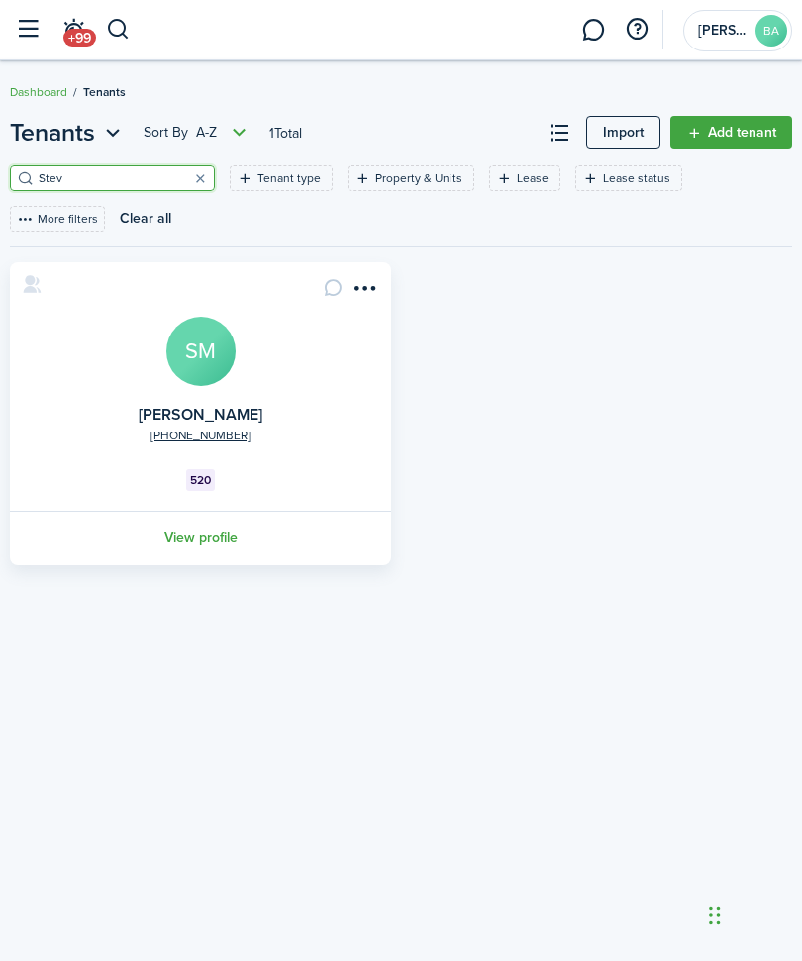
click at [226, 541] on link "View profile" at bounding box center [200, 538] width 387 height 54
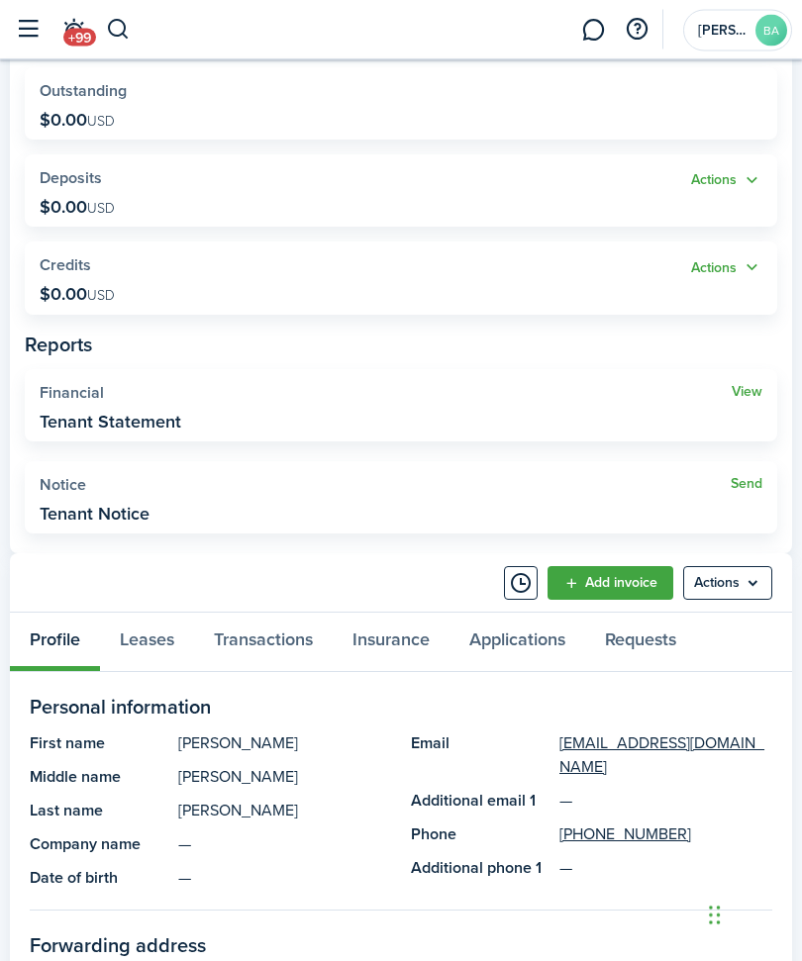
scroll to position [307, 0]
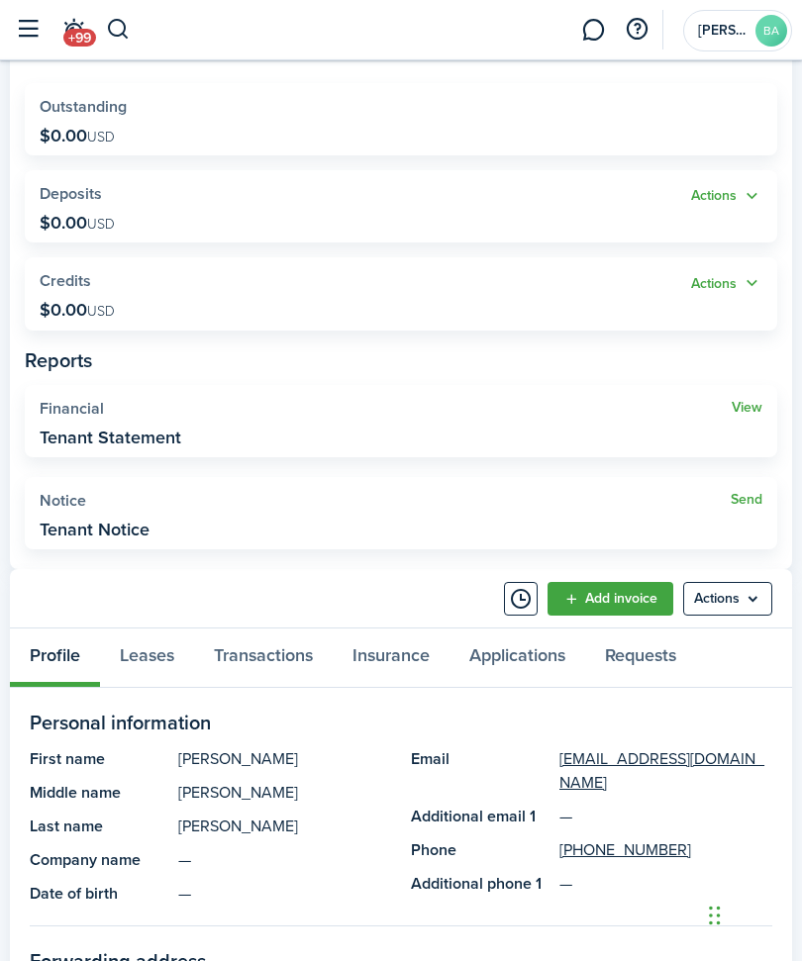
click at [741, 594] on menu-btn "Actions" at bounding box center [727, 599] width 89 height 34
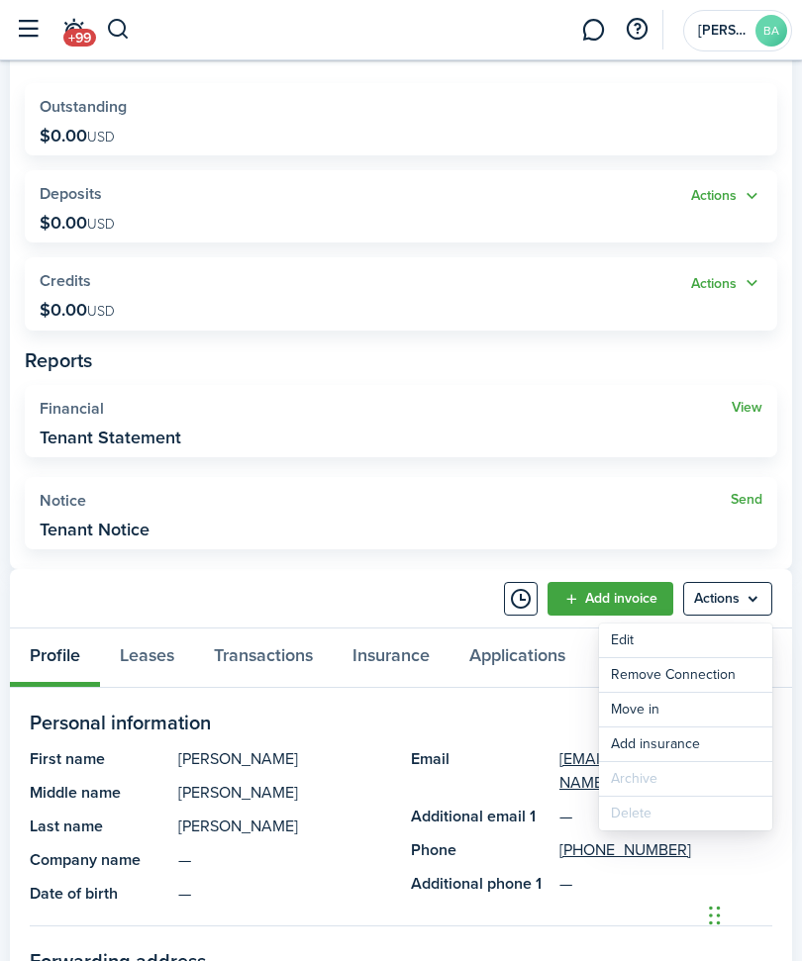
click at [741, 594] on menu-btn "Actions" at bounding box center [727, 599] width 89 height 34
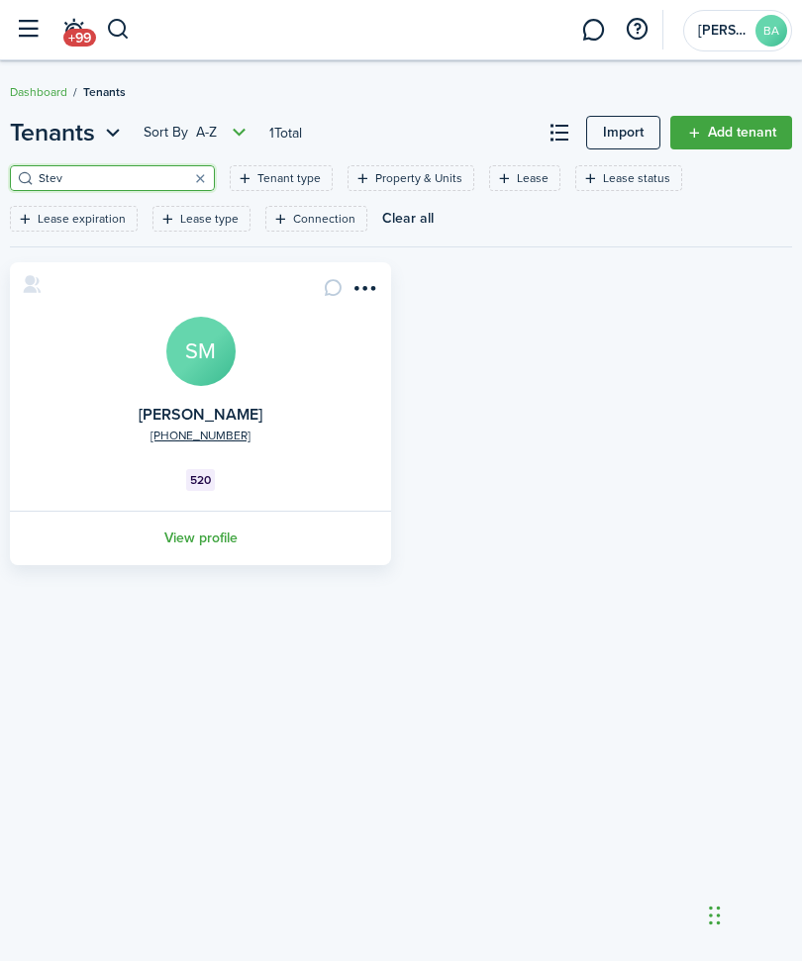
click at [239, 540] on link "View profile" at bounding box center [200, 538] width 387 height 54
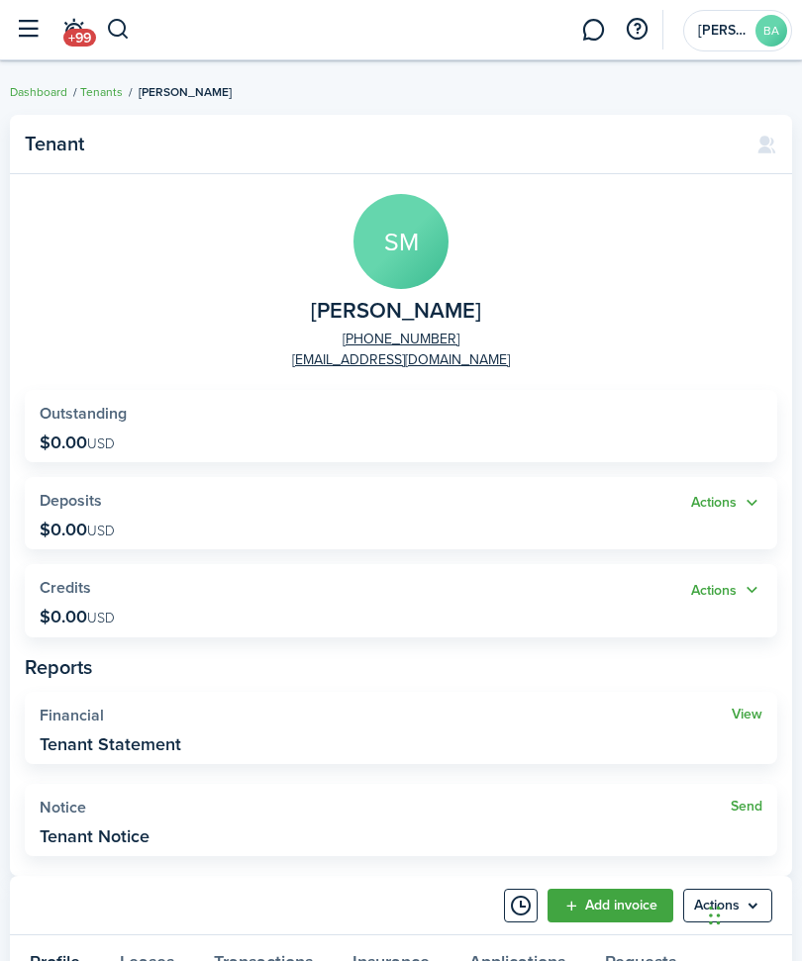
click at [479, 364] on link "[EMAIL_ADDRESS][DOMAIN_NAME]" at bounding box center [401, 360] width 218 height 21
click at [753, 362] on panel-main-group "SM [PERSON_NAME] [PHONE_NUMBER] [EMAIL_ADDRESS][DOMAIN_NAME]" at bounding box center [401, 282] width 753 height 176
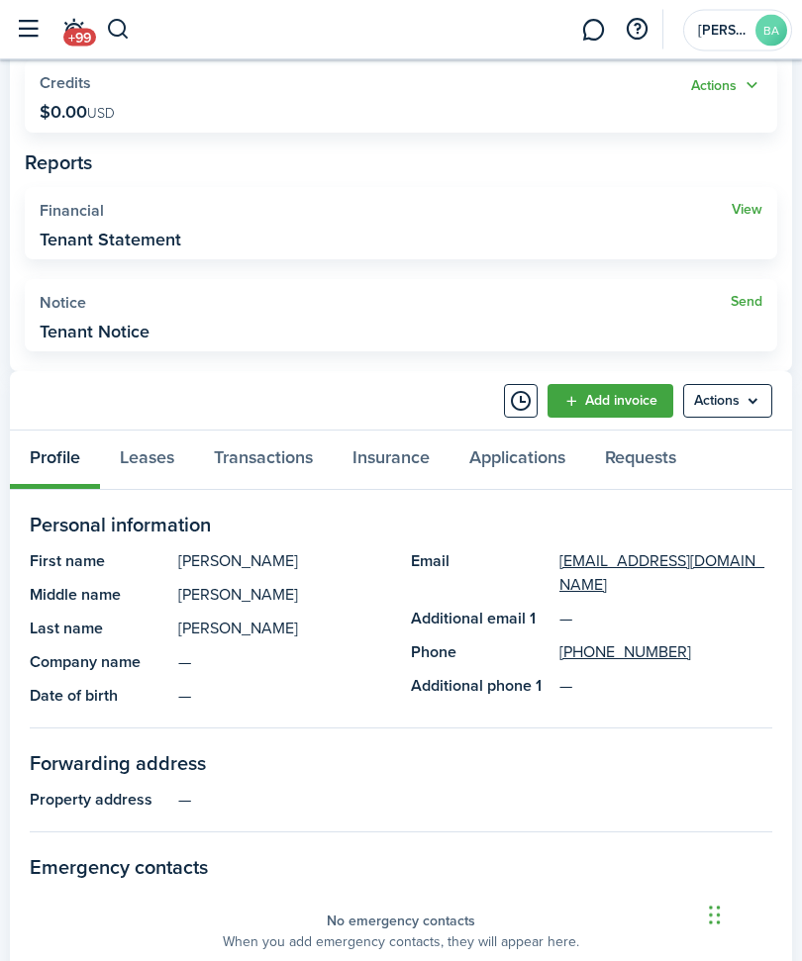
scroll to position [507, 0]
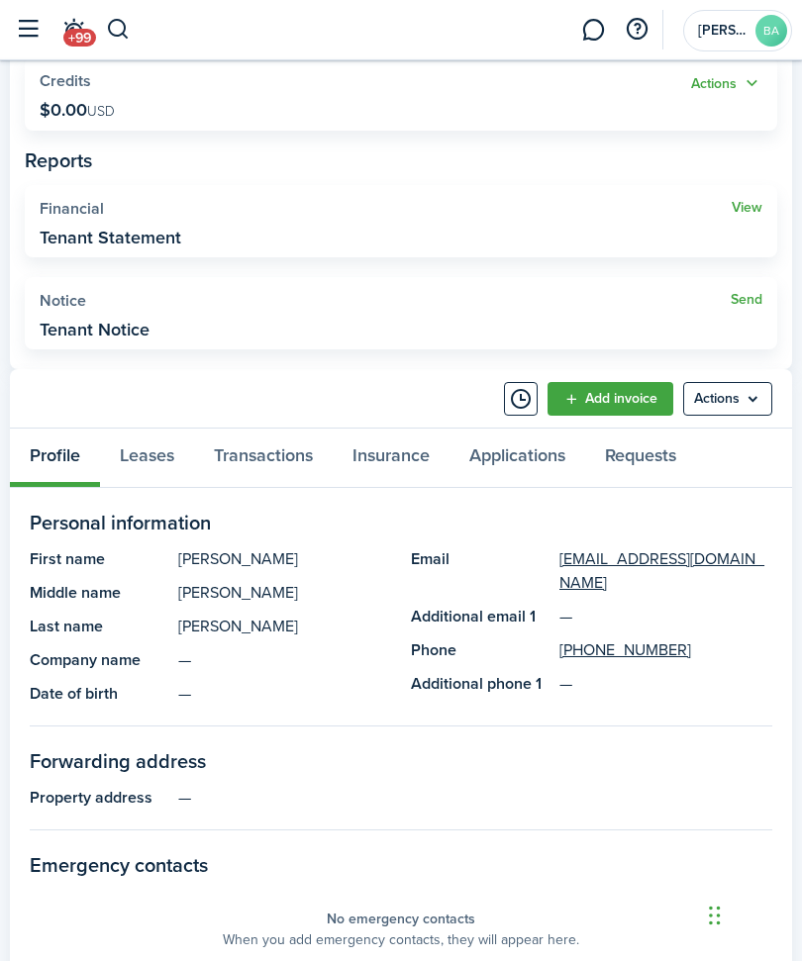
click at [758, 400] on menu-btn "Actions" at bounding box center [727, 399] width 89 height 34
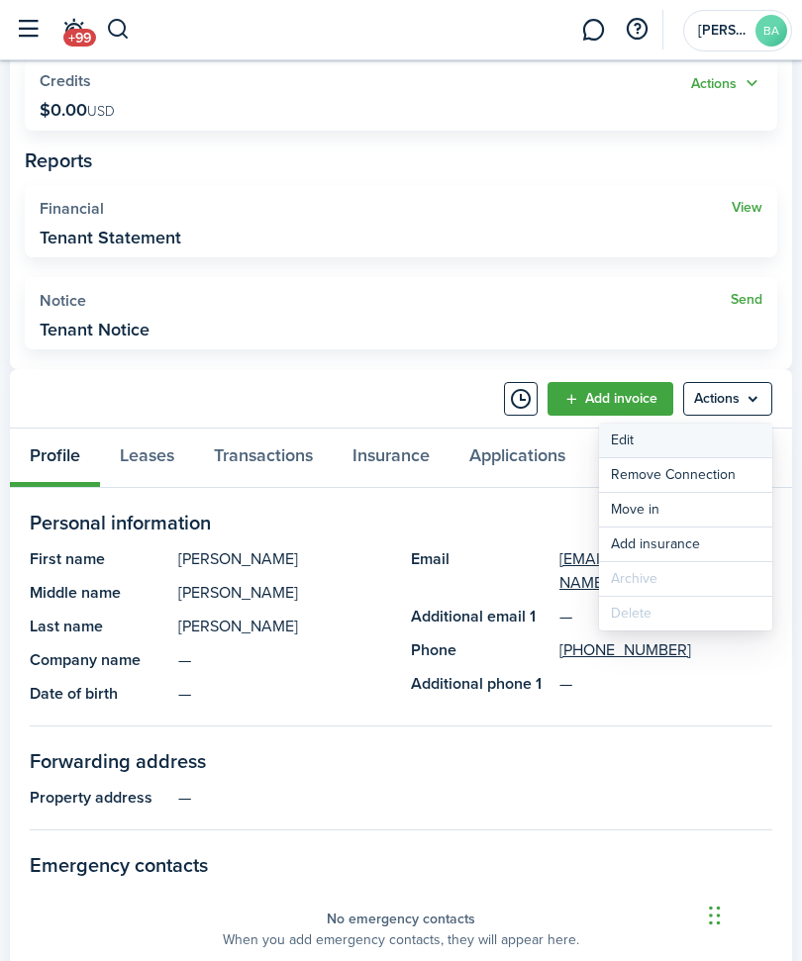
click at [721, 442] on link "Edit" at bounding box center [685, 441] width 173 height 34
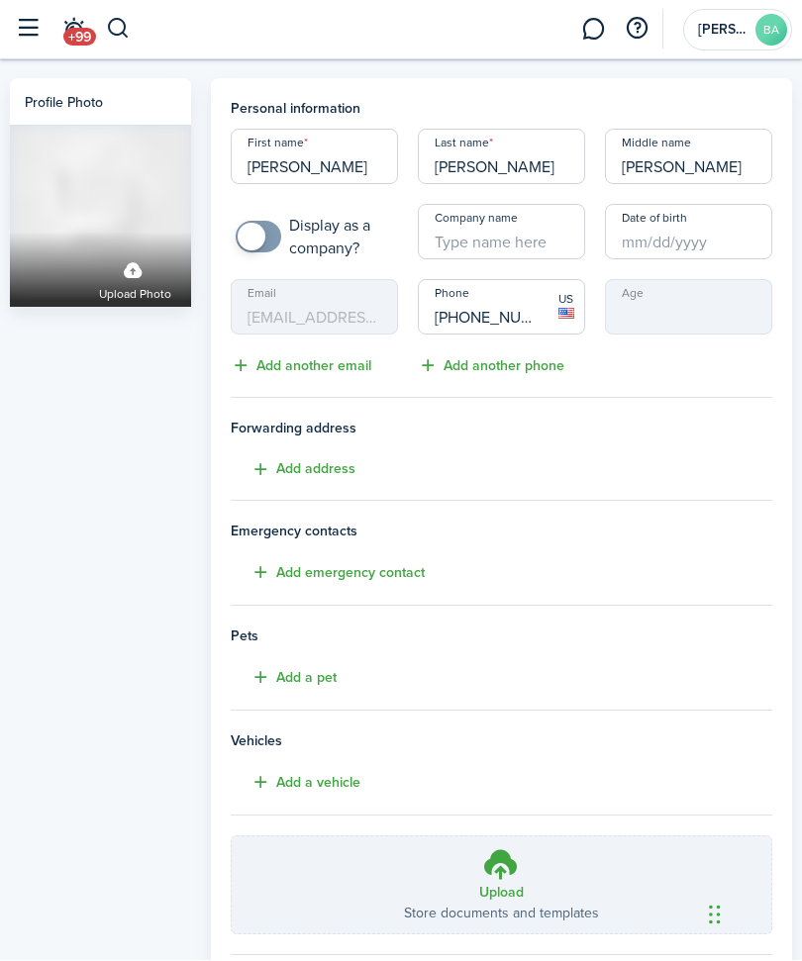
scroll to position [1, 0]
click at [358, 309] on mbsc-input "Email [EMAIL_ADDRESS][DOMAIN_NAME]" at bounding box center [314, 306] width 167 height 55
click at [335, 368] on button "Add another email" at bounding box center [301, 365] width 141 height 23
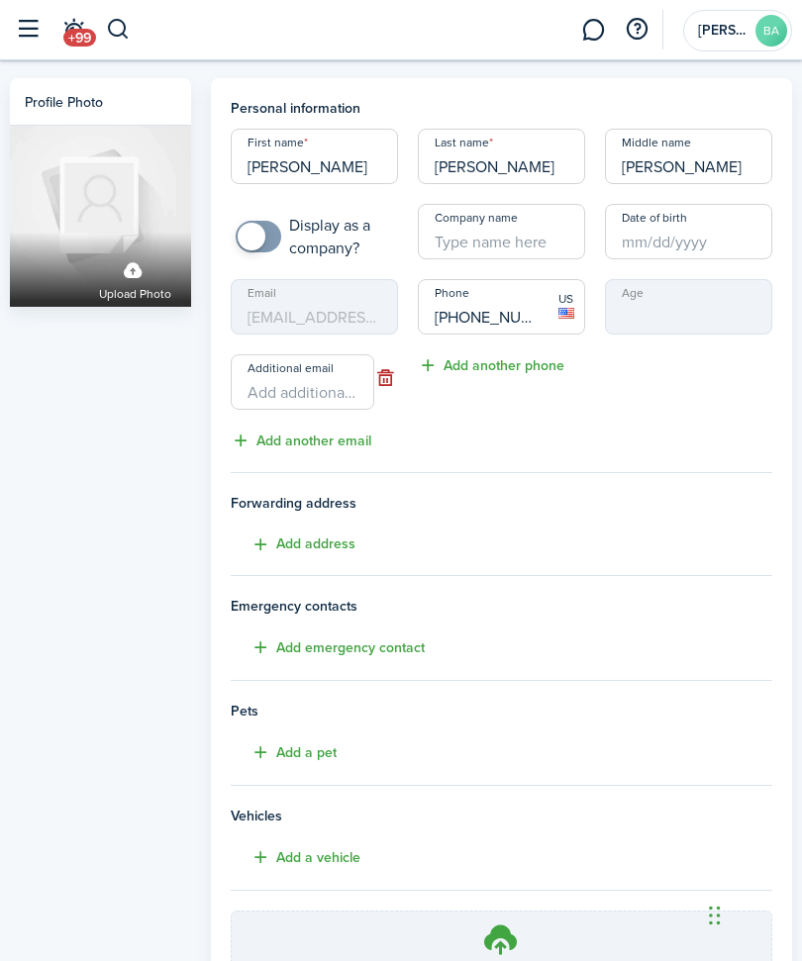
click at [333, 395] on input "Additional email" at bounding box center [303, 381] width 144 height 55
type input "[EMAIL_ADDRESS][DOMAIN_NAME]"
click at [360, 310] on mbsc-input "Email [EMAIL_ADDRESS][DOMAIN_NAME]" at bounding box center [314, 307] width 167 height 55
click at [336, 315] on mbsc-input "Email [EMAIL_ADDRESS][DOMAIN_NAME]" at bounding box center [314, 307] width 167 height 55
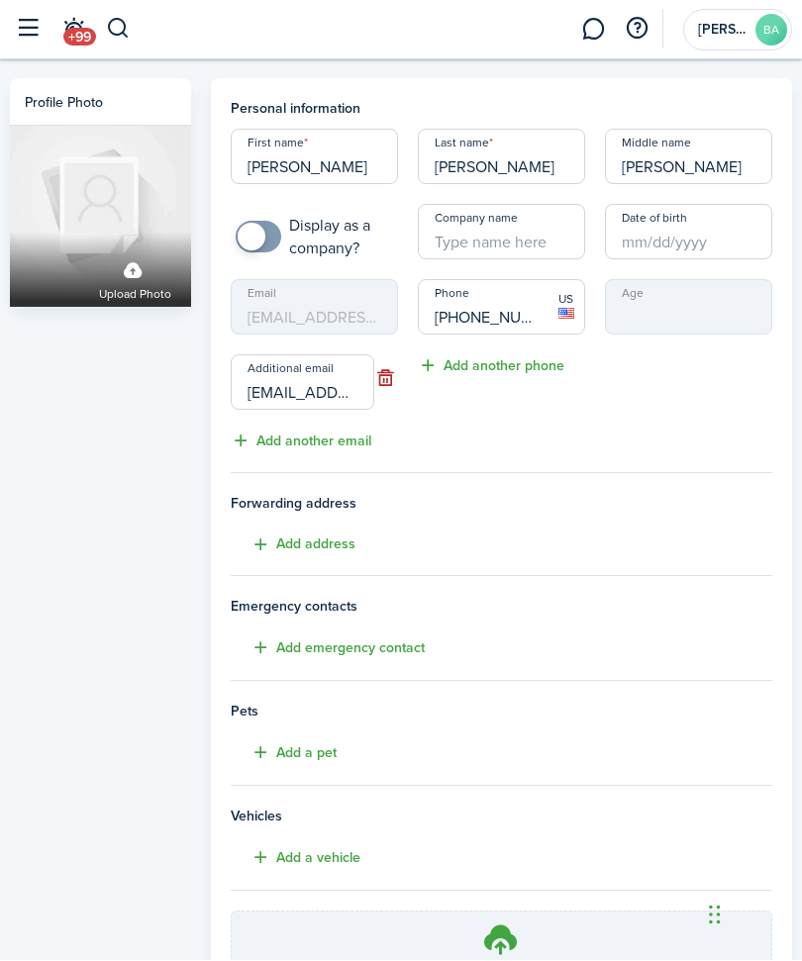
click at [35, 21] on button "button" at bounding box center [28, 30] width 38 height 38
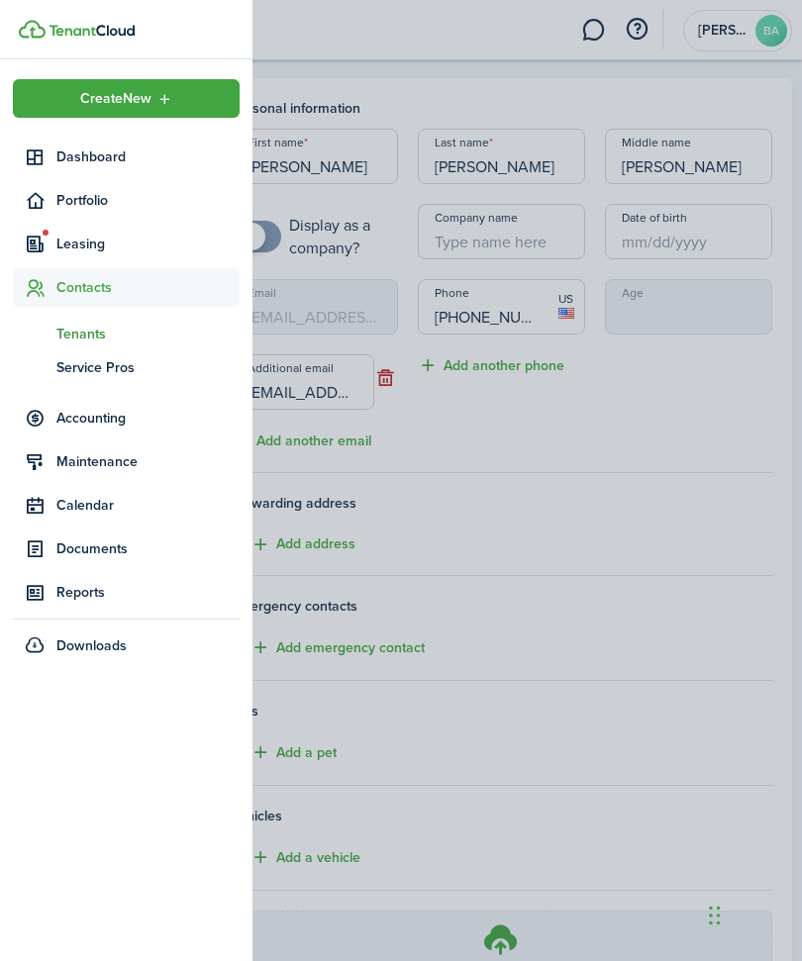
click at [574, 541] on container-opacity at bounding box center [401, 480] width 802 height 961
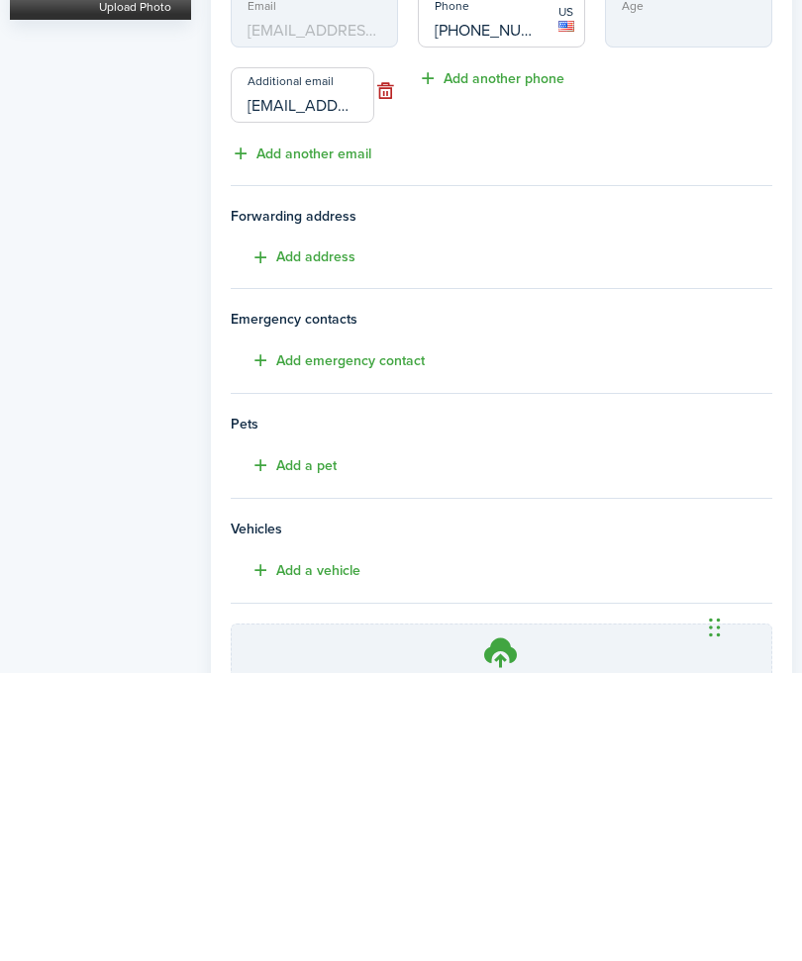
scroll to position [131, 0]
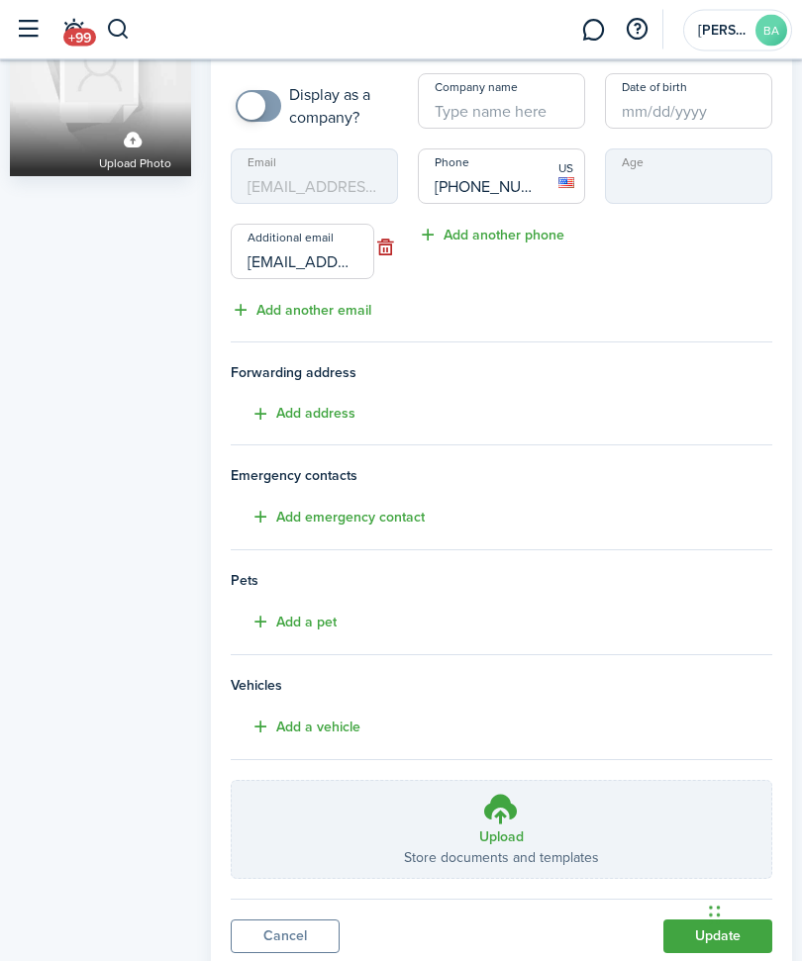
click at [701, 934] on button "Update" at bounding box center [717, 938] width 109 height 34
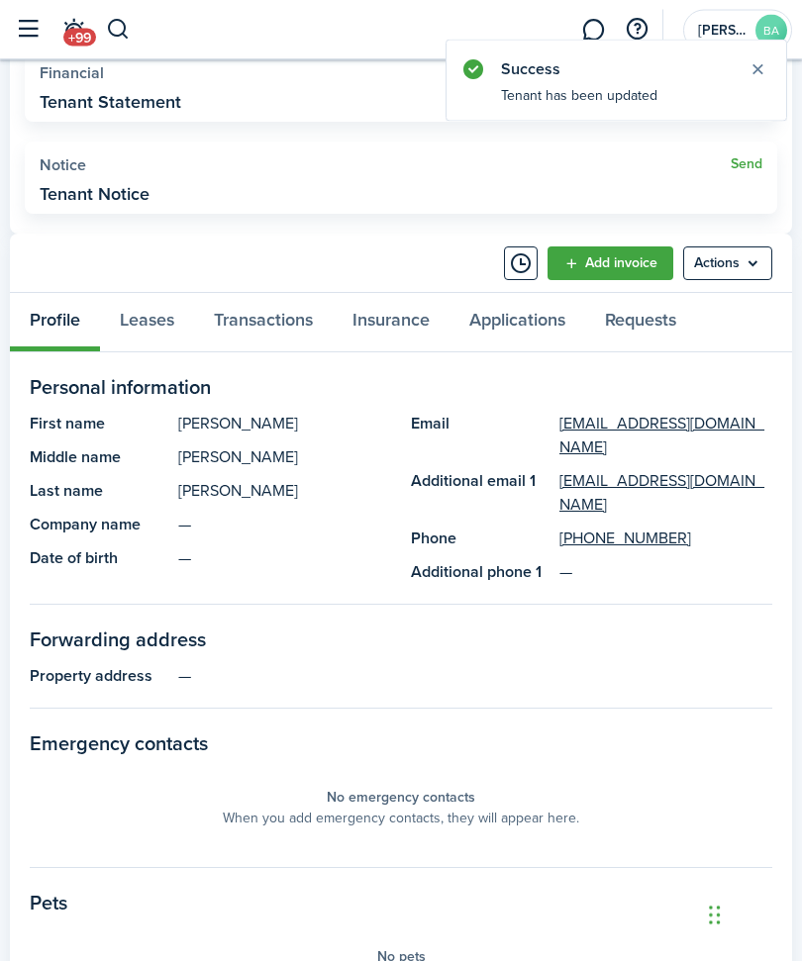
scroll to position [642, 0]
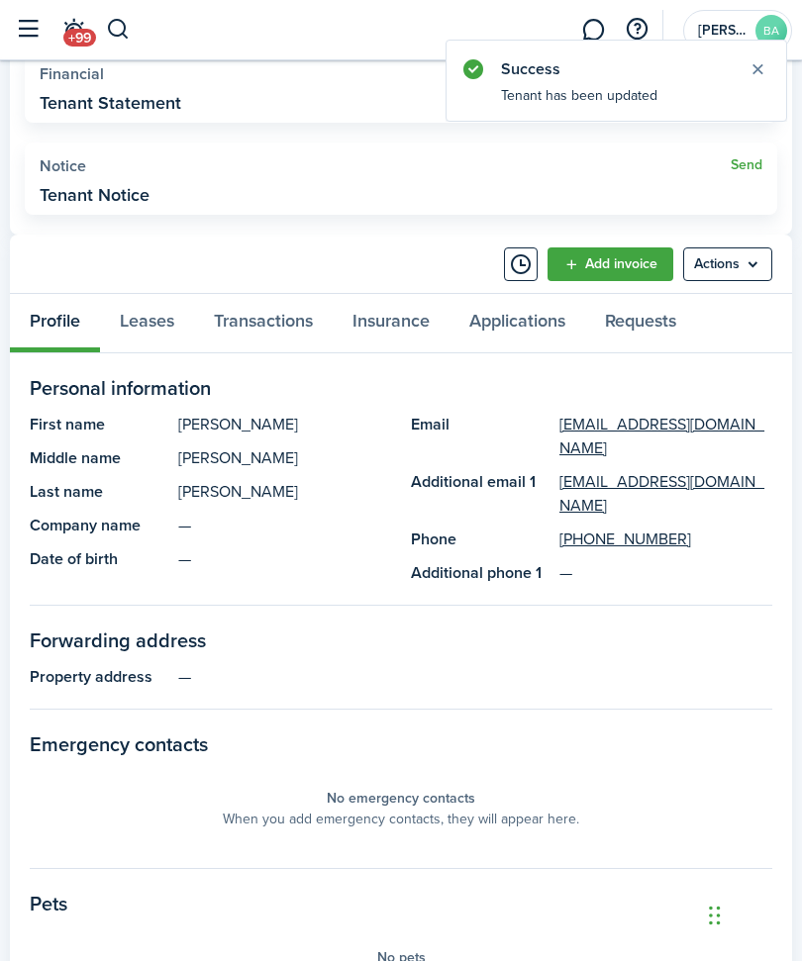
click at [732, 257] on menu-btn "Actions" at bounding box center [727, 265] width 89 height 34
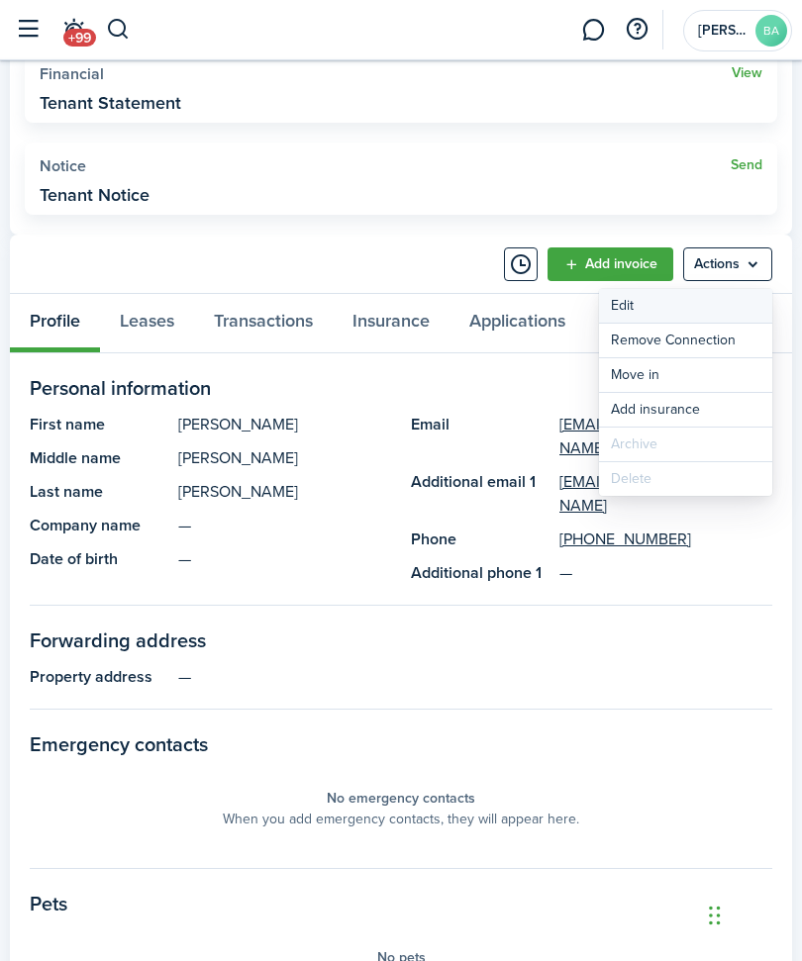
click at [672, 307] on link "Edit" at bounding box center [685, 306] width 173 height 34
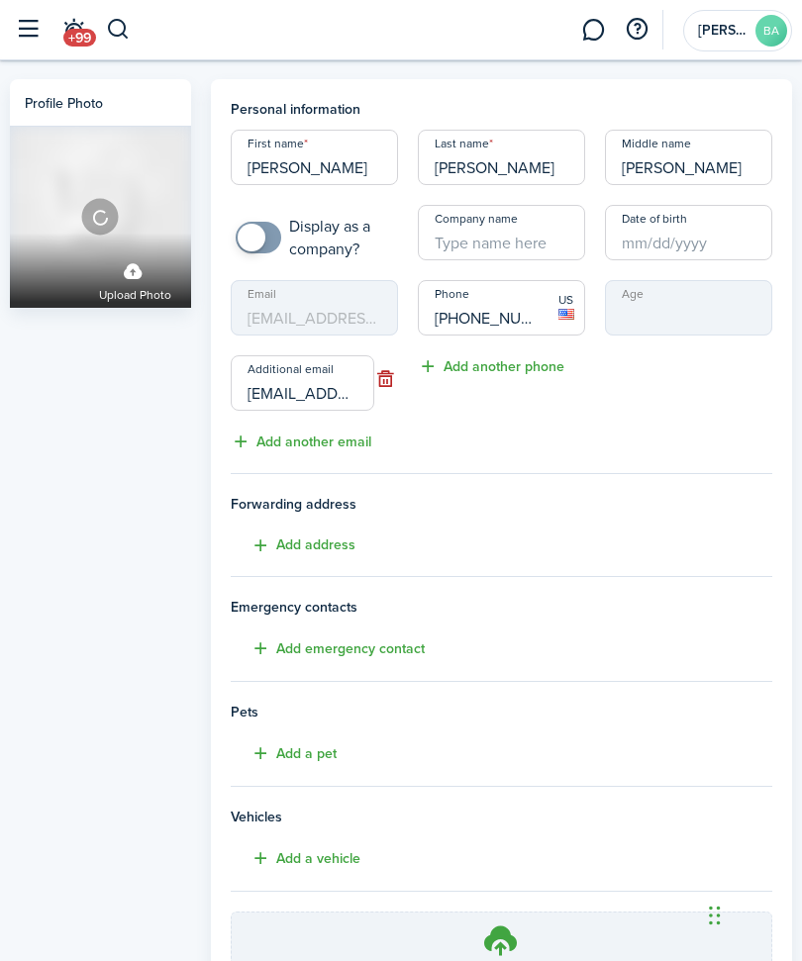
scroll to position [1, 0]
click at [363, 319] on mbsc-input "Email [EMAIL_ADDRESS][DOMAIN_NAME]" at bounding box center [314, 306] width 167 height 55
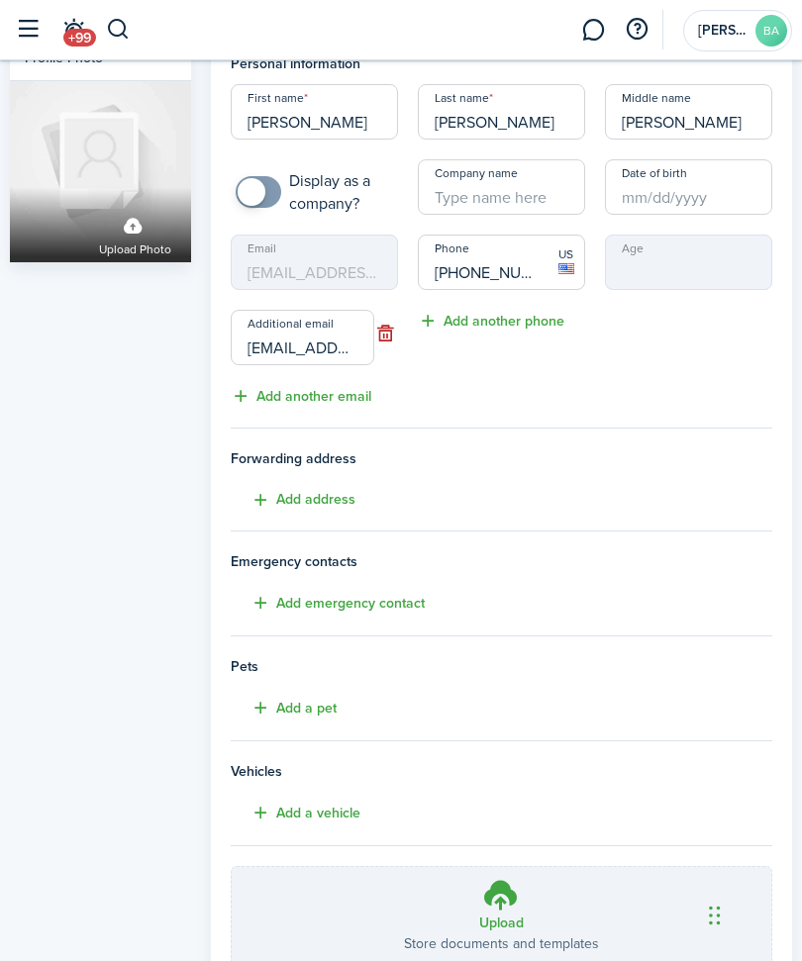
scroll to position [0, 0]
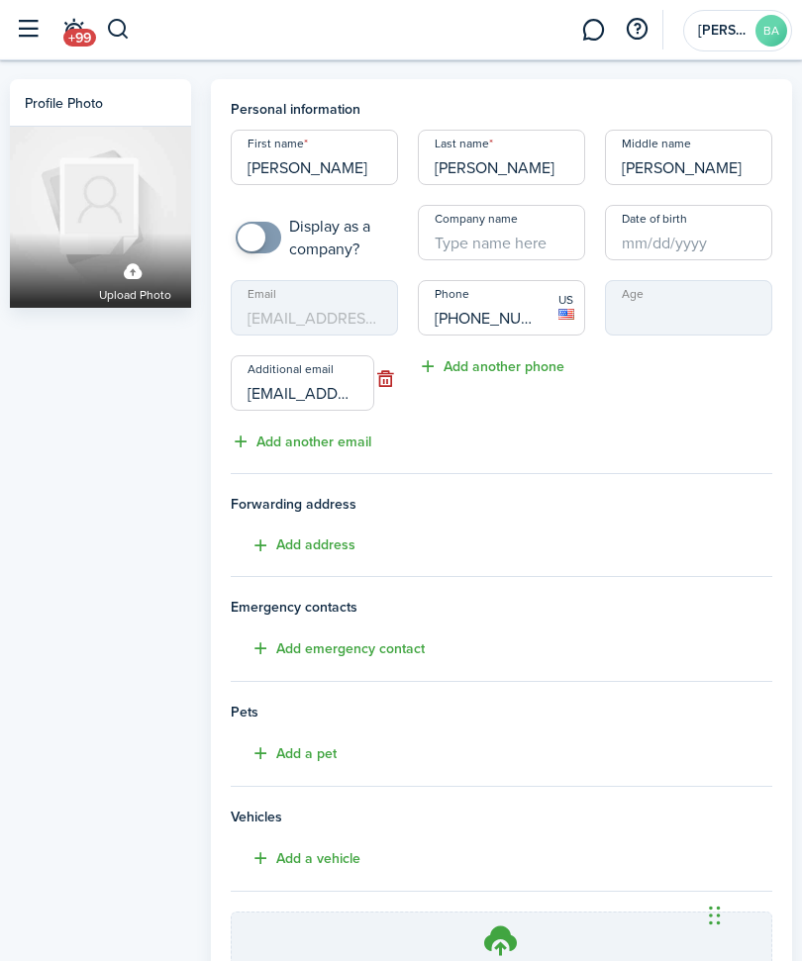
click at [777, 35] on avatar-text "BA" at bounding box center [772, 31] width 32 height 32
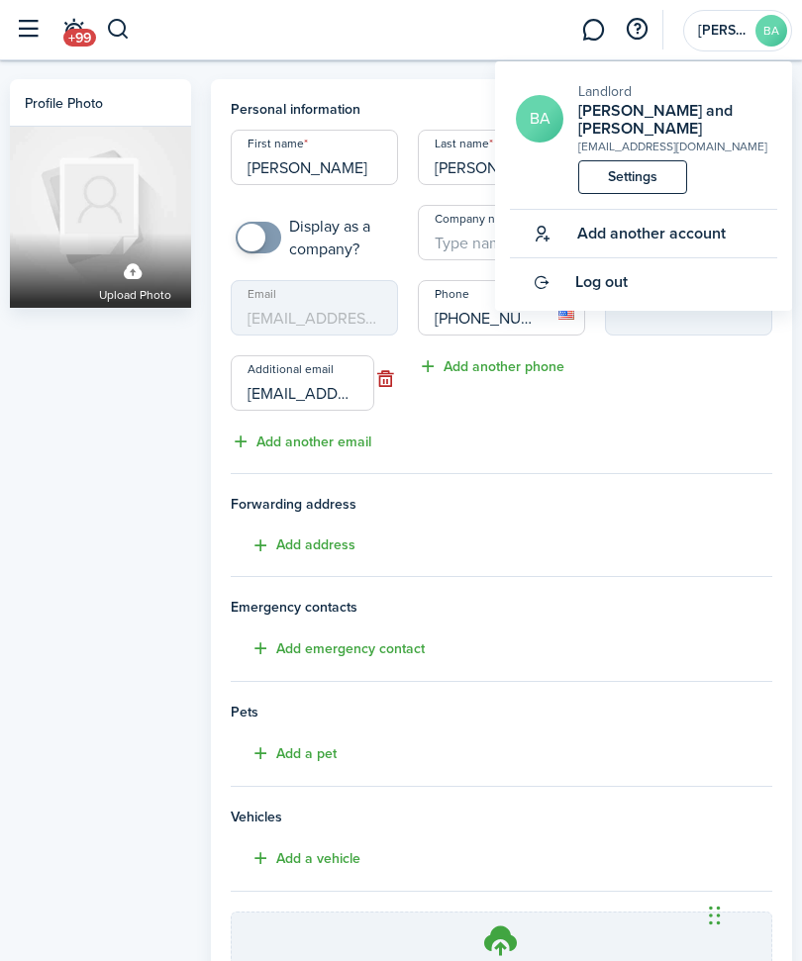
click at [713, 433] on div "Age" at bounding box center [688, 366] width 187 height 173
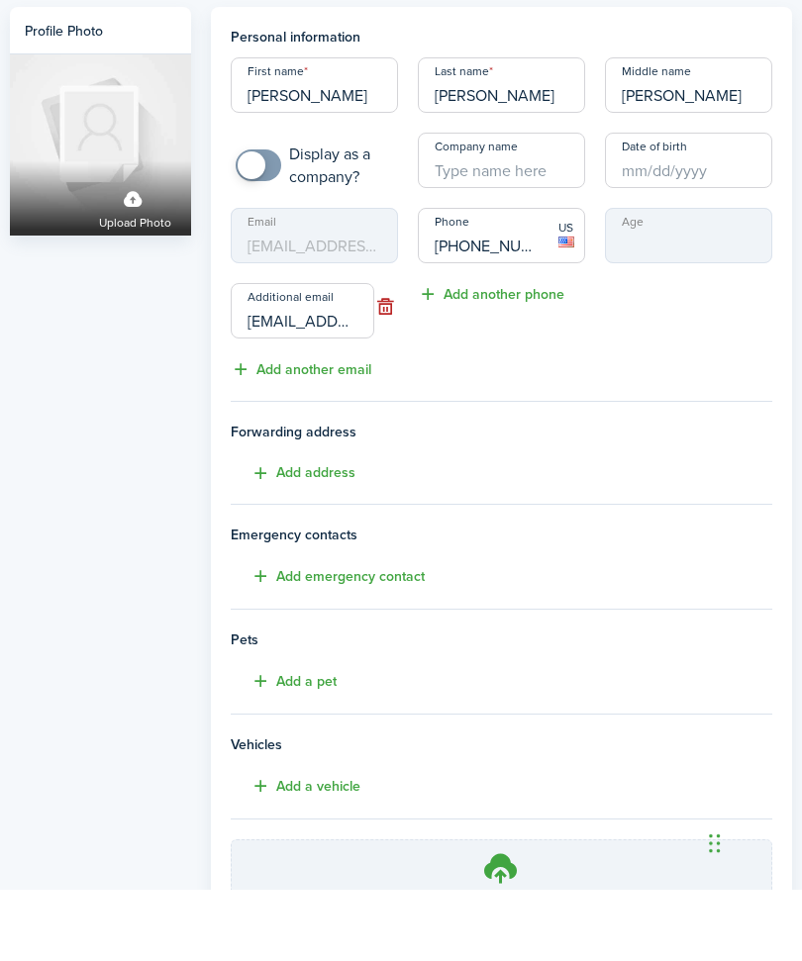
scroll to position [131, 0]
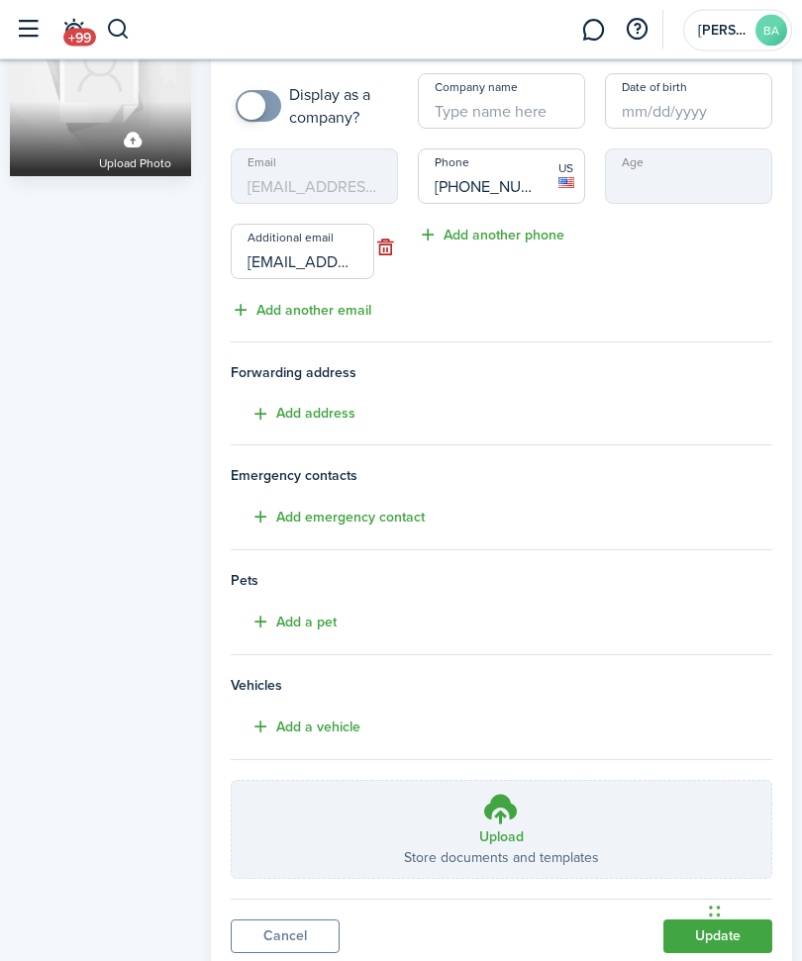
click at [700, 926] on button "Update" at bounding box center [717, 938] width 109 height 34
